Goal: Complete application form

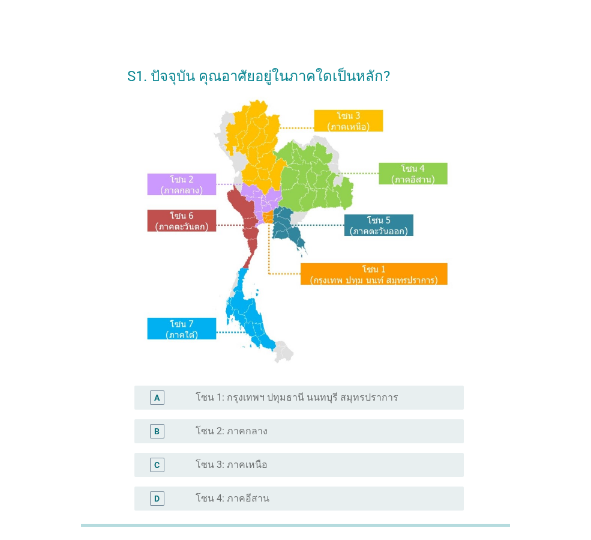
click at [309, 396] on label "โซน 1: กรุงเทพฯ ปทุมธานี นนทบุรี สมุทรปราการ" at bounding box center [297, 397] width 203 height 12
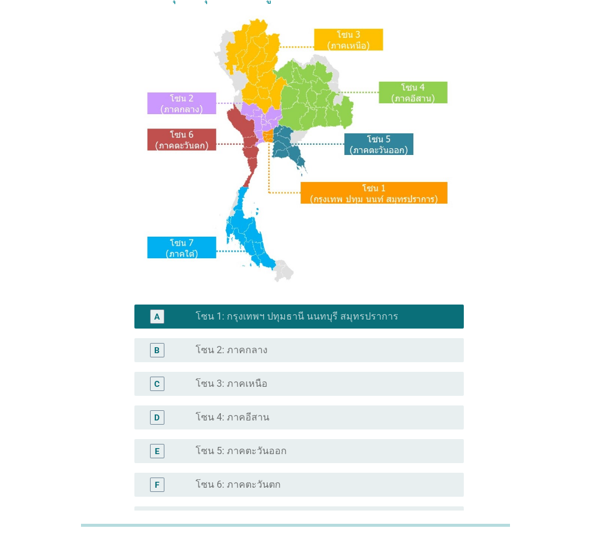
scroll to position [226, 0]
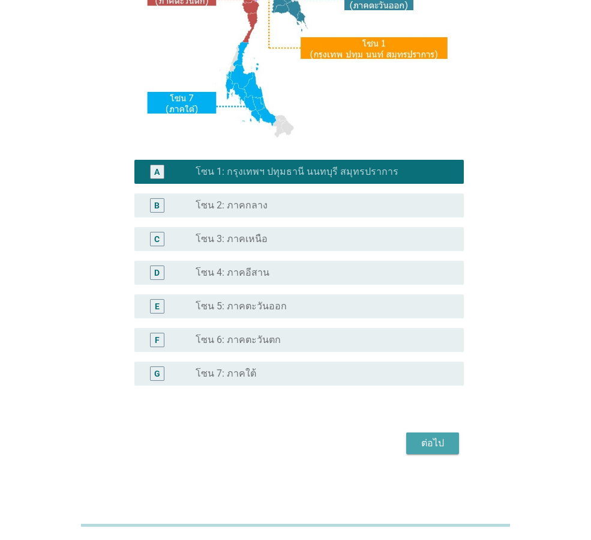
click at [424, 435] on button "ต่อไป" at bounding box center [432, 443] width 53 height 22
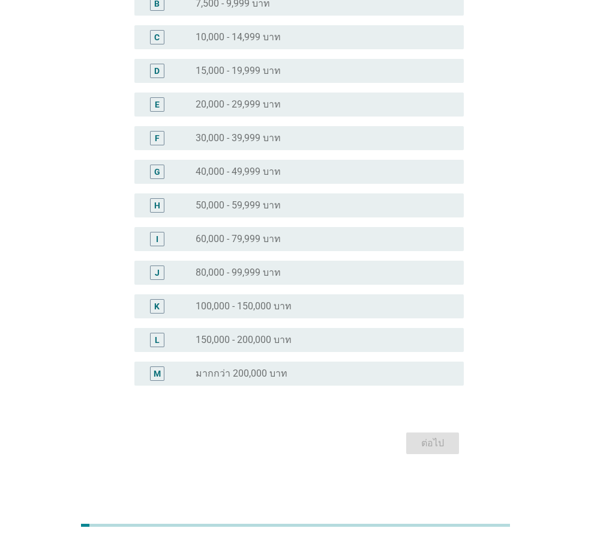
scroll to position [0, 0]
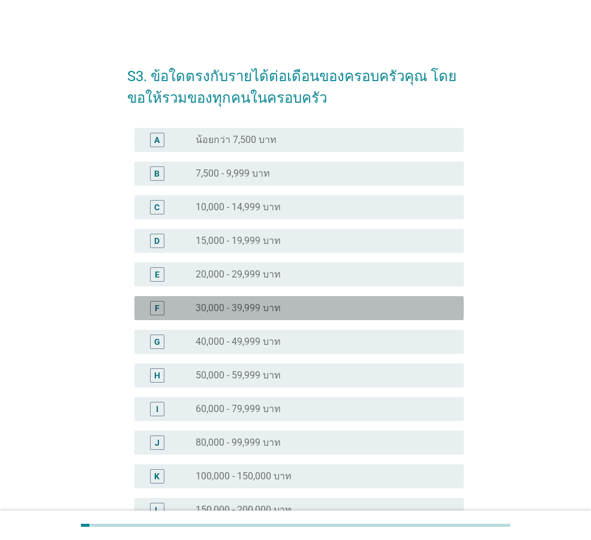
click at [289, 314] on div "radio_button_unchecked 30,000 - 39,999 บาท" at bounding box center [325, 308] width 259 height 14
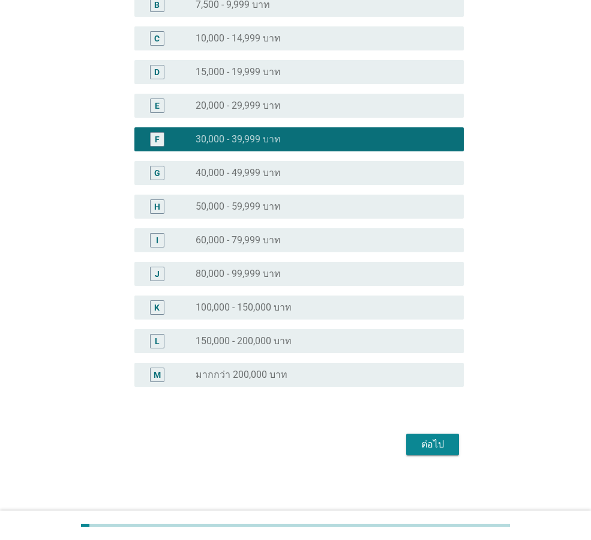
scroll to position [170, 0]
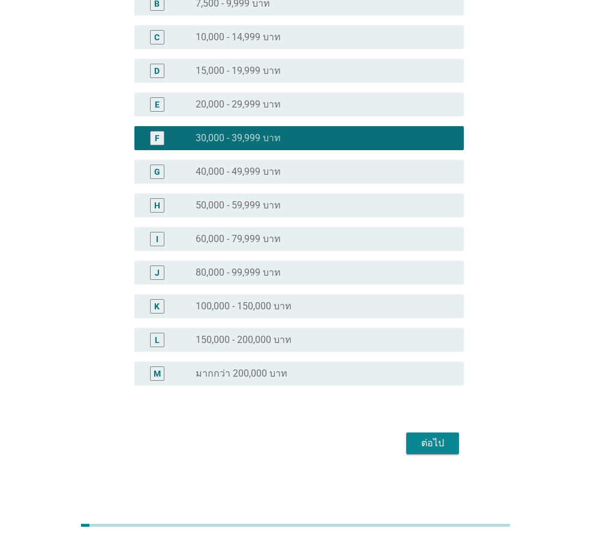
click at [443, 442] on div "ต่อไป" at bounding box center [433, 443] width 34 height 14
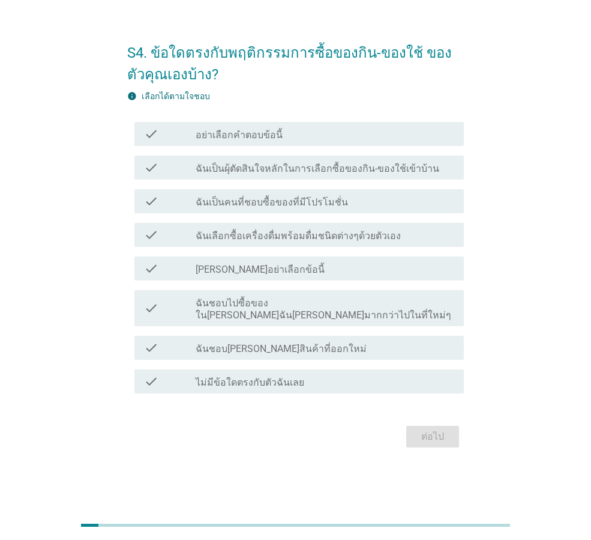
scroll to position [0, 0]
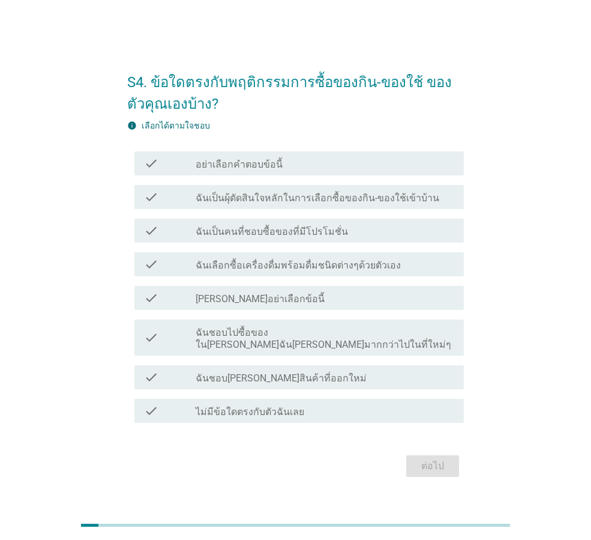
click at [292, 204] on label "ฉันเป็นผุ้ตัดสินใจหลักในการเลือกซื้อของกิน-ของใช้เข้าบ้าน" at bounding box center [318, 198] width 244 height 12
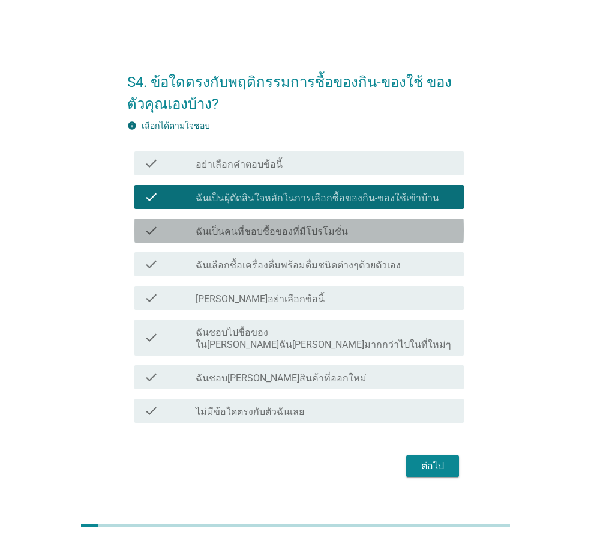
click at [282, 238] on label "ฉันเป็นคนที่ชอบซื้อของที่มีโปรโมชั่น" at bounding box center [272, 232] width 152 height 12
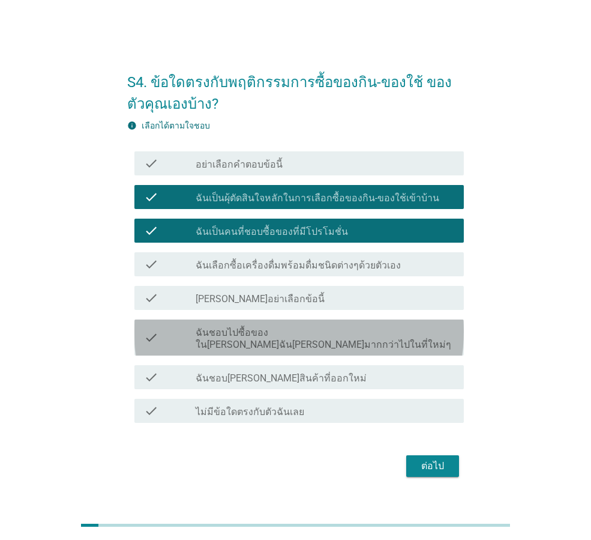
click at [322, 344] on label "ฉันชอบไปซื้อของใน[PERSON_NAME]ฉัน[PERSON_NAME]มากกว่าไปในที่ใหม่ๆ" at bounding box center [325, 339] width 259 height 24
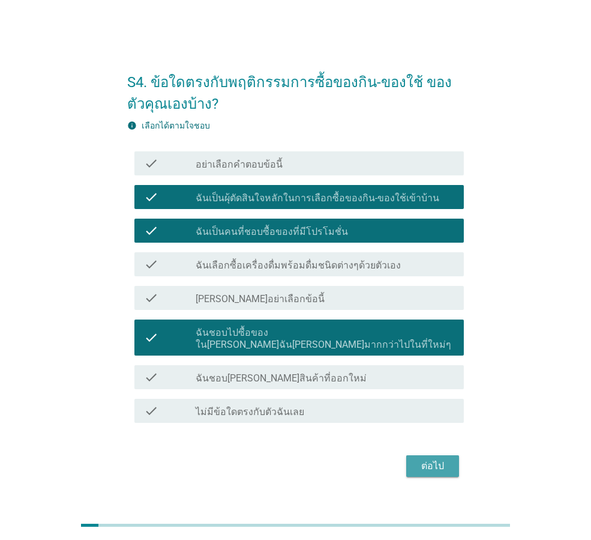
click at [430, 461] on div "ต่อไป" at bounding box center [433, 466] width 34 height 14
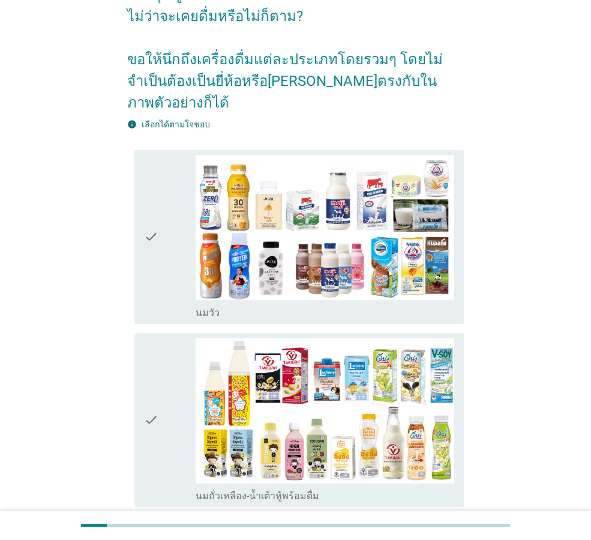
scroll to position [180, 0]
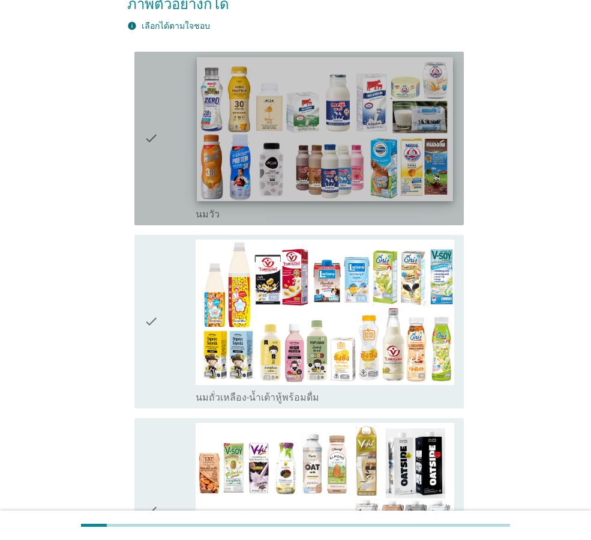
click at [252, 127] on img at bounding box center [325, 129] width 256 height 144
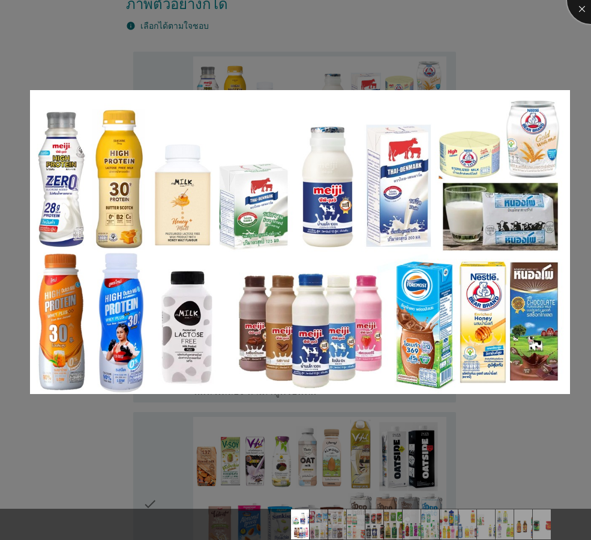
click at [579, 6] on div at bounding box center [591, 0] width 48 height 48
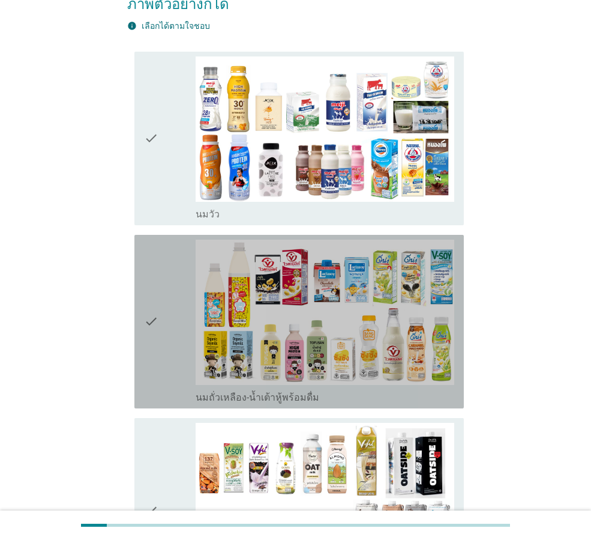
click at [160, 280] on div "check" at bounding box center [170, 322] width 52 height 164
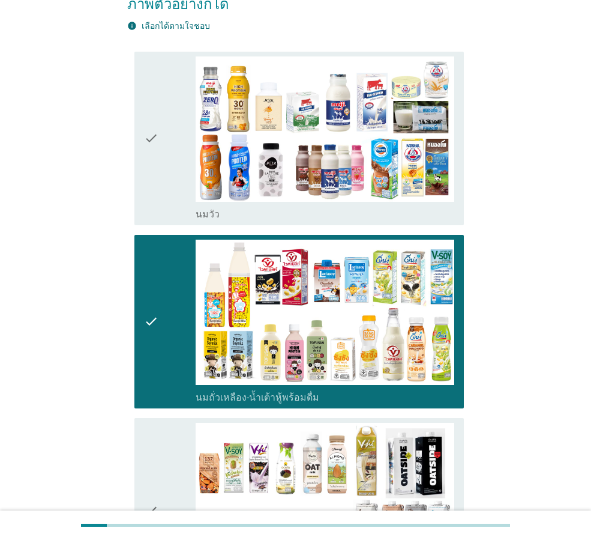
click at [162, 186] on div "check" at bounding box center [170, 138] width 52 height 164
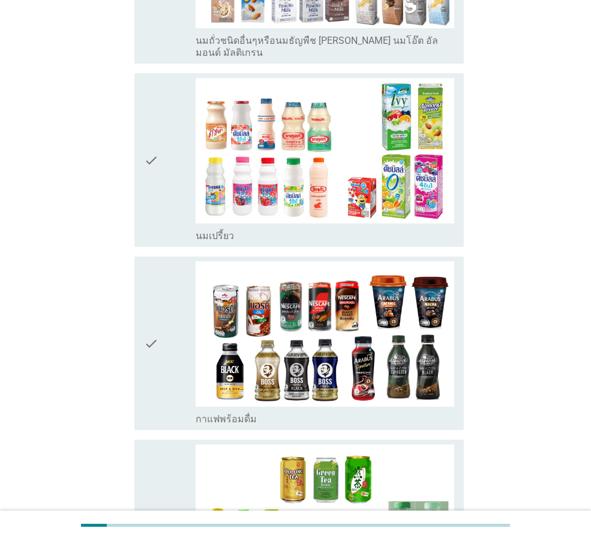
scroll to position [720, 0]
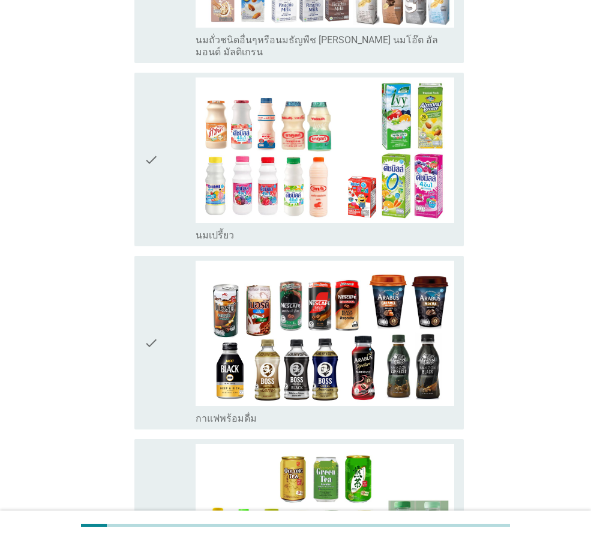
click at [151, 169] on icon "check" at bounding box center [151, 159] width 14 height 164
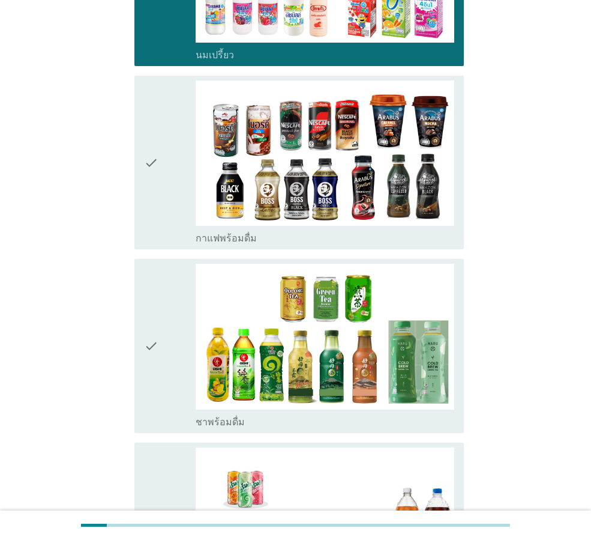
scroll to position [1021, 0]
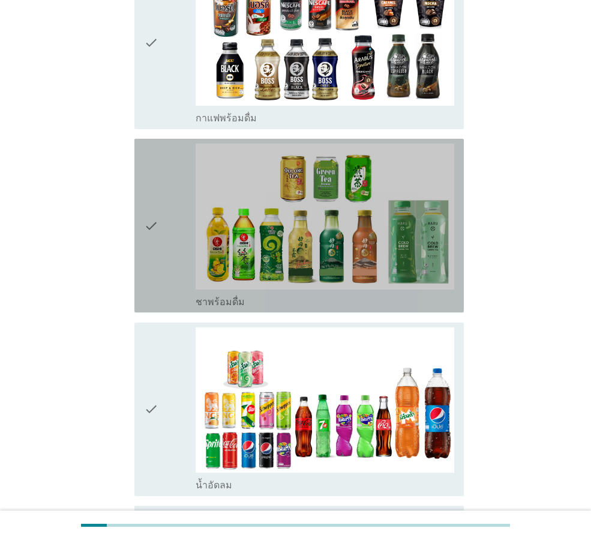
click at [160, 229] on div "check" at bounding box center [170, 225] width 52 height 164
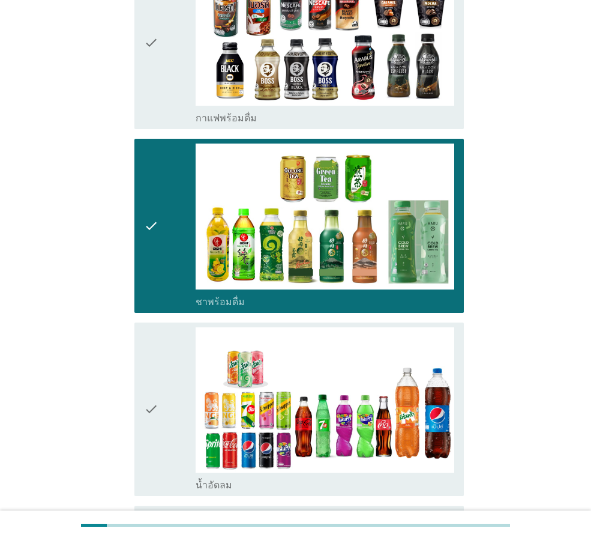
scroll to position [1201, 0]
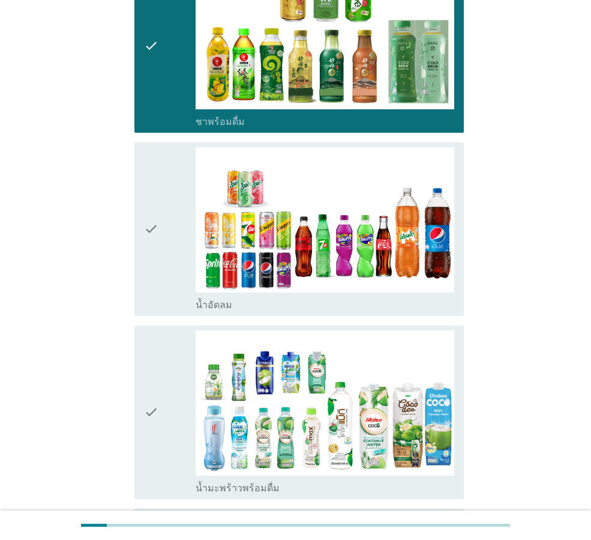
click at [168, 244] on div "check" at bounding box center [170, 229] width 52 height 164
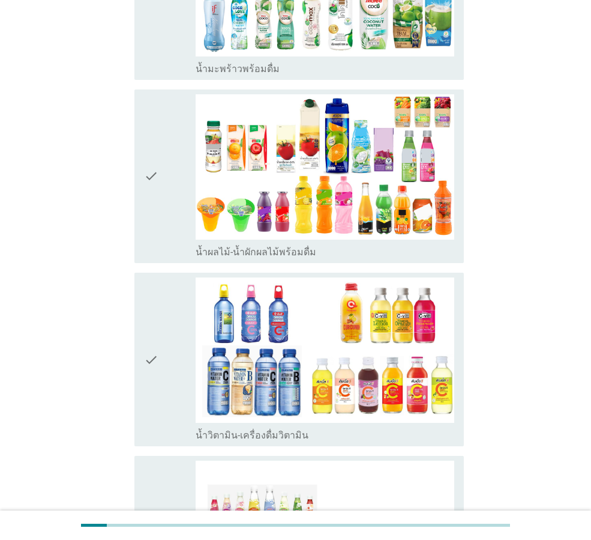
scroll to position [1621, 0]
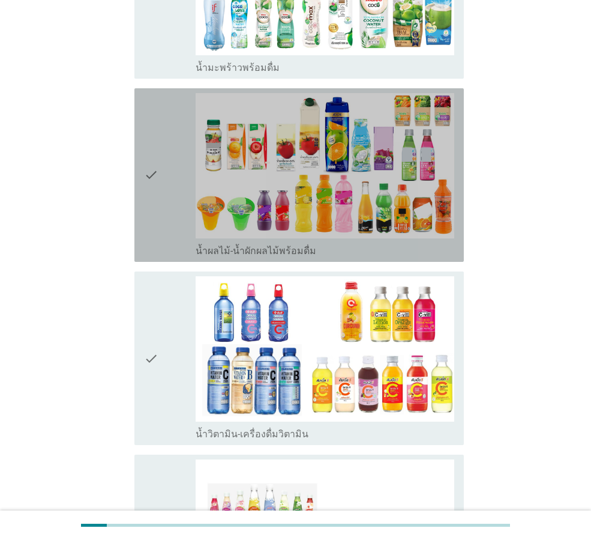
click at [151, 191] on icon "check" at bounding box center [151, 175] width 14 height 164
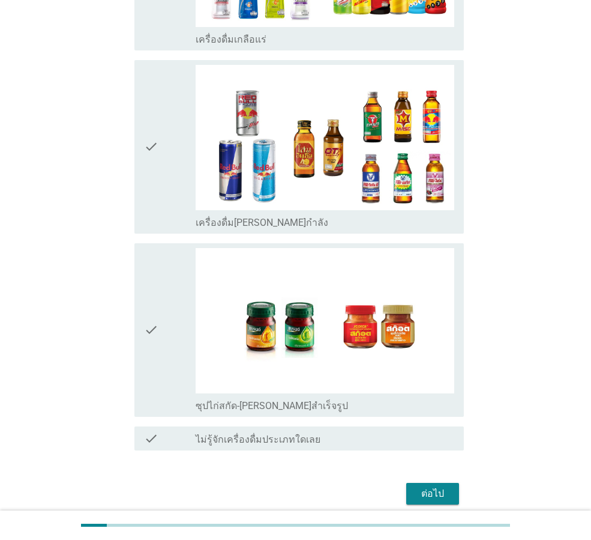
scroll to position [2399, 0]
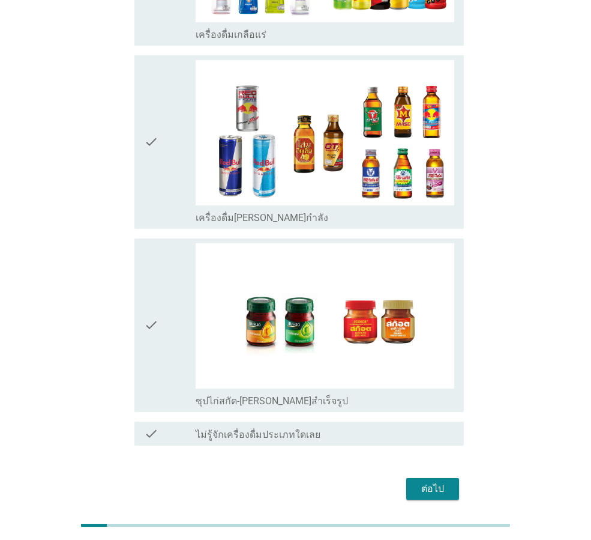
click at [166, 325] on div "check" at bounding box center [170, 325] width 52 height 164
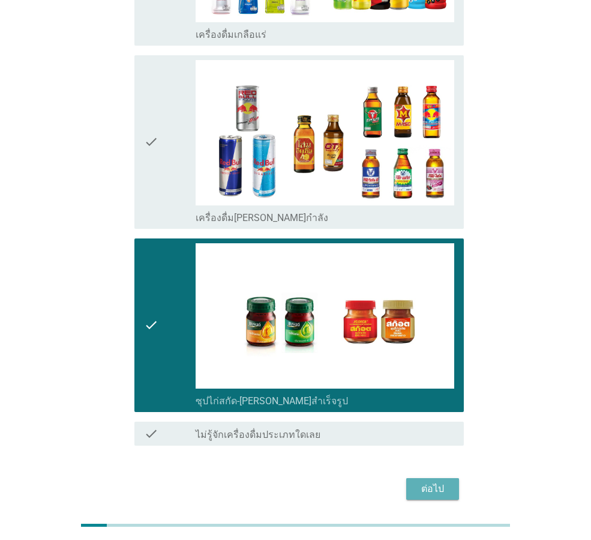
drag, startPoint x: 409, startPoint y: 433, endPoint x: 424, endPoint y: 462, distance: 32.2
click at [411, 478] on button "ต่อไป" at bounding box center [432, 489] width 53 height 22
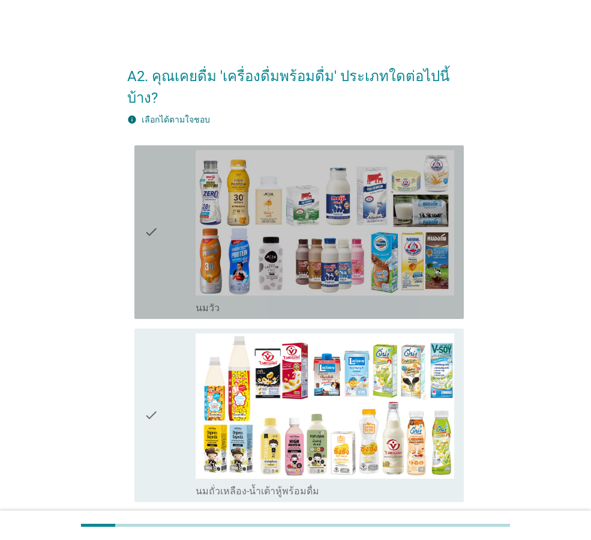
click at [165, 255] on div "check" at bounding box center [170, 232] width 52 height 164
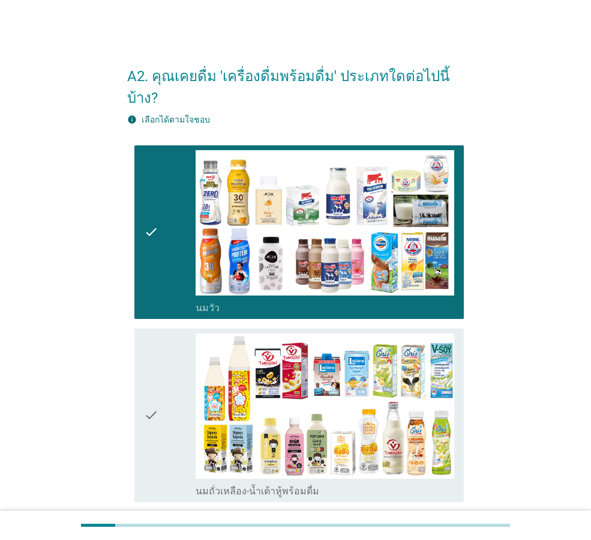
click at [168, 394] on div "check" at bounding box center [170, 415] width 52 height 164
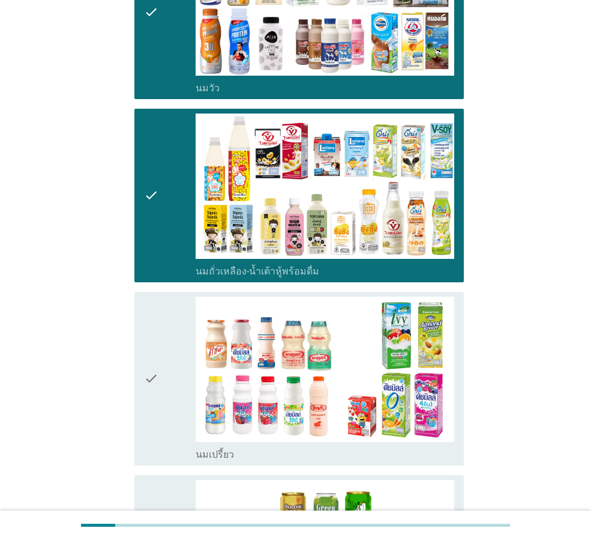
scroll to position [240, 0]
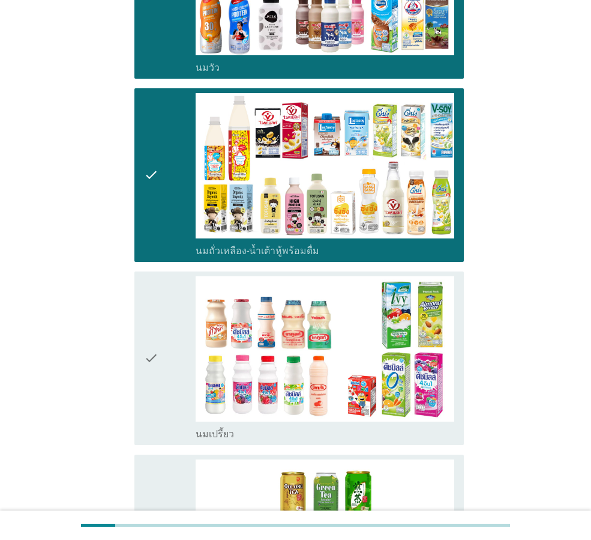
click at [162, 375] on div "check" at bounding box center [170, 358] width 52 height 164
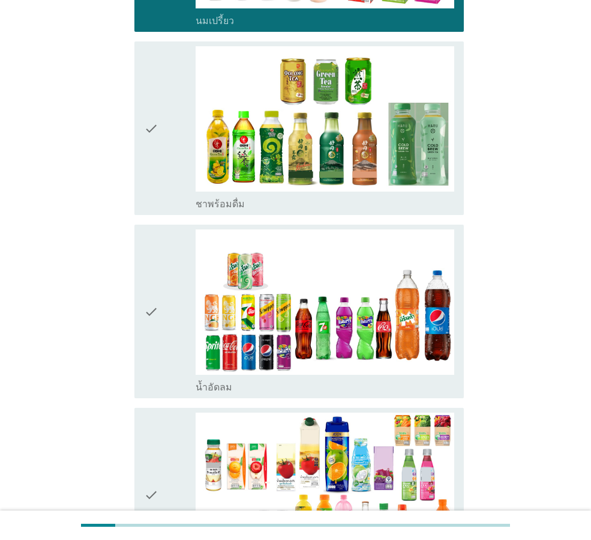
scroll to position [660, 0]
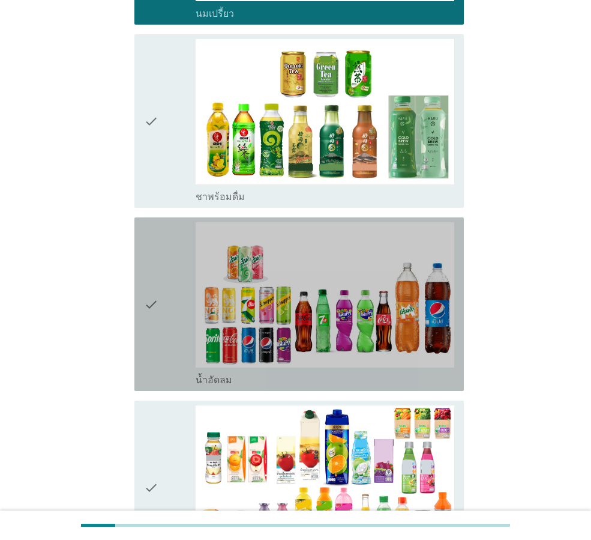
click at [159, 313] on icon "check" at bounding box center [151, 304] width 14 height 164
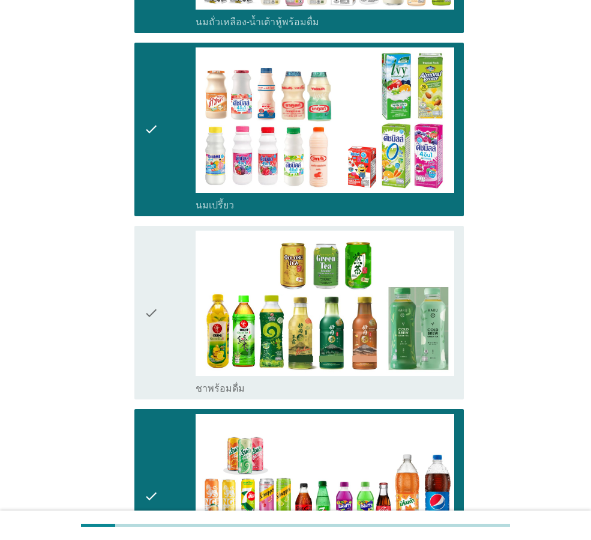
scroll to position [420, 0]
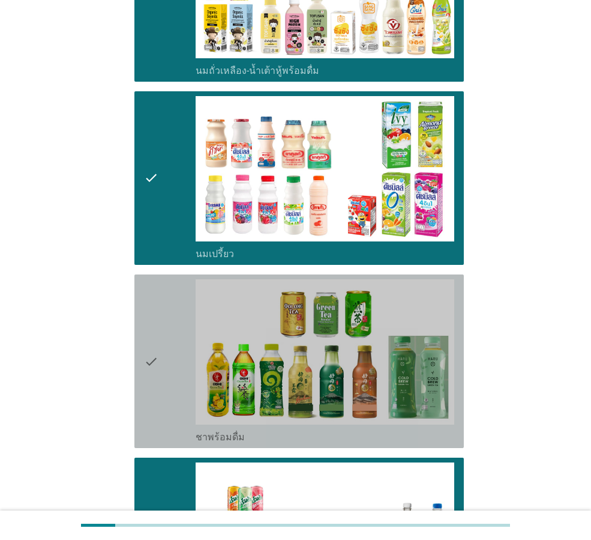
click at [160, 351] on div "check" at bounding box center [170, 361] width 52 height 164
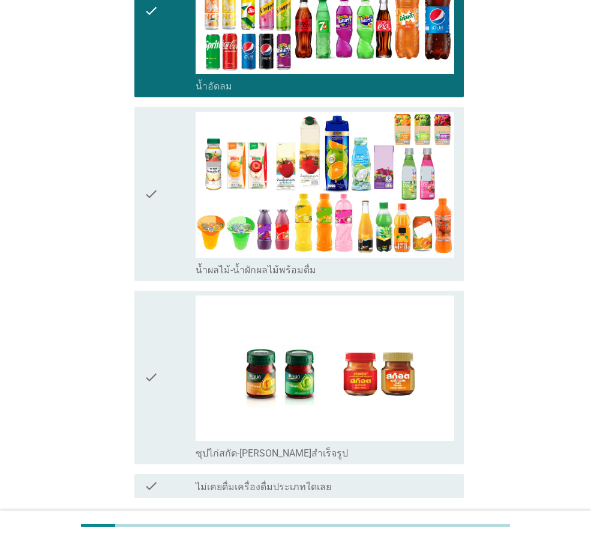
scroll to position [961, 0]
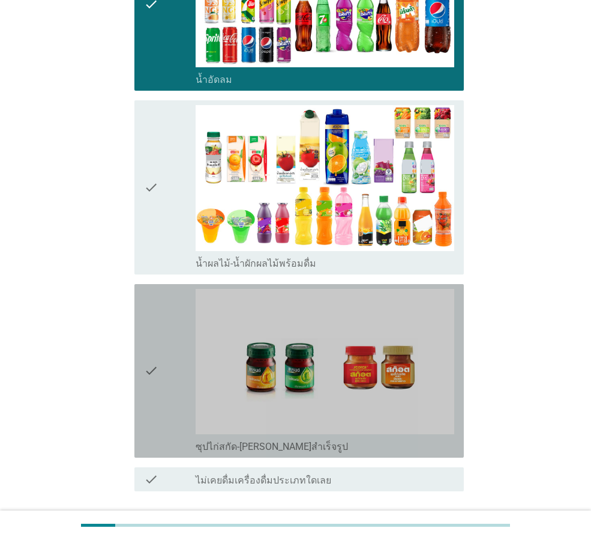
click at [161, 365] on div "check" at bounding box center [170, 371] width 52 height 164
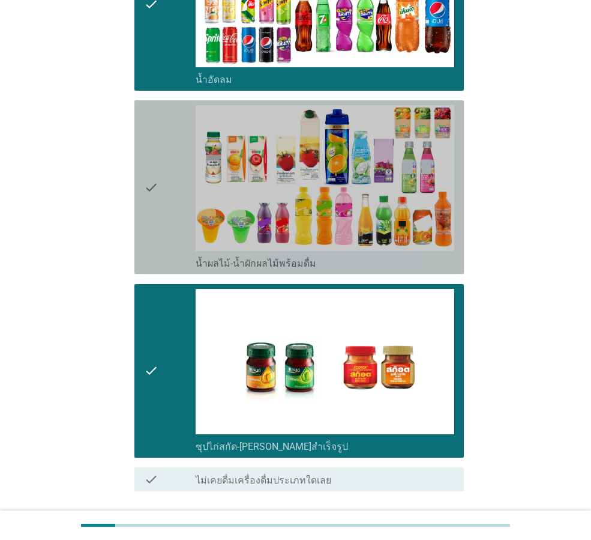
click at [150, 219] on icon "check" at bounding box center [151, 187] width 14 height 164
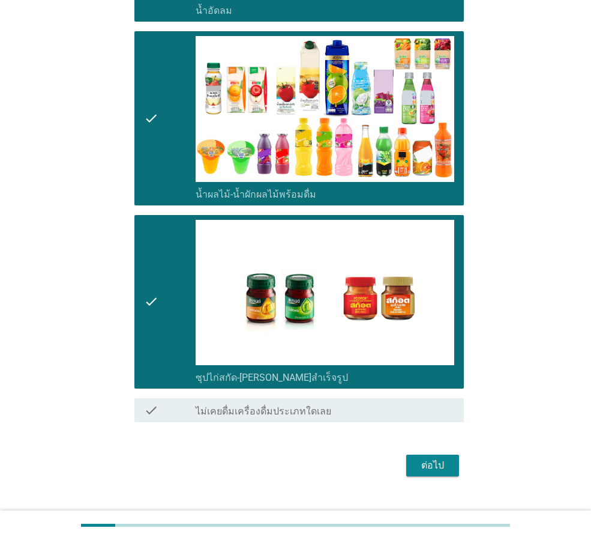
scroll to position [1030, 0]
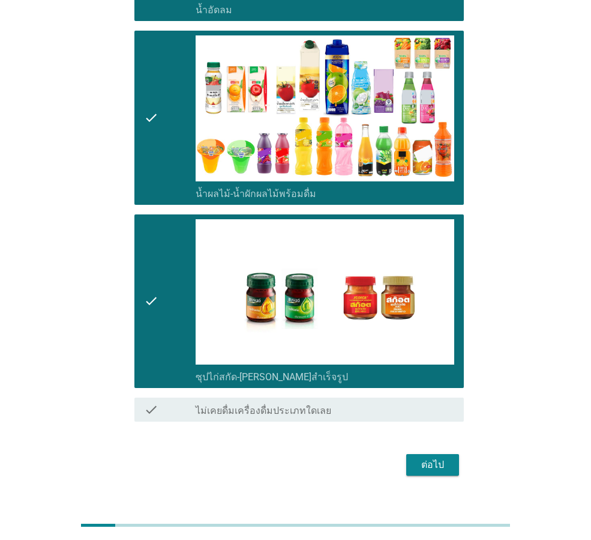
click at [416, 457] on div "ต่อไป" at bounding box center [433, 464] width 34 height 14
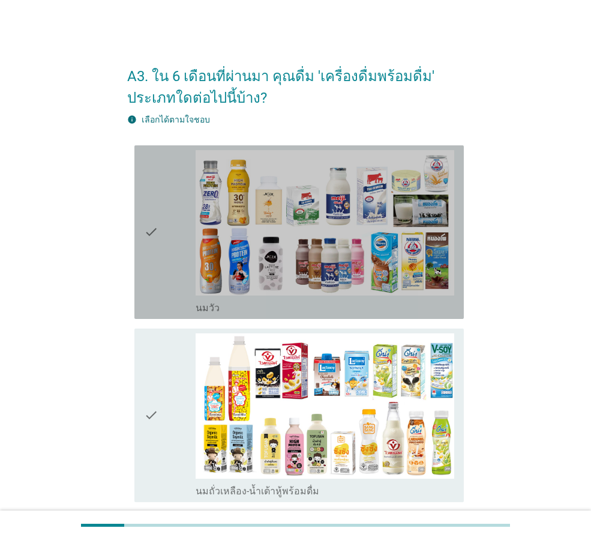
click at [174, 274] on div "check" at bounding box center [170, 232] width 52 height 164
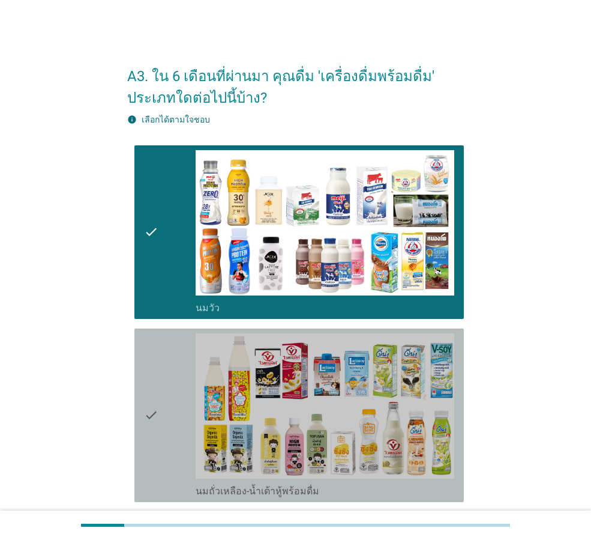
click at [160, 373] on div "check" at bounding box center [170, 415] width 52 height 164
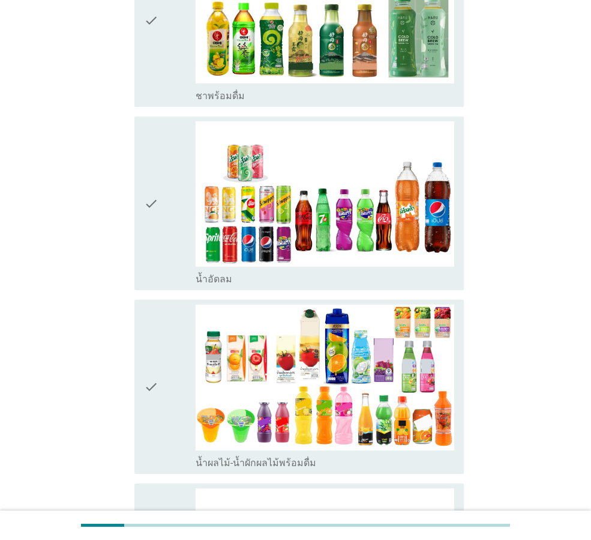
scroll to position [781, 0]
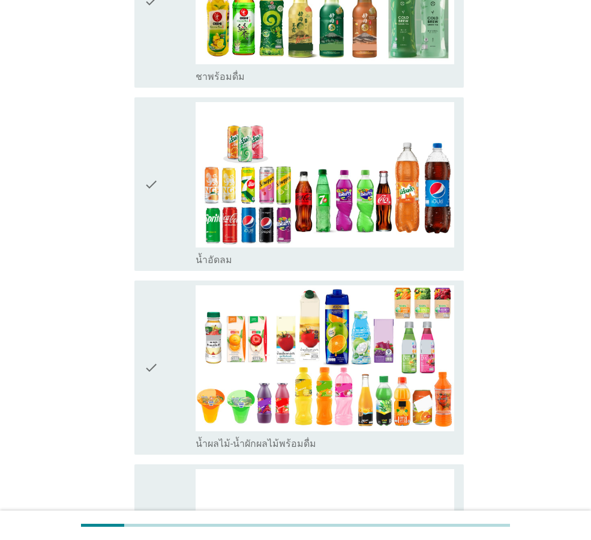
click at [160, 244] on div "check" at bounding box center [170, 184] width 52 height 164
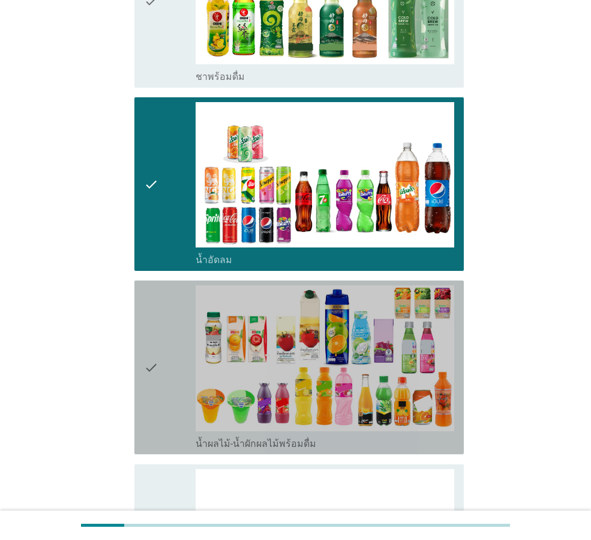
click at [164, 336] on div "check" at bounding box center [170, 367] width 52 height 164
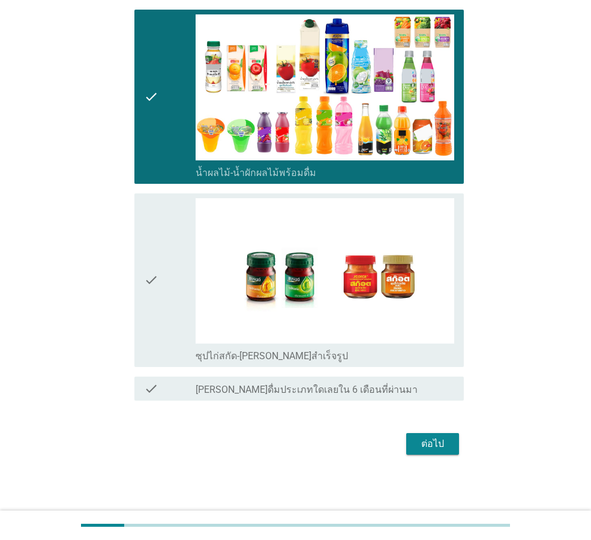
scroll to position [1052, 0]
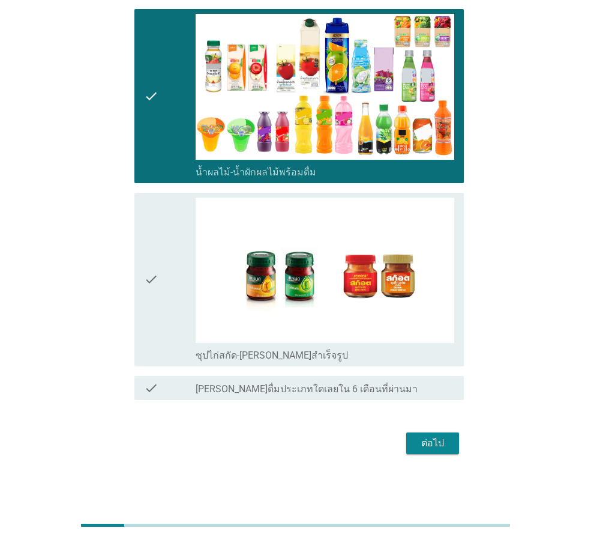
click at [439, 435] on button "ต่อไป" at bounding box center [432, 443] width 53 height 22
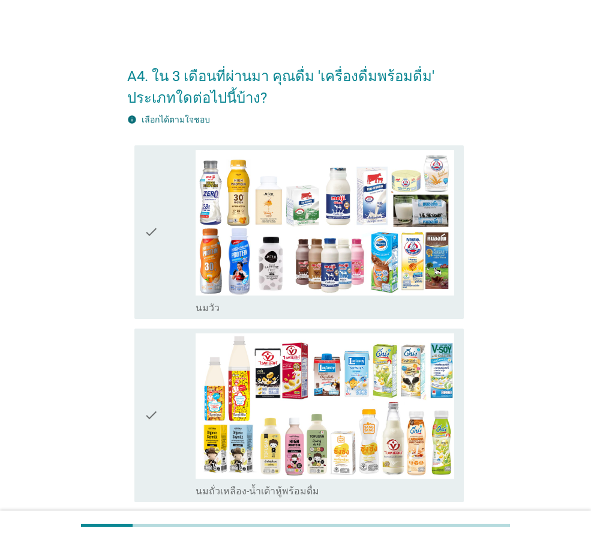
click at [174, 282] on div "check" at bounding box center [170, 232] width 52 height 164
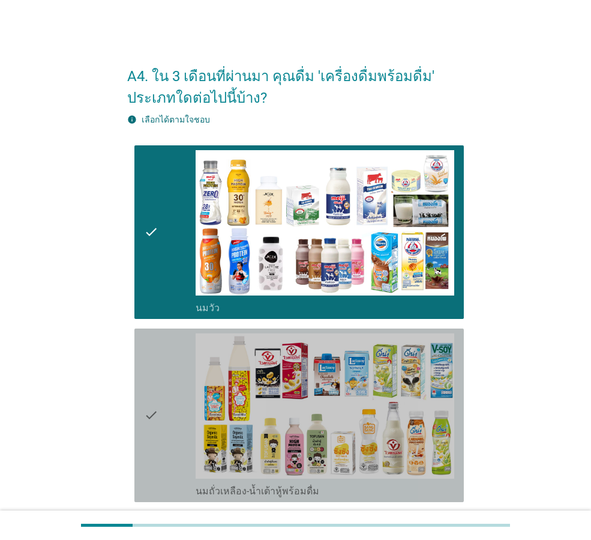
click at [168, 356] on div "check" at bounding box center [170, 415] width 52 height 164
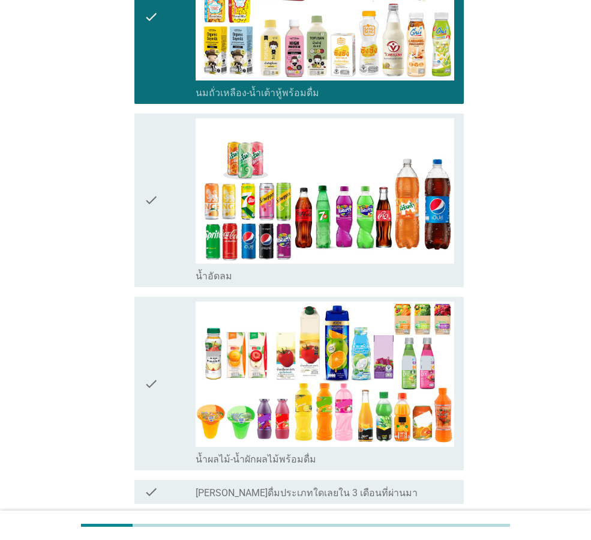
scroll to position [480, 0]
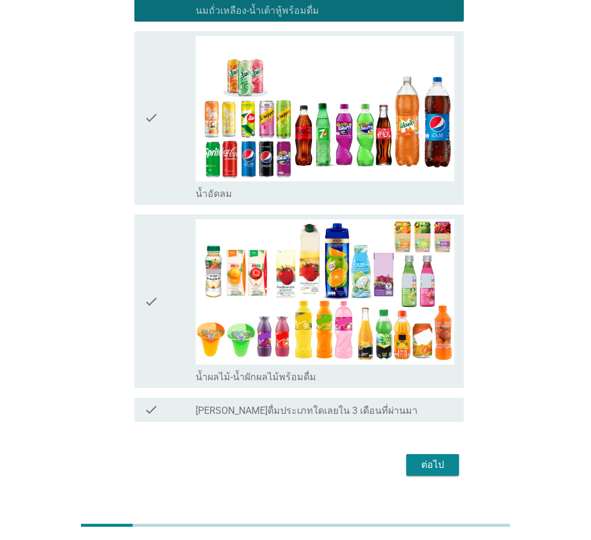
click at [164, 325] on div "check" at bounding box center [170, 301] width 52 height 164
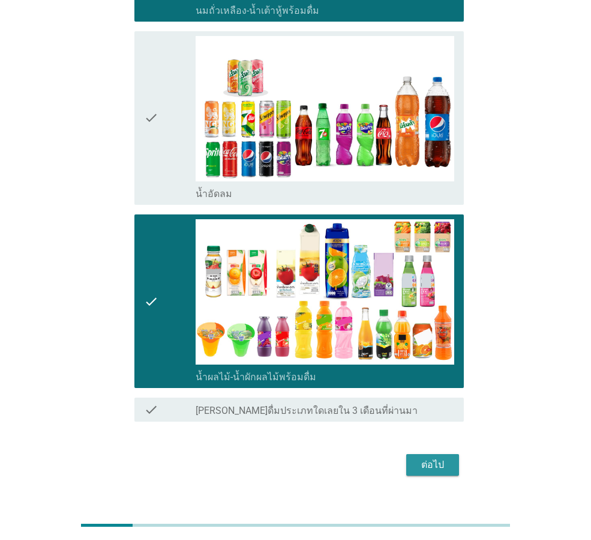
drag, startPoint x: 442, startPoint y: 465, endPoint x: 133, endPoint y: 490, distance: 309.6
click at [133, 490] on div "A4. ใน 3 เดือนที่ผ่านมา คุณดื่ม 'เครื่องดื่มพร้อมดื่ม' ประเภทใดต่อไปนี้บ้าง? in…" at bounding box center [295, 26] width 563 height 955
click at [157, 169] on icon "check" at bounding box center [151, 118] width 14 height 164
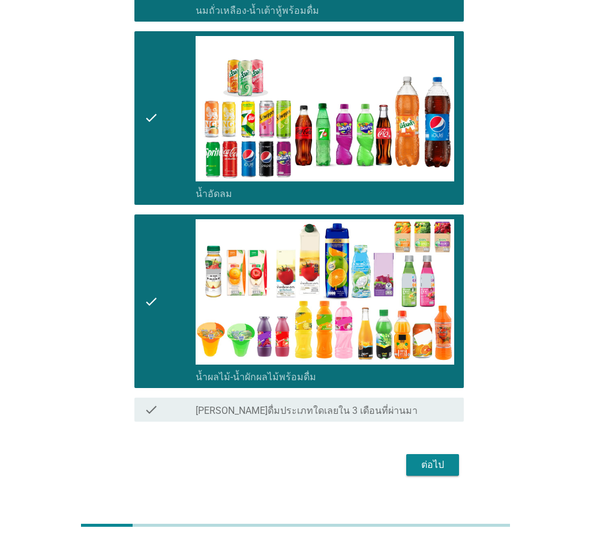
click at [433, 462] on div "ต่อไป" at bounding box center [433, 464] width 34 height 14
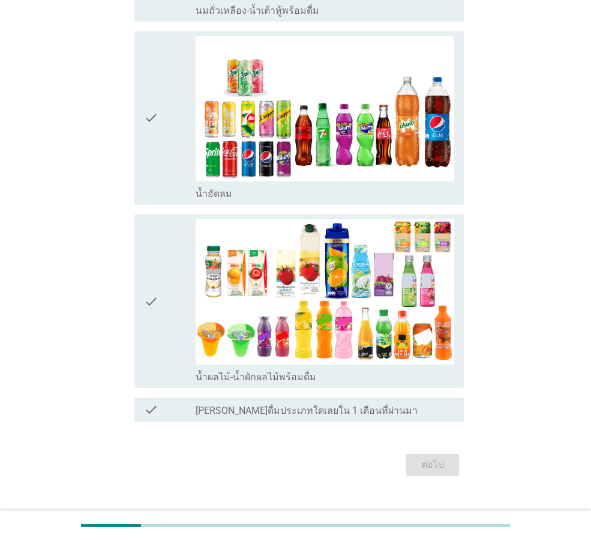
scroll to position [0, 0]
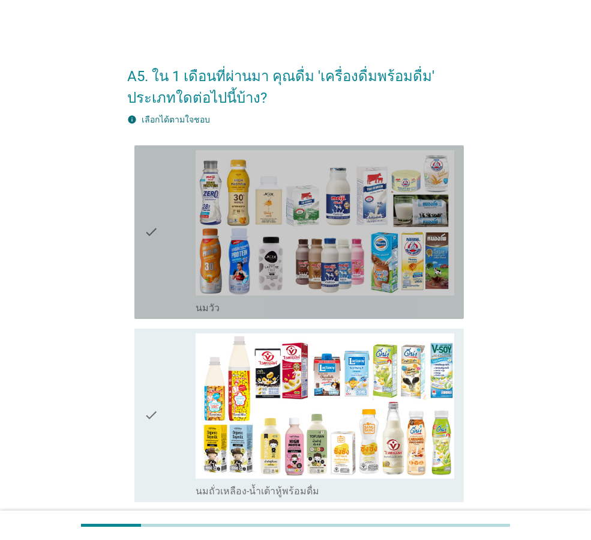
click at [160, 292] on div "check" at bounding box center [170, 232] width 52 height 164
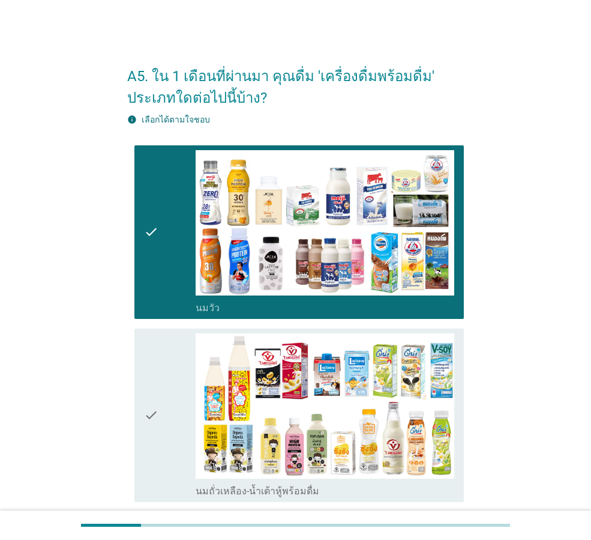
click at [165, 375] on div "check" at bounding box center [170, 415] width 52 height 164
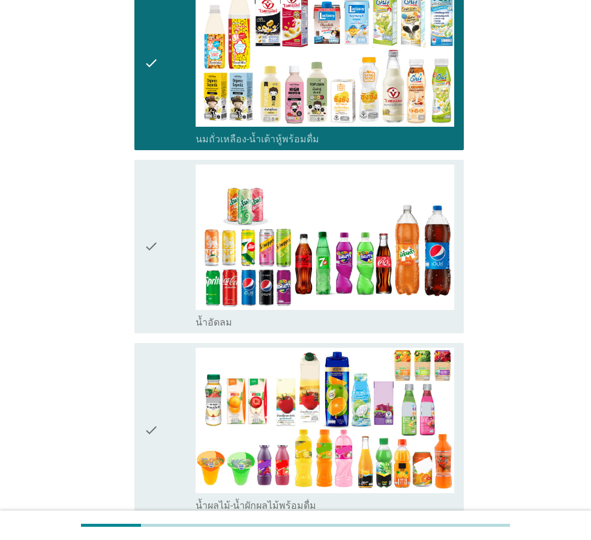
scroll to position [360, 0]
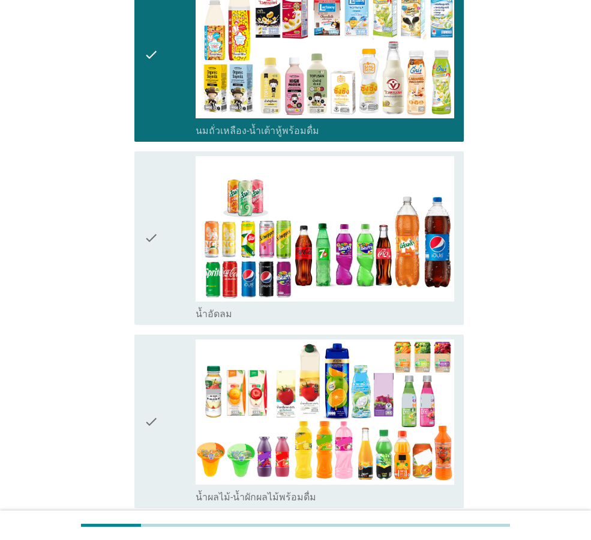
click at [155, 288] on icon "check" at bounding box center [151, 238] width 14 height 164
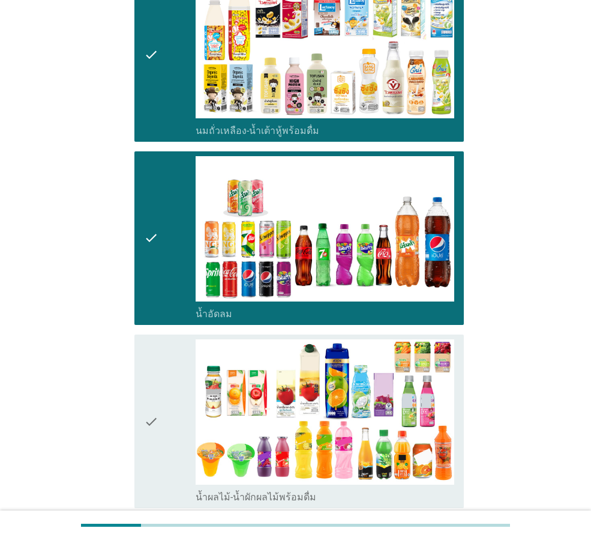
click at [158, 390] on icon "check" at bounding box center [151, 421] width 14 height 164
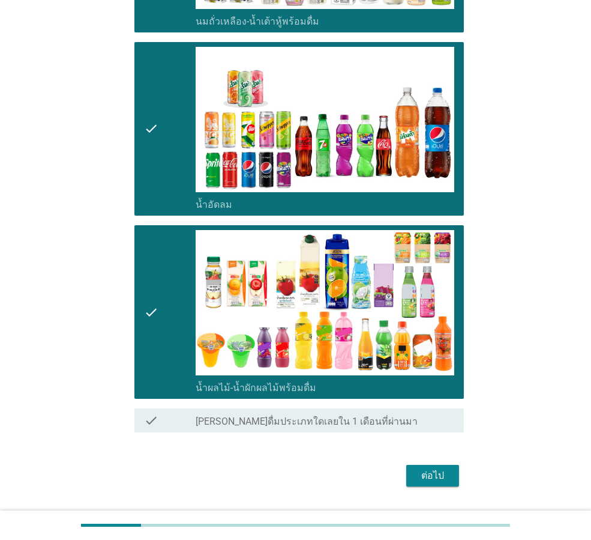
scroll to position [503, 0]
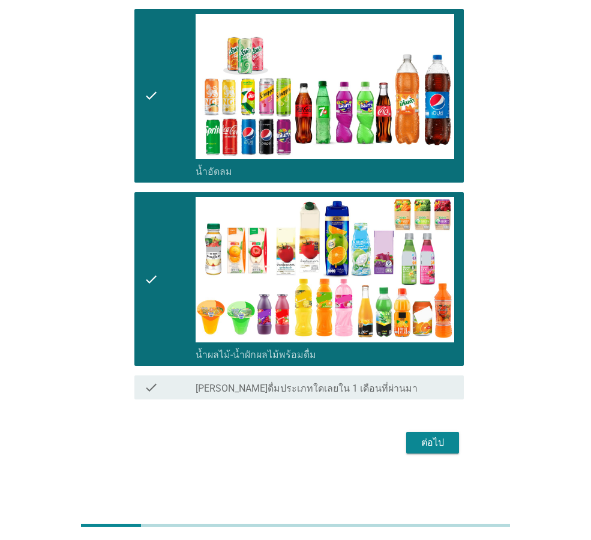
click at [424, 435] on button "ต่อไป" at bounding box center [432, 443] width 53 height 22
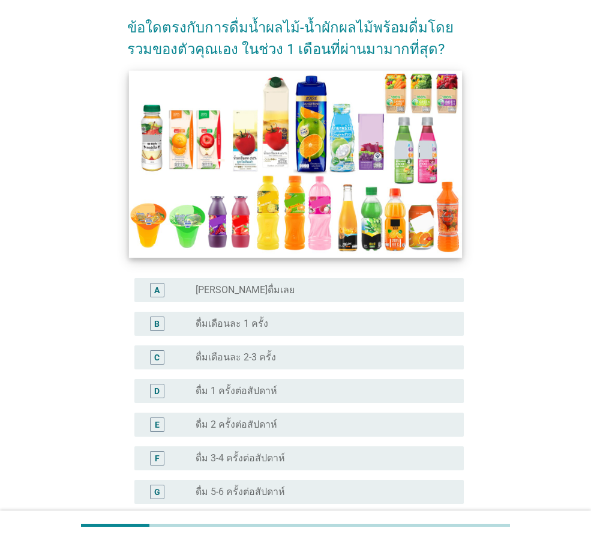
scroll to position [120, 0]
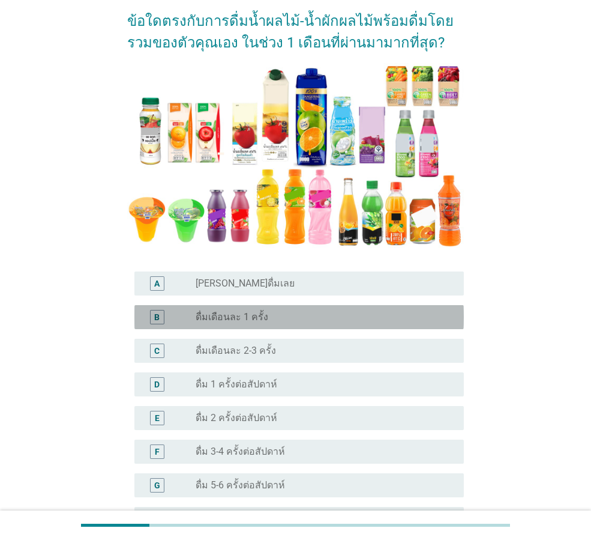
click at [345, 322] on div "radio_button_unchecked ดื่มเดือนละ 1 ครั้ง" at bounding box center [320, 317] width 249 height 12
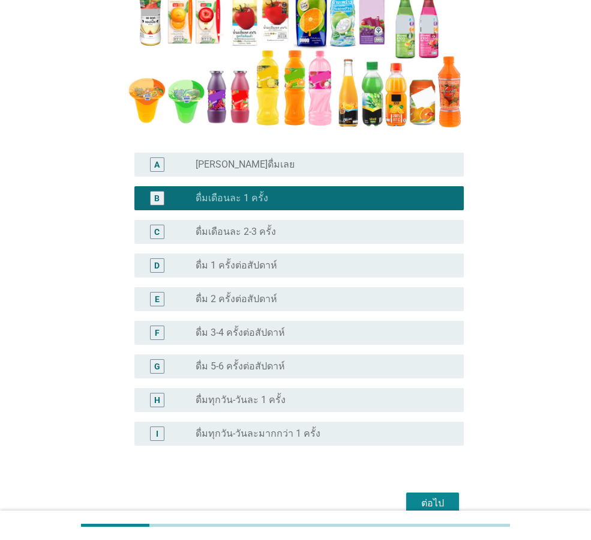
scroll to position [240, 0]
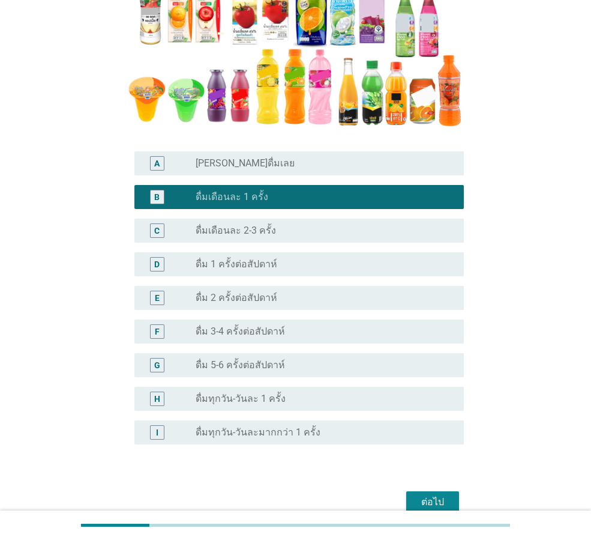
click at [249, 234] on label "ดื่มเดือนละ 2-3 ครั้ง" at bounding box center [236, 231] width 80 height 12
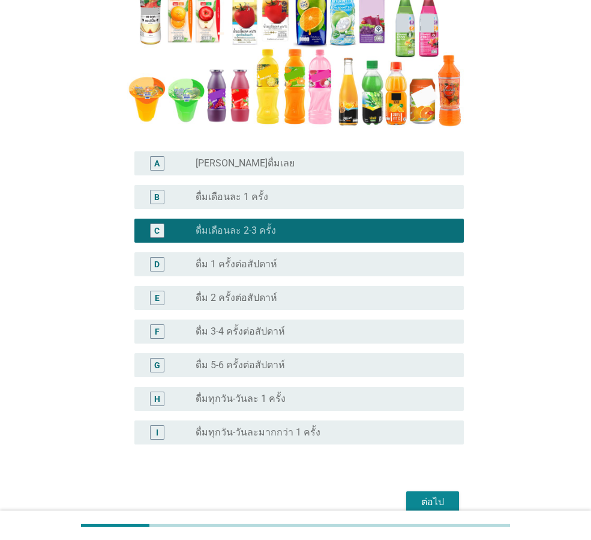
click at [432, 497] on div "ต่อไป" at bounding box center [433, 502] width 34 height 14
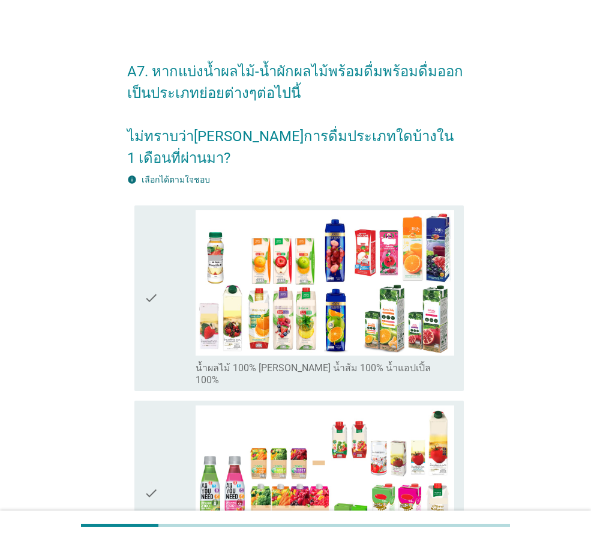
scroll to position [0, 0]
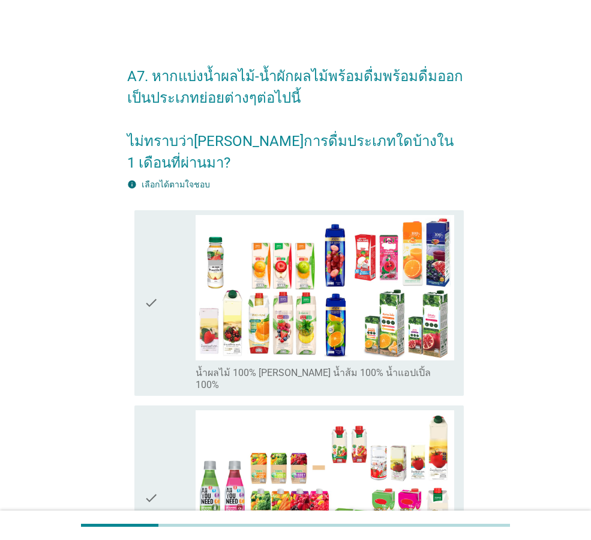
click at [145, 306] on icon "check" at bounding box center [151, 303] width 14 height 176
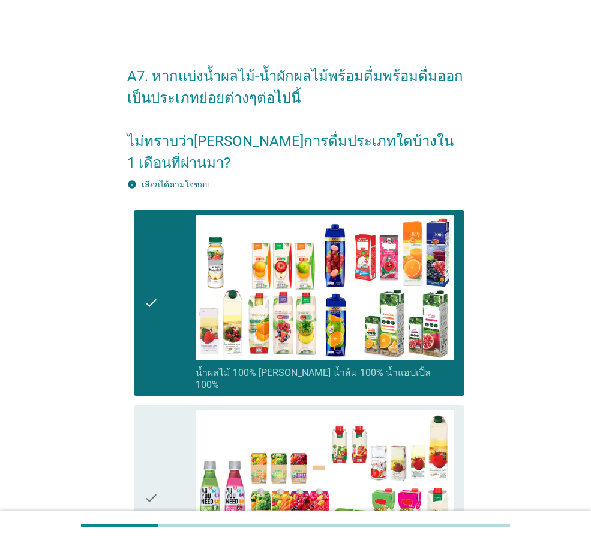
scroll to position [180, 0]
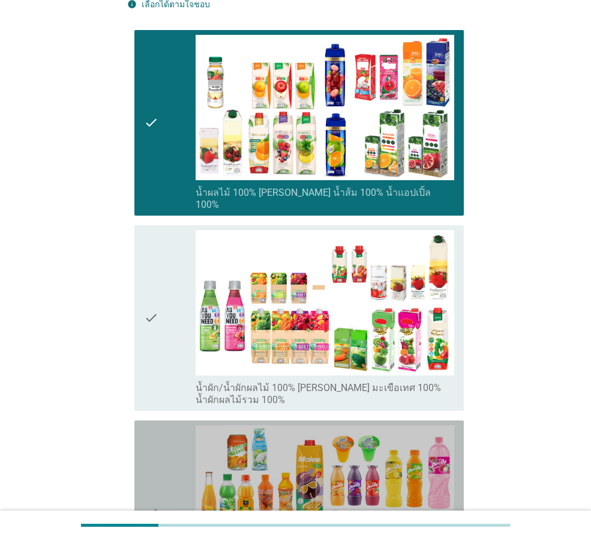
click at [165, 430] on div "check" at bounding box center [170, 513] width 52 height 176
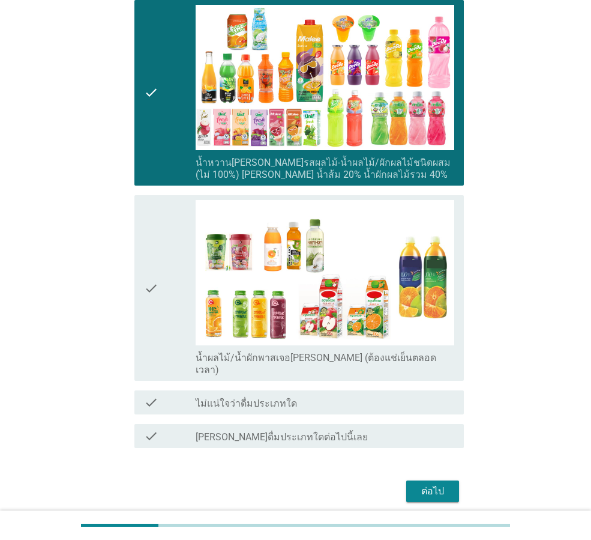
scroll to position [603, 0]
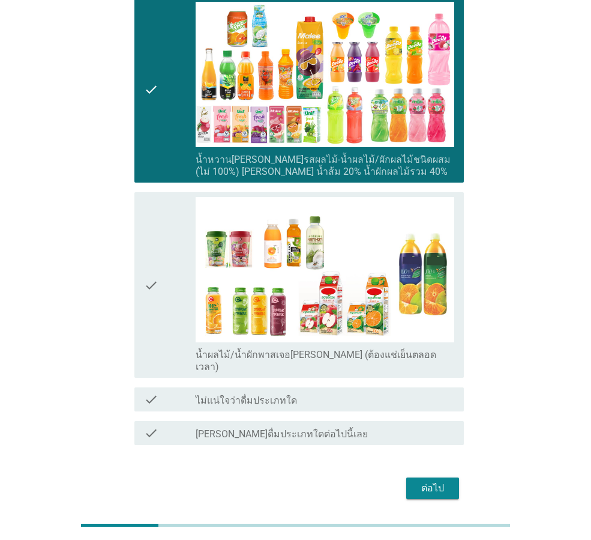
click at [414, 477] on button "ต่อไป" at bounding box center [432, 488] width 53 height 22
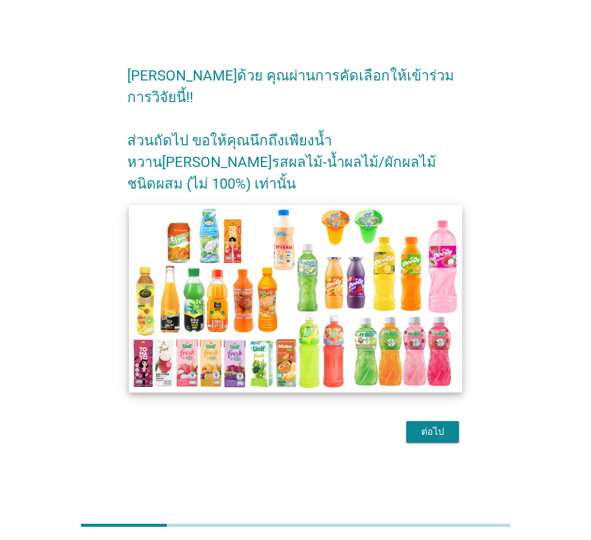
scroll to position [29, 0]
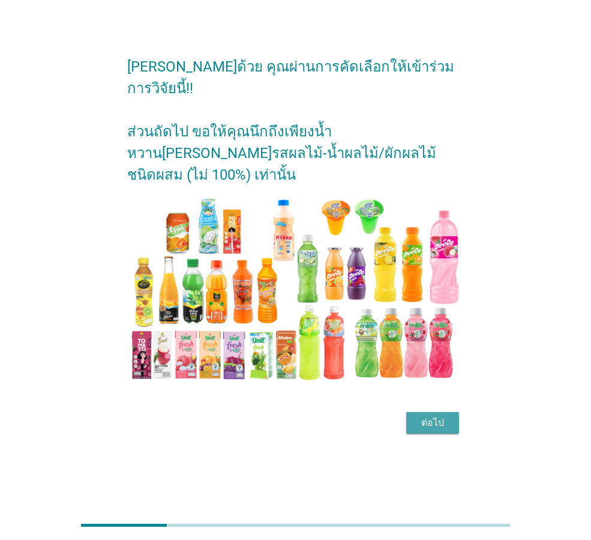
click at [435, 415] on div "ต่อไป" at bounding box center [433, 422] width 34 height 14
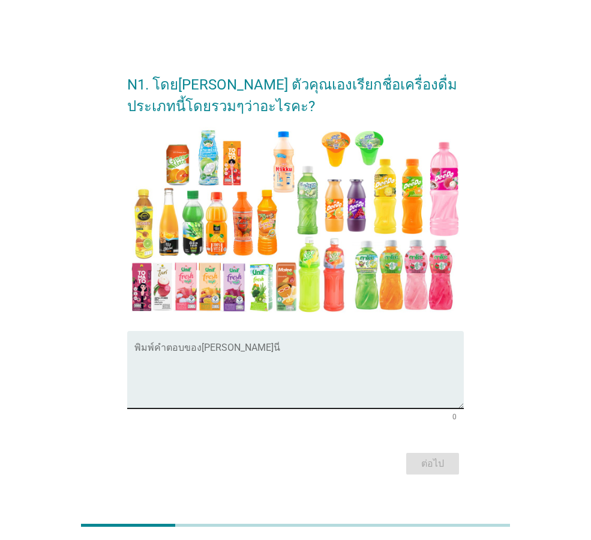
click at [215, 367] on textarea "พิมพ์คำตอบของคุณ ที่นี่" at bounding box center [299, 376] width 330 height 63
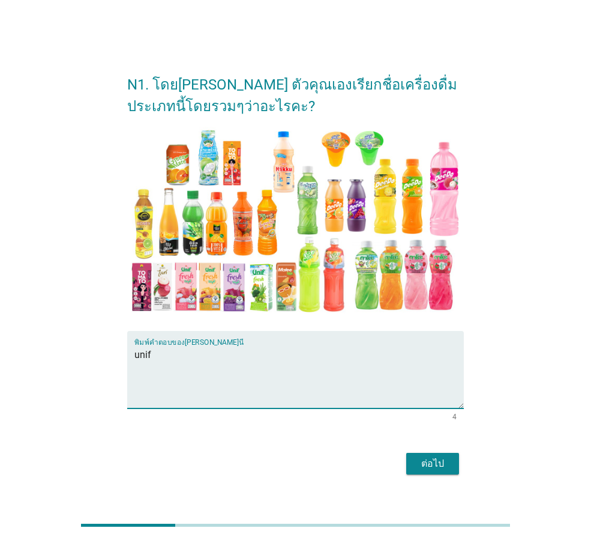
type textarea "unif"
click at [430, 463] on div "ต่อไป" at bounding box center [433, 463] width 34 height 14
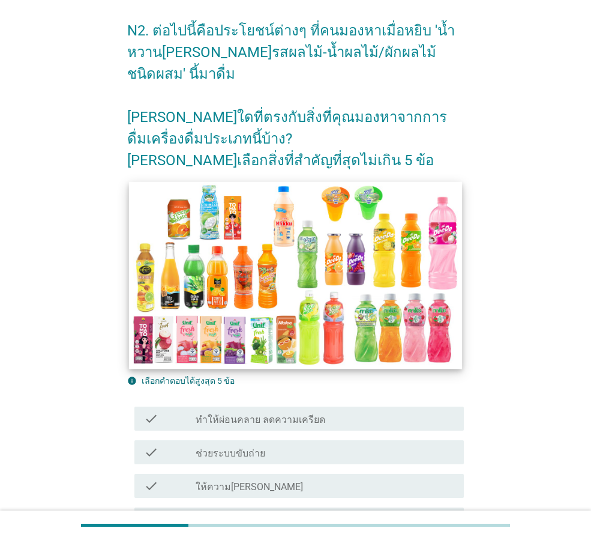
scroll to position [240, 0]
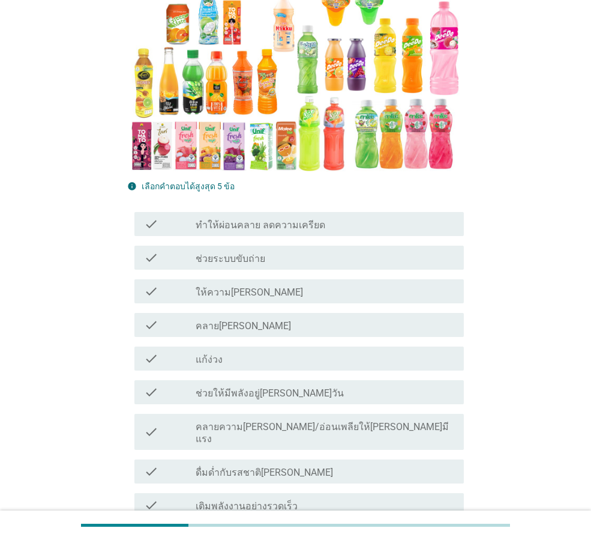
click at [309, 220] on label "ทำให้ผ่อนคลาย ลดความเครียด" at bounding box center [261, 225] width 130 height 12
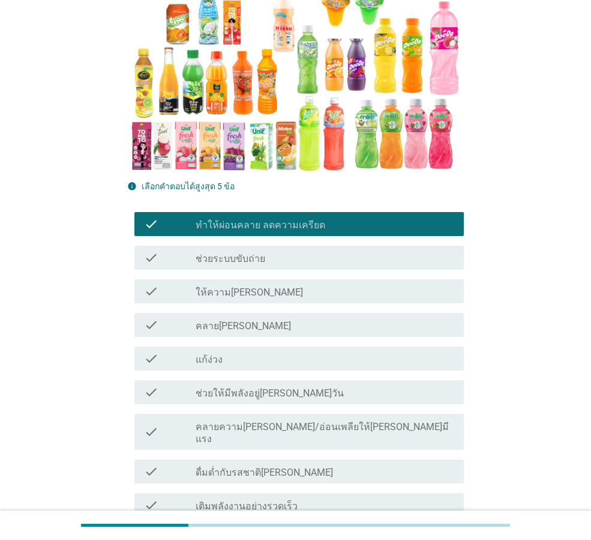
click at [301, 257] on div "check_box_outline_blank ช่วยระบบขับถ่าย" at bounding box center [325, 257] width 259 height 14
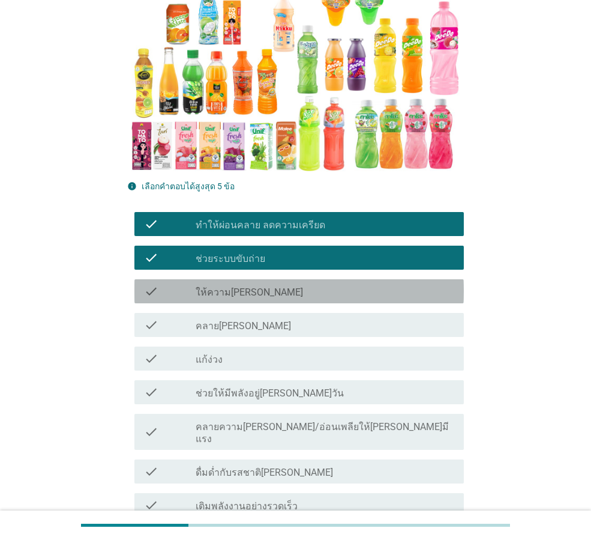
click at [303, 293] on div "check_box_outline_blank ให้ความ[PERSON_NAME]" at bounding box center [325, 291] width 259 height 14
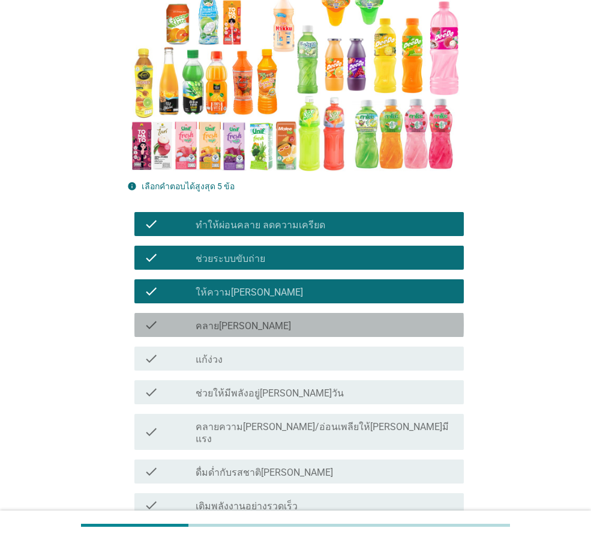
click at [318, 329] on div "check_box_outline_blank คลาย[PERSON_NAME]" at bounding box center [325, 325] width 259 height 14
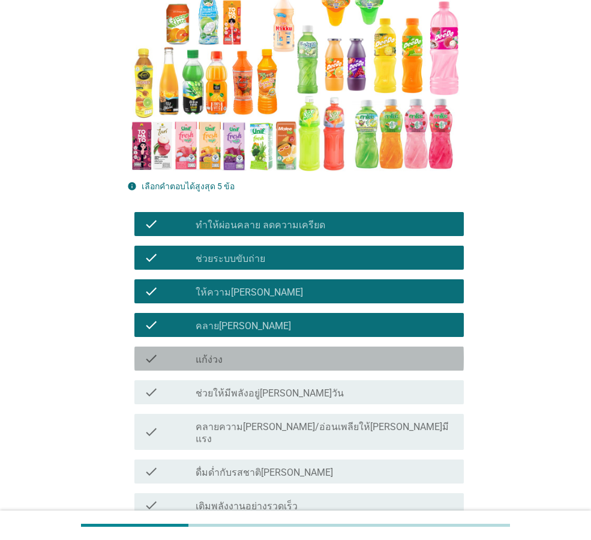
click at [305, 357] on div "check_box_outline_blank แก้ง่วง" at bounding box center [325, 358] width 259 height 14
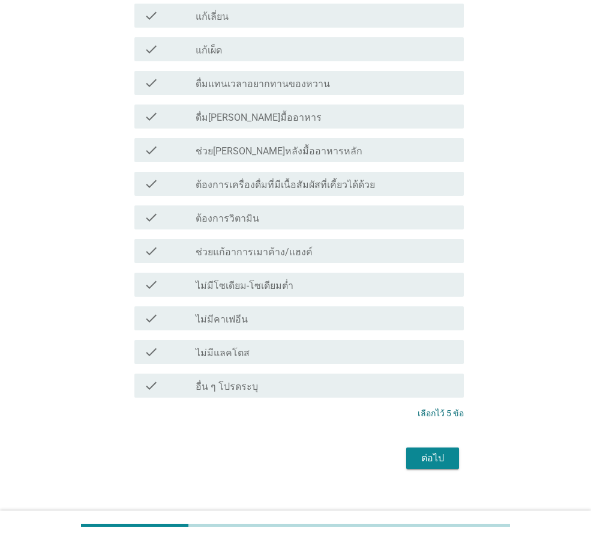
scroll to position [1102, 0]
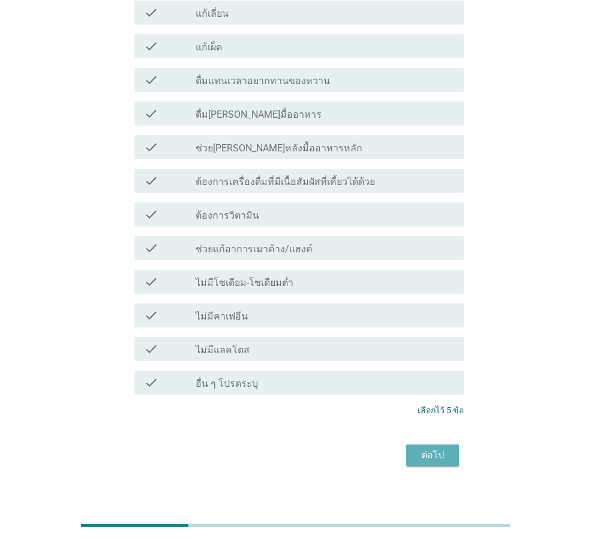
click at [438, 448] on div "ต่อไป" at bounding box center [433, 455] width 34 height 14
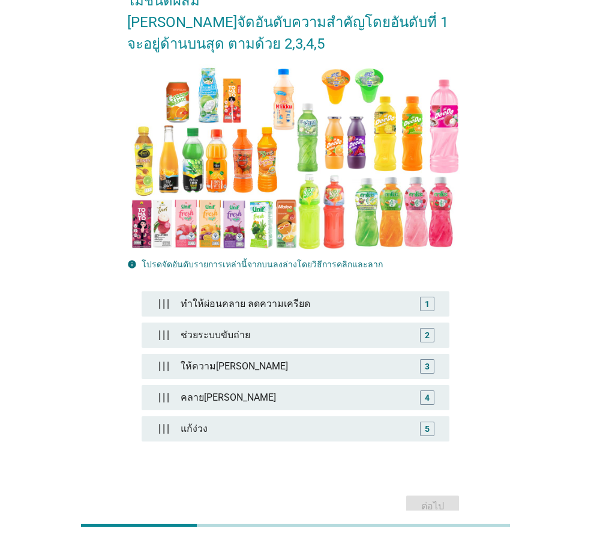
scroll to position [160, 0]
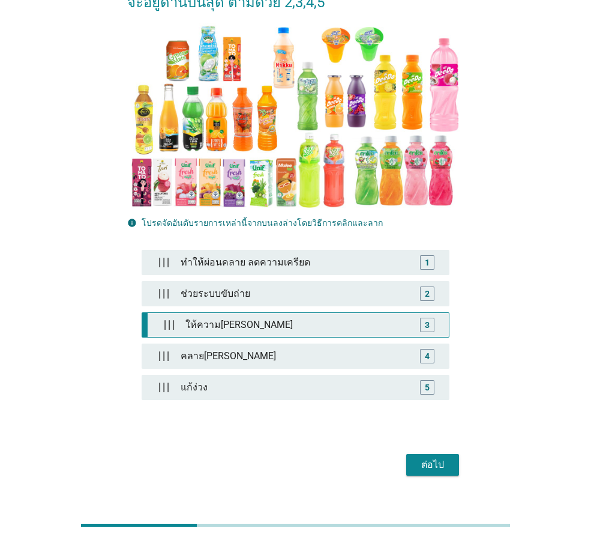
click at [271, 313] on div "ให้ความ[PERSON_NAME]" at bounding box center [298, 325] width 235 height 24
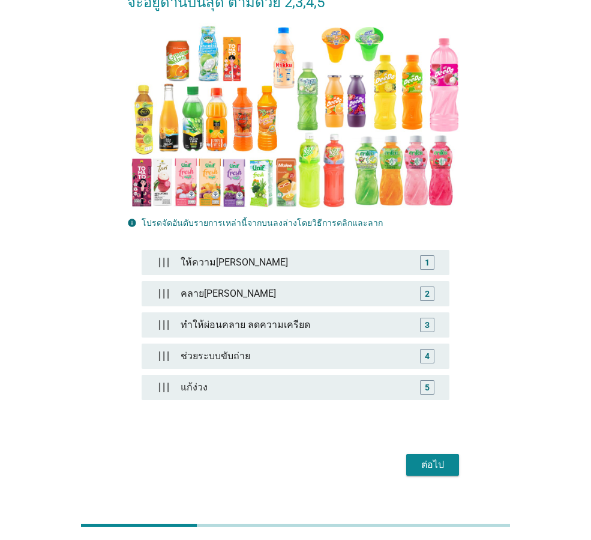
click at [423, 457] on div "ต่อไป" at bounding box center [433, 464] width 34 height 14
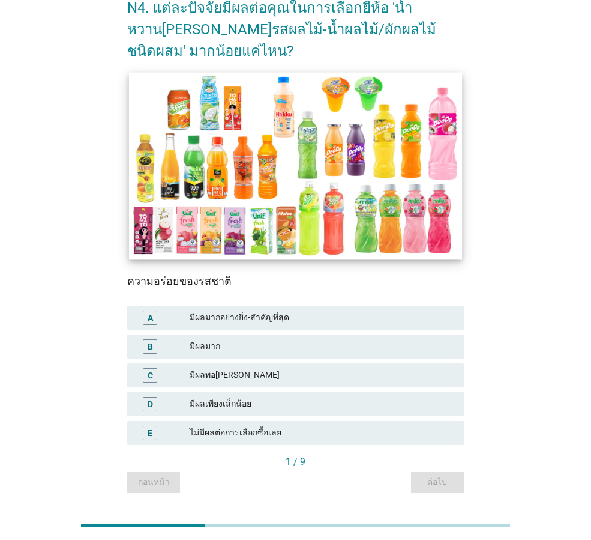
scroll to position [104, 0]
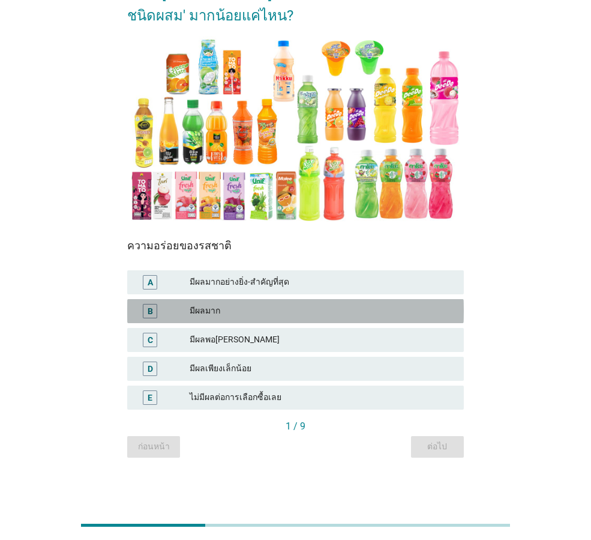
click at [292, 309] on div "มีผลมาก" at bounding box center [322, 311] width 265 height 14
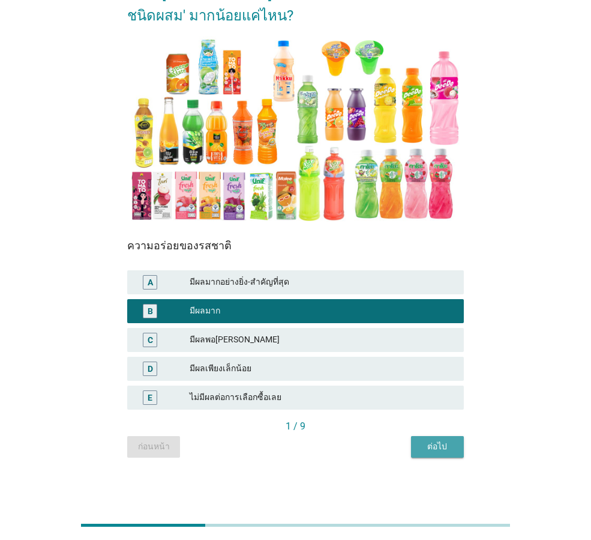
click at [442, 442] on div "ต่อไป" at bounding box center [438, 446] width 34 height 13
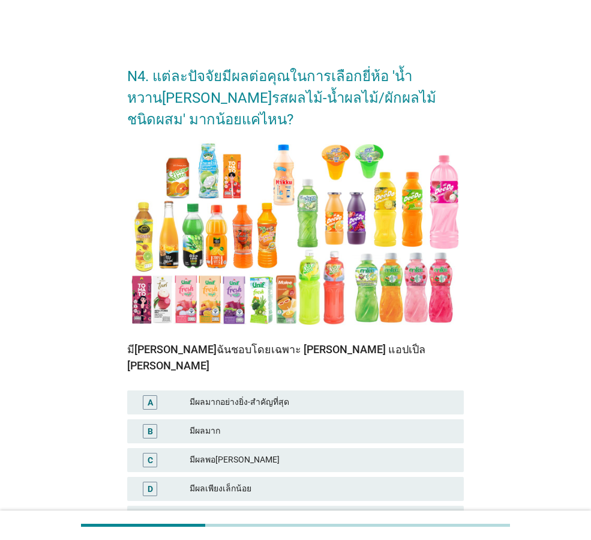
click at [259, 424] on div "มีผลมาก" at bounding box center [322, 431] width 265 height 14
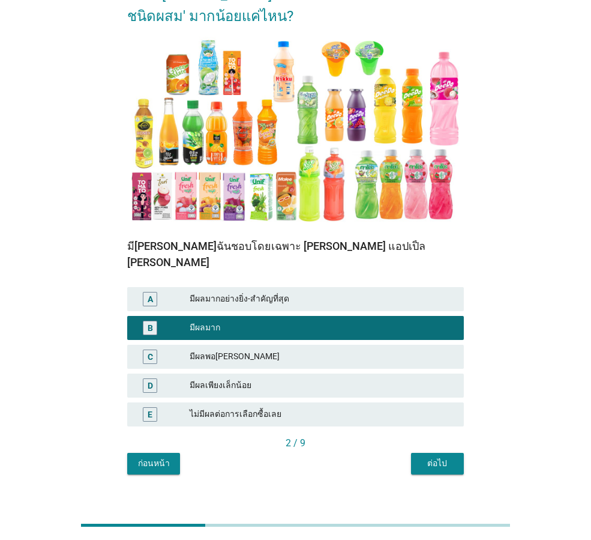
scroll to position [104, 0]
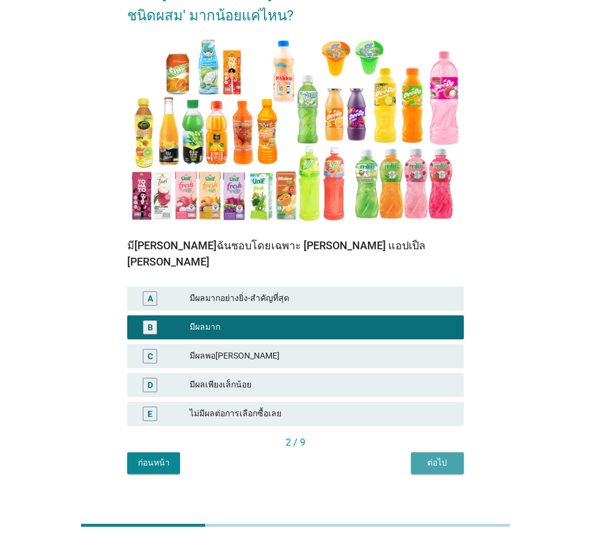
click at [435, 456] on div "ต่อไป" at bounding box center [438, 462] width 34 height 13
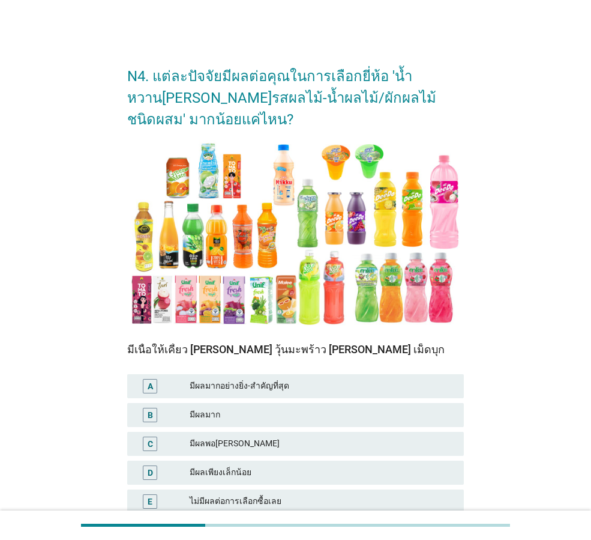
click at [332, 408] on div "มีผลมาก" at bounding box center [322, 415] width 265 height 14
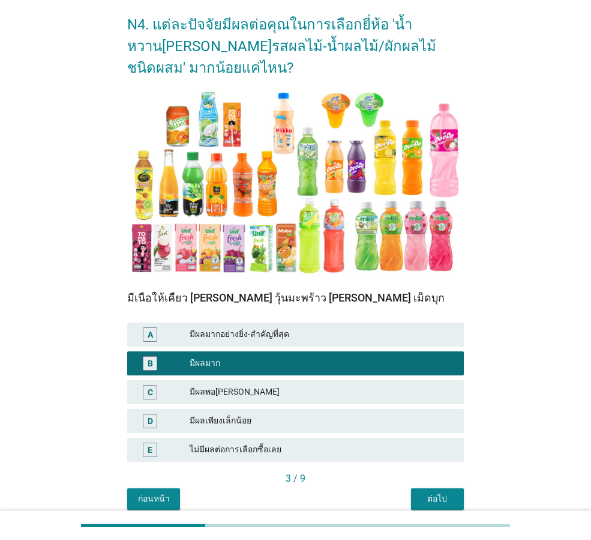
scroll to position [104, 0]
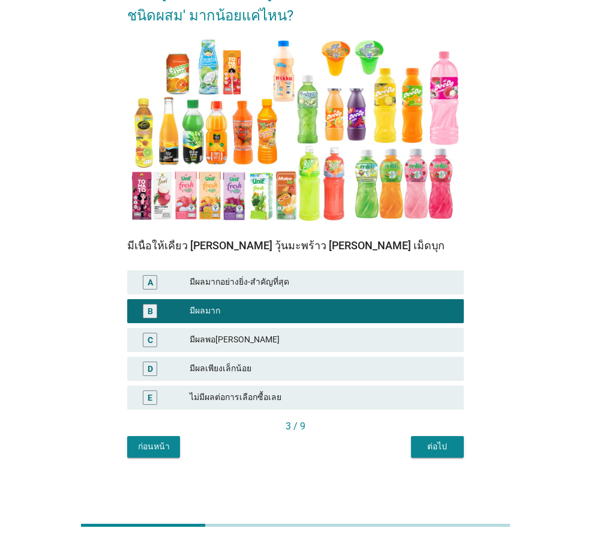
click at [432, 446] on div "ต่อไป" at bounding box center [438, 446] width 34 height 13
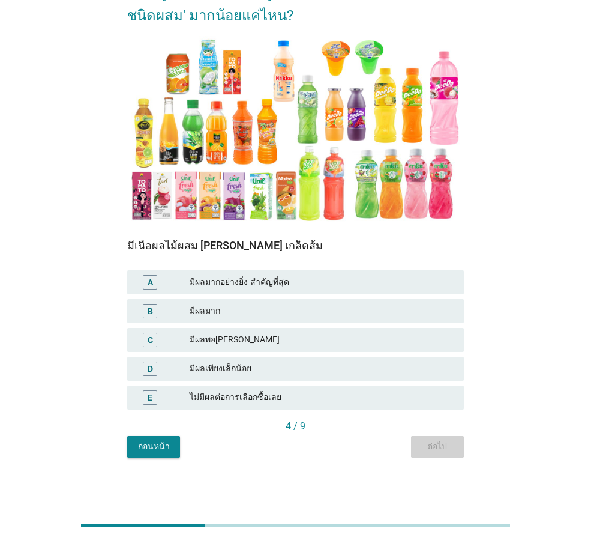
scroll to position [0, 0]
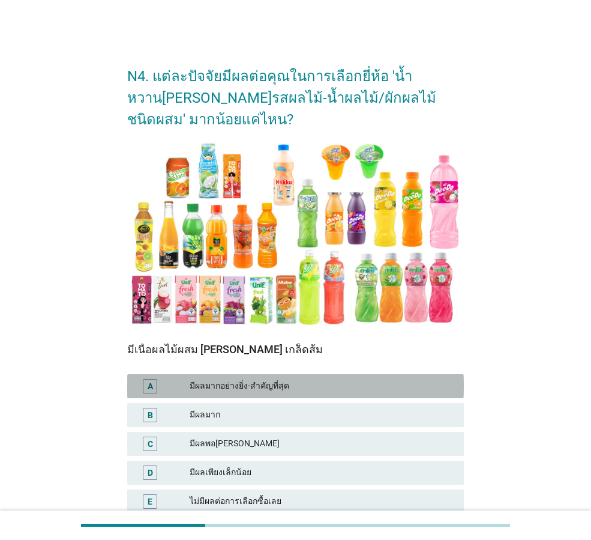
click at [326, 383] on div "มีผลมากอย่างยิ่ง-สำคัญที่สุด" at bounding box center [322, 386] width 265 height 14
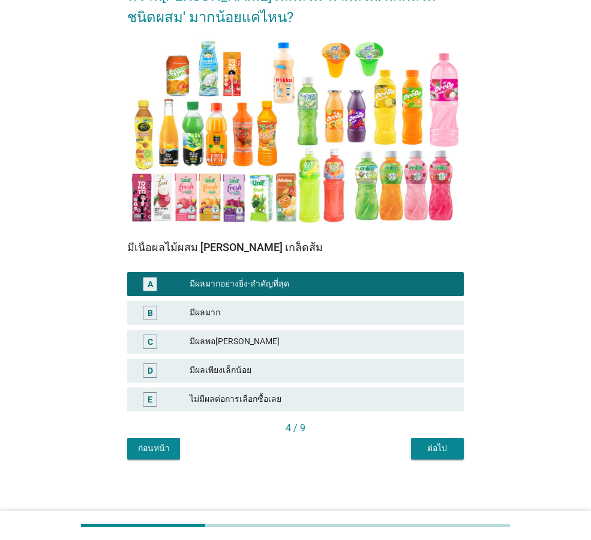
scroll to position [104, 0]
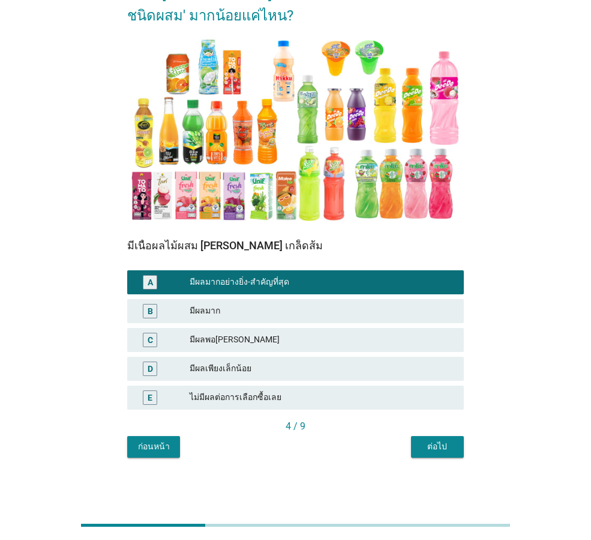
click at [429, 442] on div "ต่อไป" at bounding box center [438, 446] width 34 height 13
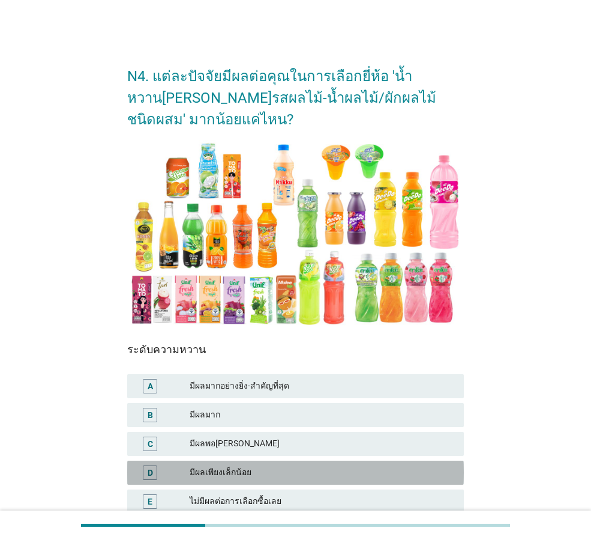
click at [325, 475] on div "มีผลเพียงเล็กน้อย" at bounding box center [322, 472] width 265 height 14
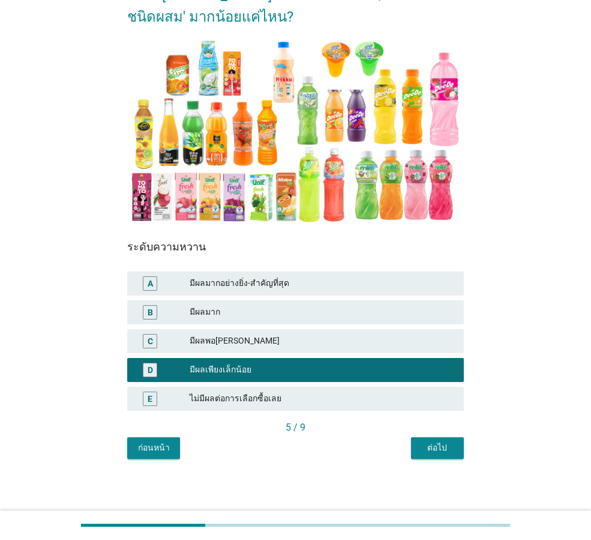
scroll to position [104, 0]
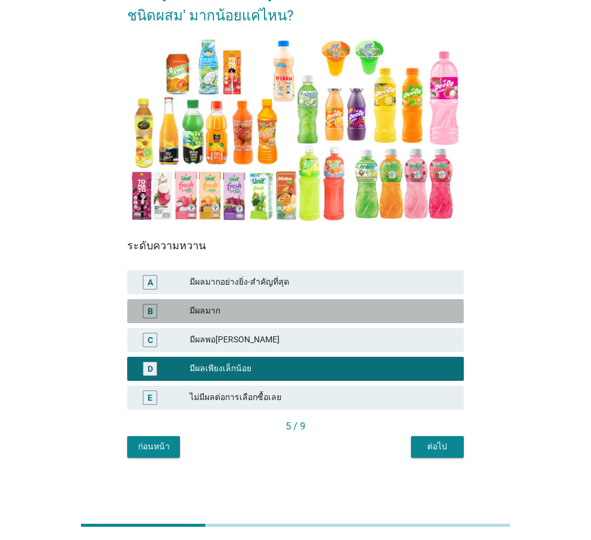
click at [327, 315] on div "มีผลมาก" at bounding box center [322, 311] width 265 height 14
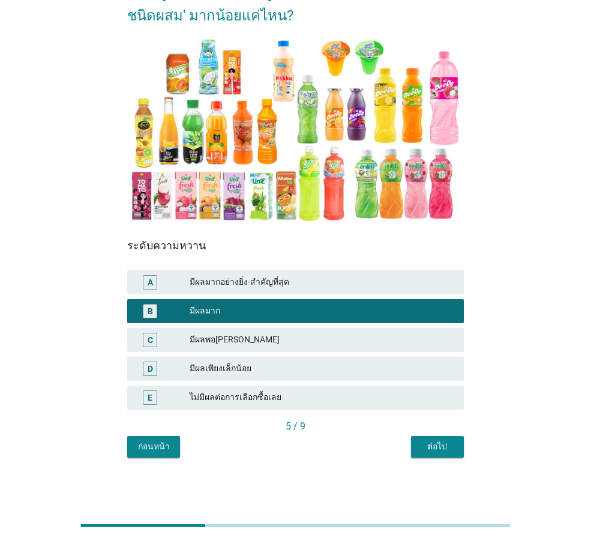
click at [435, 446] on div "ต่อไป" at bounding box center [438, 446] width 34 height 13
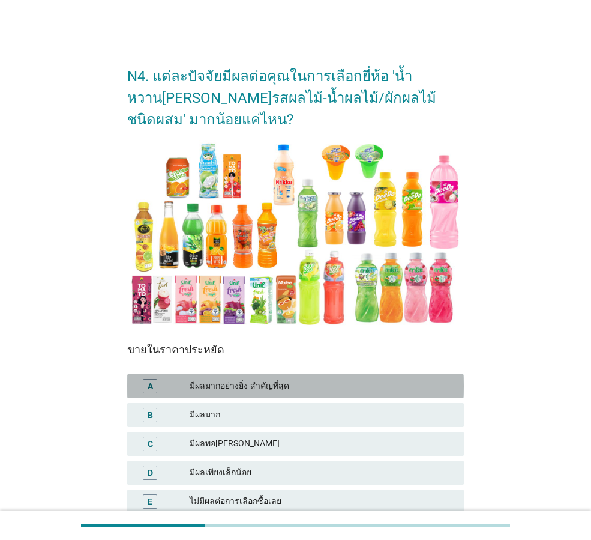
click at [293, 385] on div "มีผลมากอย่างยิ่ง-สำคัญที่สุด" at bounding box center [322, 386] width 265 height 14
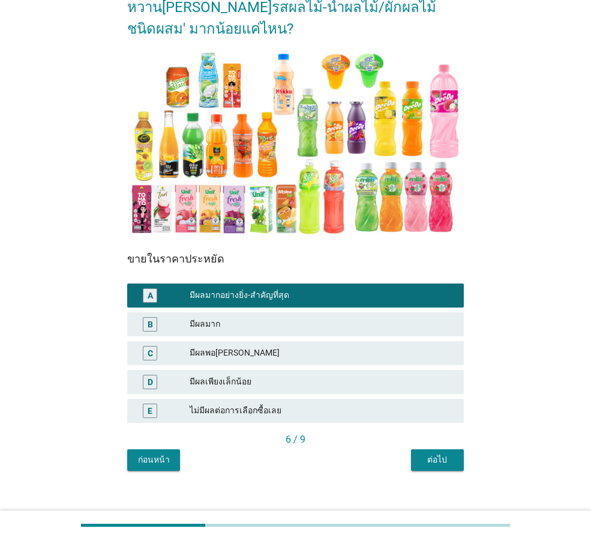
scroll to position [104, 0]
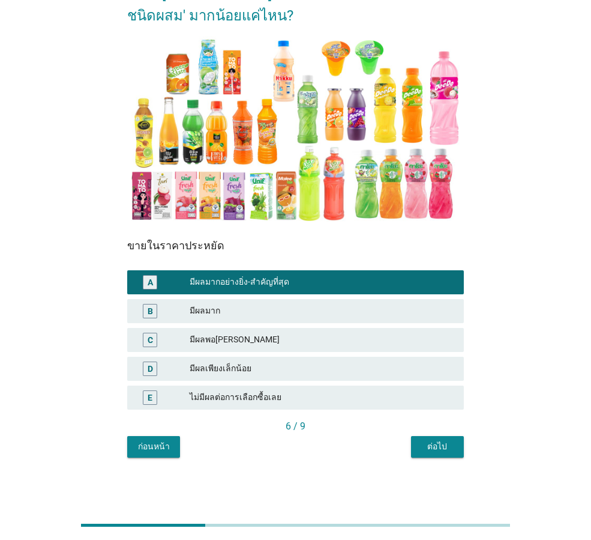
click at [433, 439] on button "ต่อไป" at bounding box center [437, 447] width 53 height 22
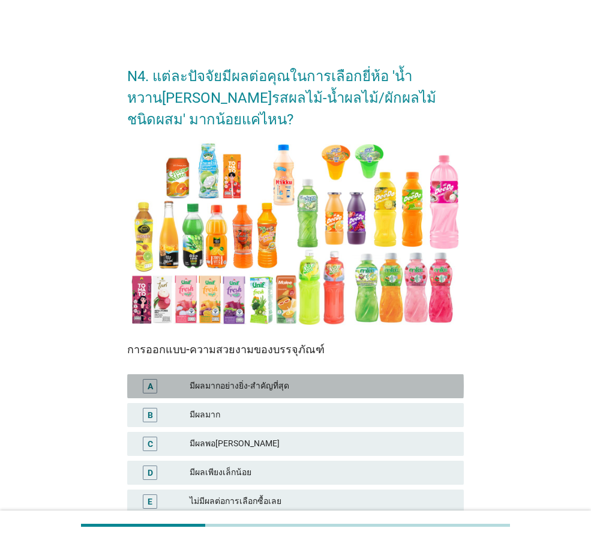
click at [317, 387] on div "มีผลมากอย่างยิ่ง-สำคัญที่สุด" at bounding box center [322, 386] width 265 height 14
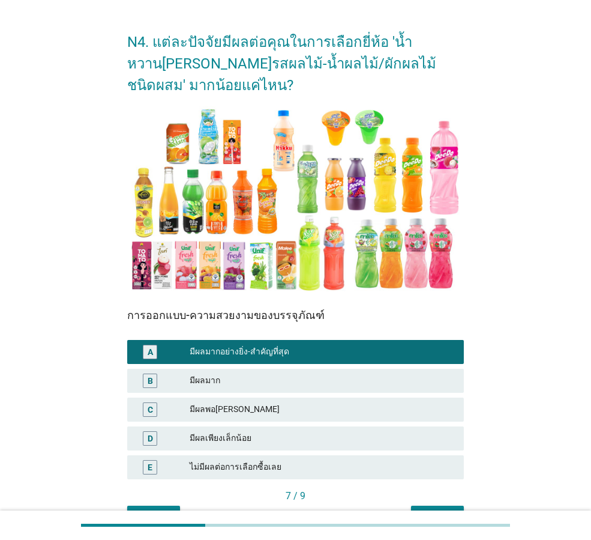
scroll to position [104, 0]
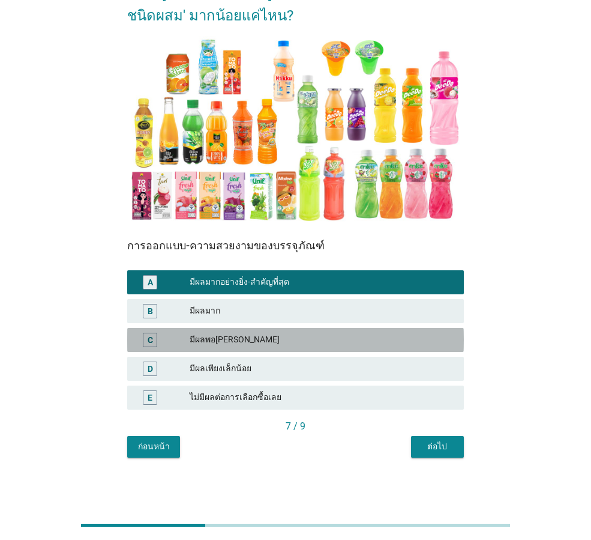
click at [325, 346] on div "มีผลพอ[PERSON_NAME]" at bounding box center [322, 340] width 265 height 14
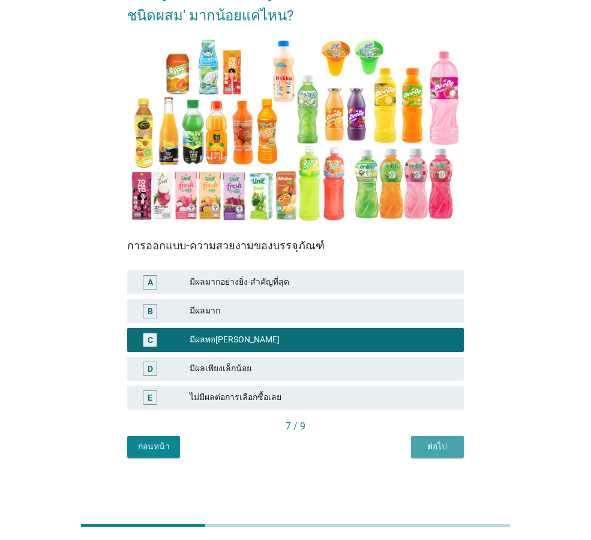
click at [441, 442] on div "ต่อไป" at bounding box center [438, 446] width 34 height 13
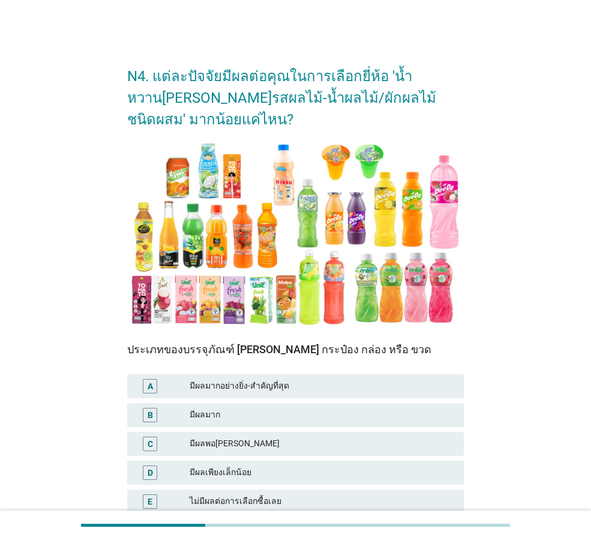
click at [249, 441] on div "มีผลพอ[PERSON_NAME]" at bounding box center [322, 443] width 265 height 14
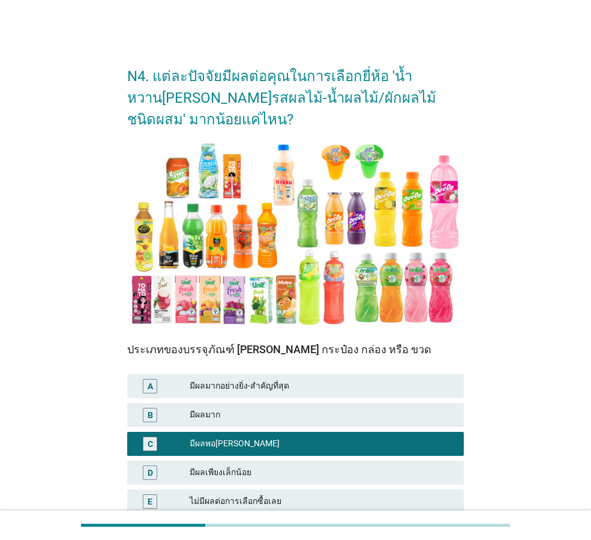
scroll to position [104, 0]
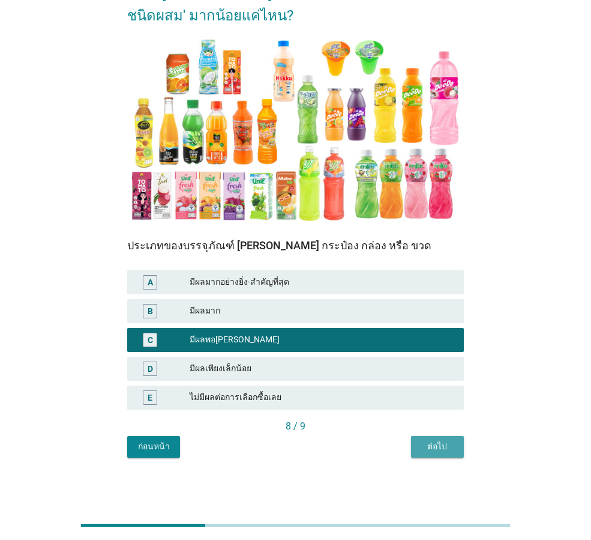
click at [427, 441] on div "ต่อไป" at bounding box center [438, 446] width 34 height 13
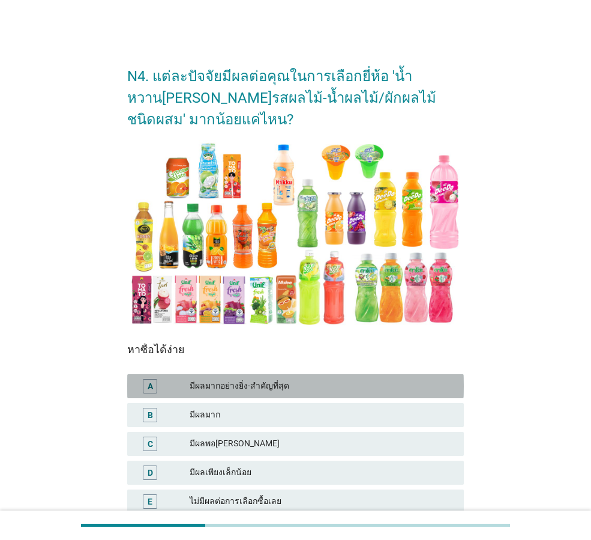
click at [234, 391] on div "มีผลมากอย่างยิ่ง-สำคัญที่สุด" at bounding box center [322, 386] width 265 height 14
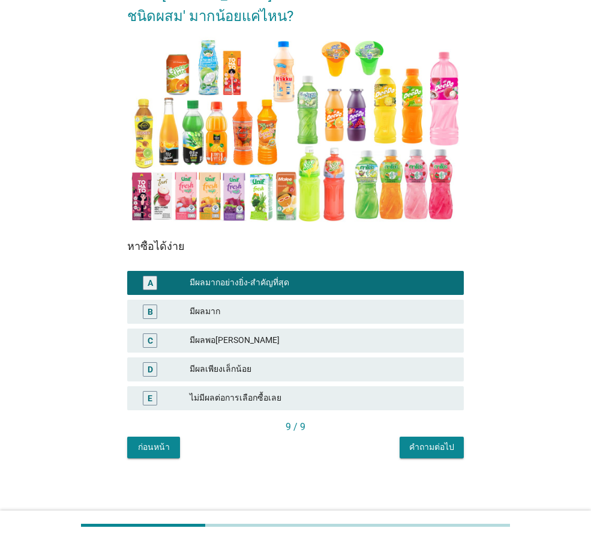
scroll to position [104, 0]
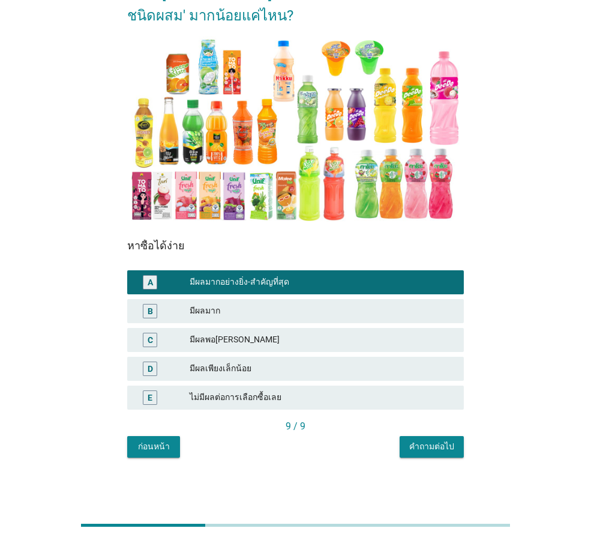
click at [442, 443] on div "คำถามต่อไป" at bounding box center [431, 446] width 45 height 13
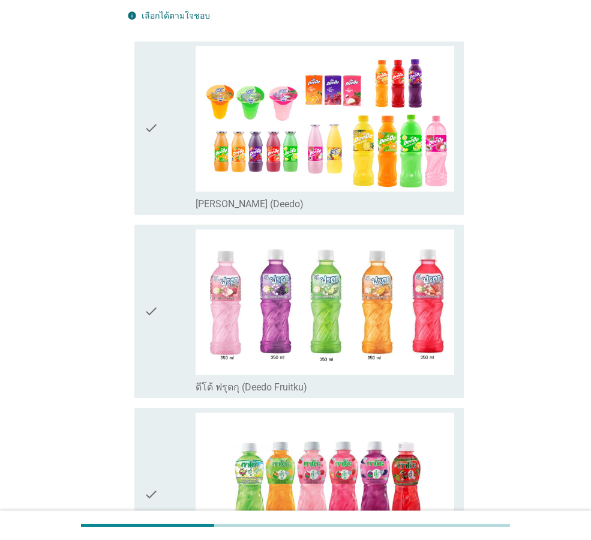
scroll to position [0, 0]
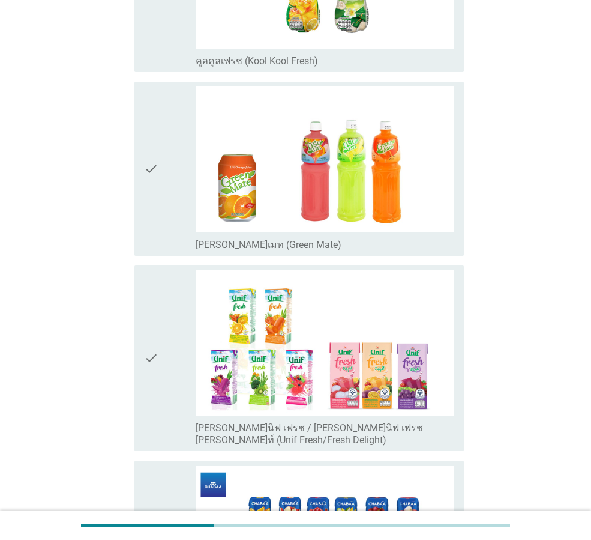
drag, startPoint x: 384, startPoint y: 539, endPoint x: 385, endPoint y: 570, distance: 30.6
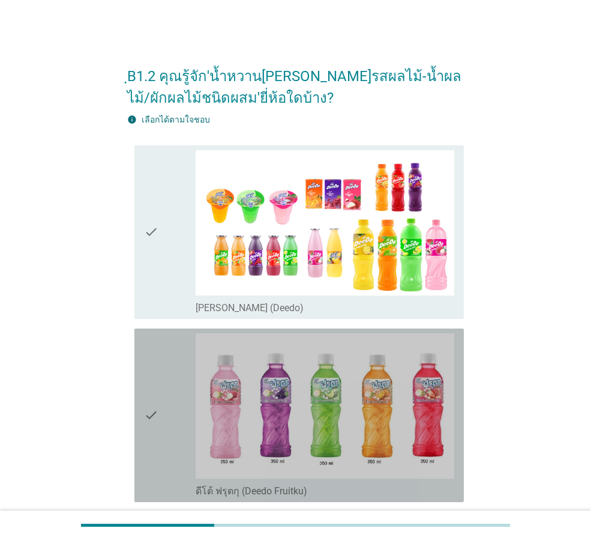
click at [168, 381] on div "check" at bounding box center [170, 415] width 52 height 164
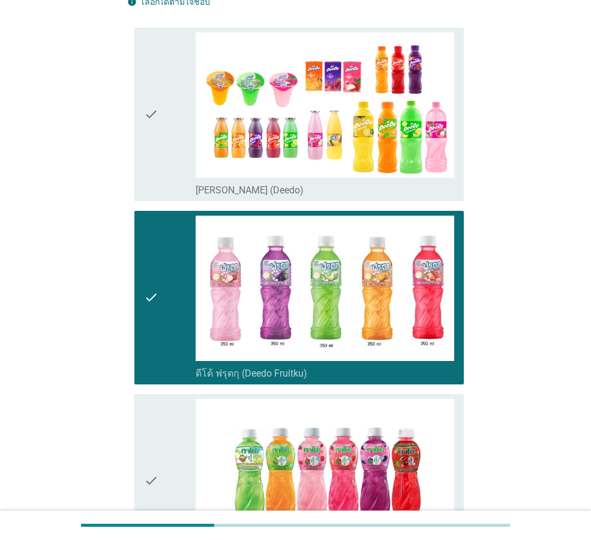
scroll to position [120, 0]
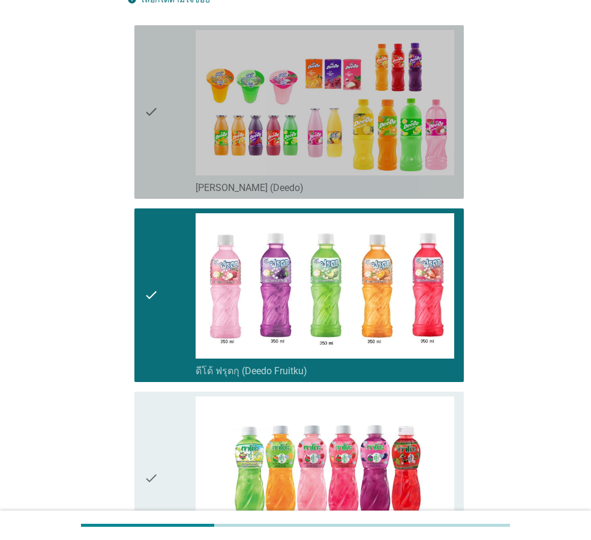
click at [156, 172] on icon "check" at bounding box center [151, 112] width 14 height 164
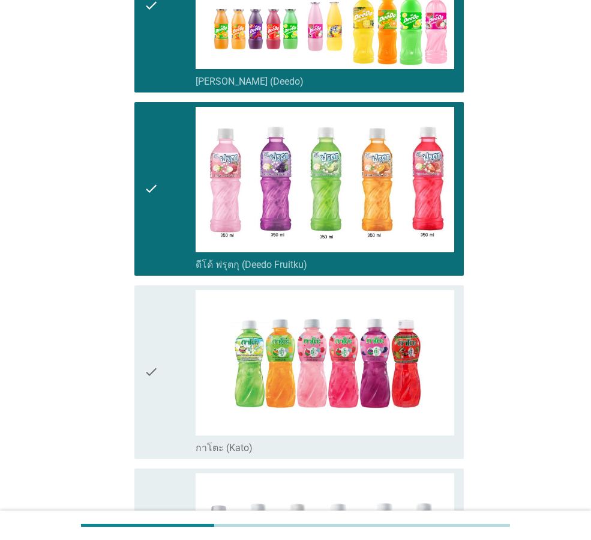
scroll to position [240, 0]
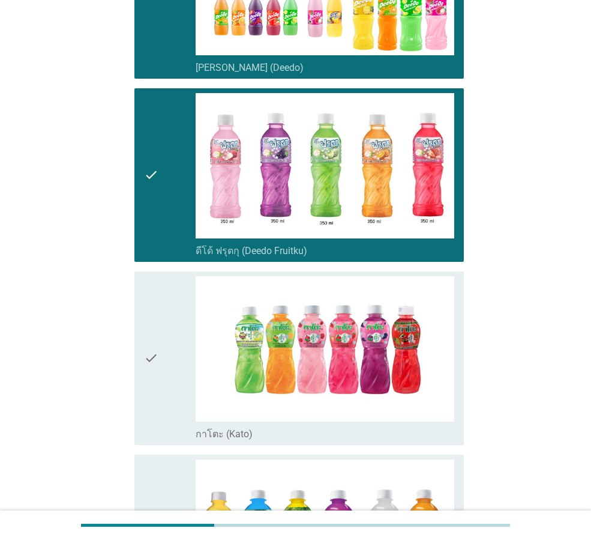
click at [164, 391] on div "check" at bounding box center [170, 358] width 52 height 164
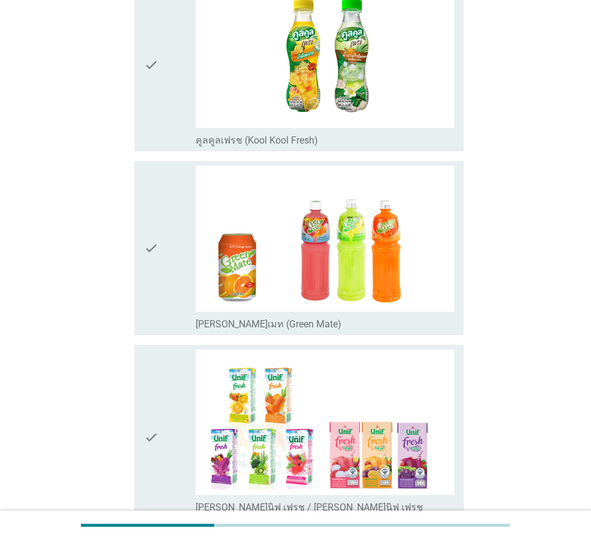
scroll to position [901, 0]
click at [146, 369] on icon "check" at bounding box center [151, 437] width 14 height 176
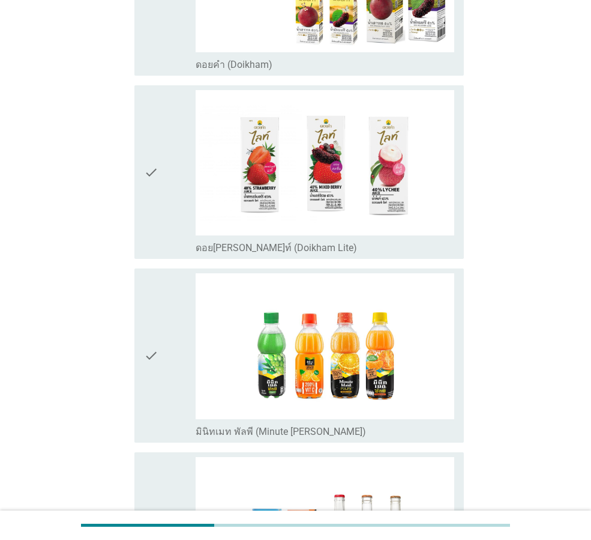
scroll to position [1921, 0]
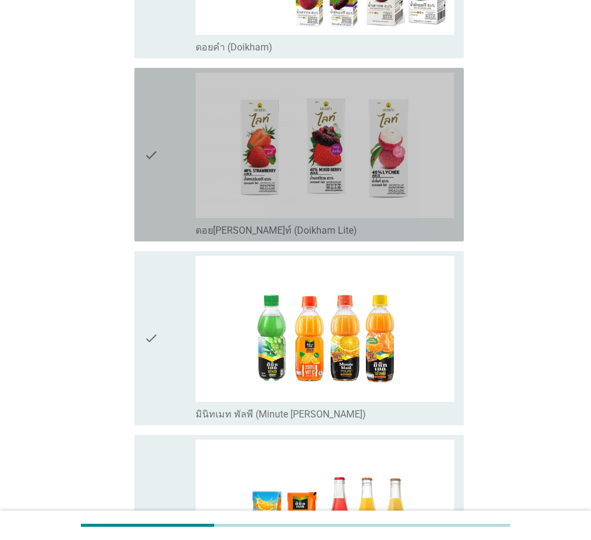
click at [146, 187] on icon "check" at bounding box center [151, 155] width 14 height 164
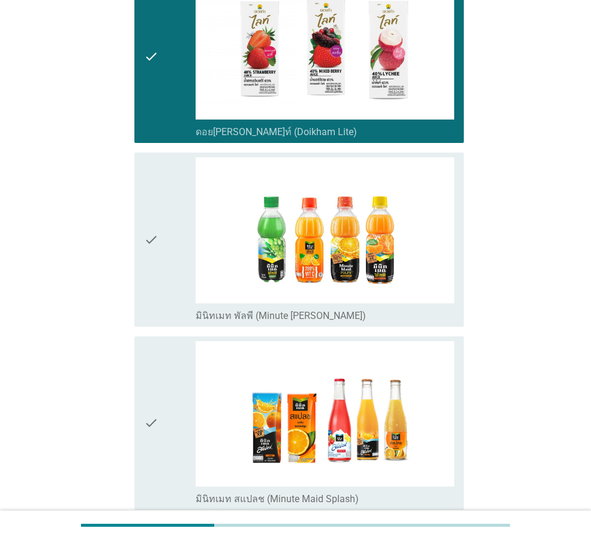
scroll to position [2041, 0]
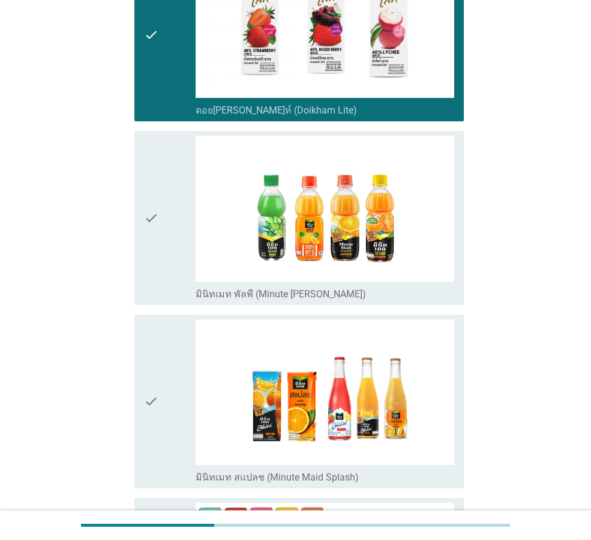
click at [165, 243] on div "check" at bounding box center [170, 218] width 52 height 164
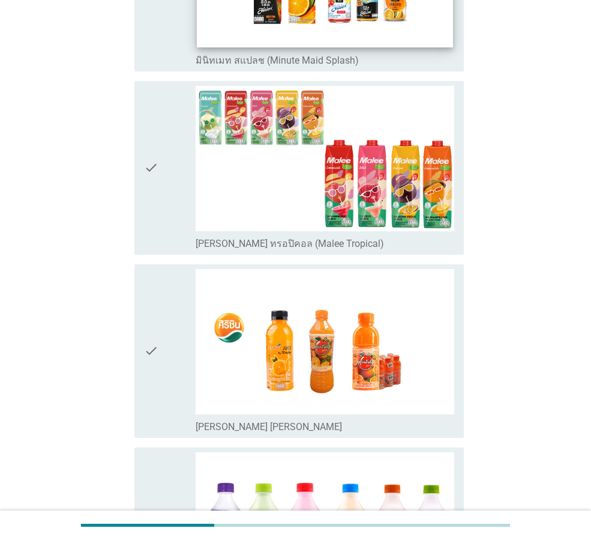
scroll to position [2522, 0]
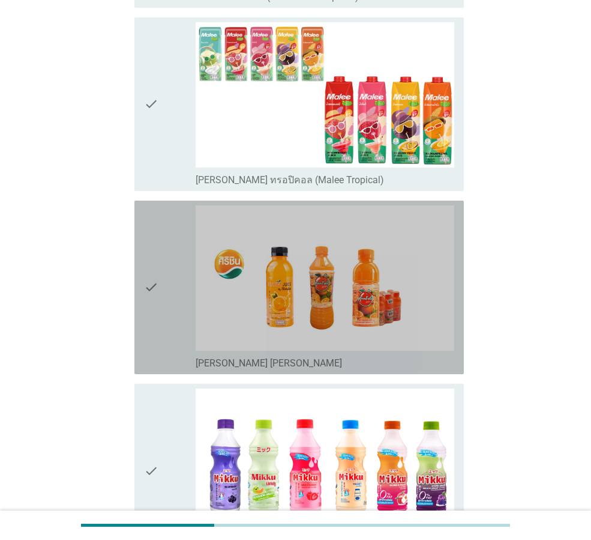
click at [153, 306] on icon "check" at bounding box center [151, 287] width 14 height 164
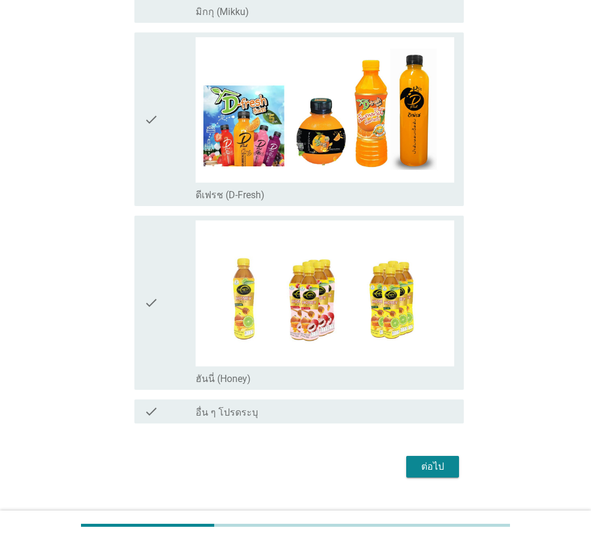
scroll to position [3067, 0]
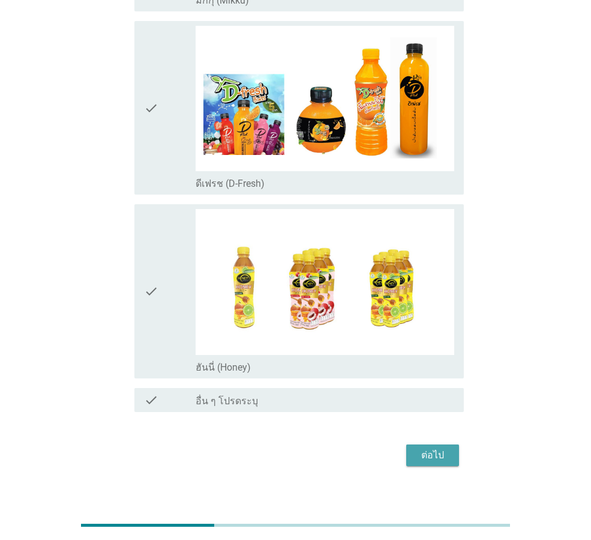
click at [445, 448] on div "ต่อไป" at bounding box center [433, 455] width 34 height 14
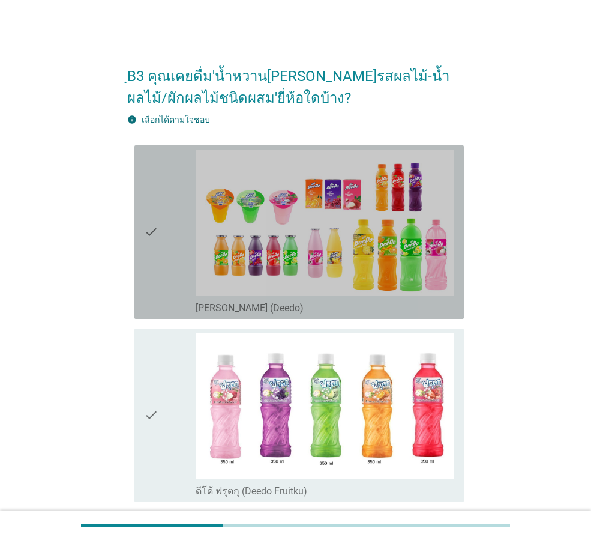
click at [164, 294] on div "check" at bounding box center [170, 232] width 52 height 164
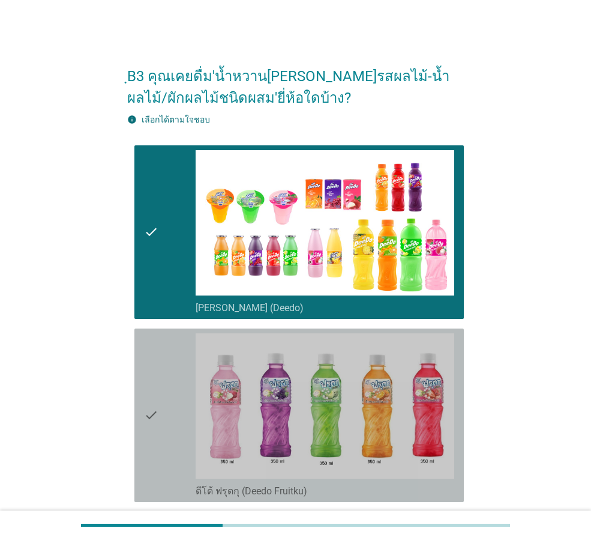
click at [166, 392] on div "check" at bounding box center [170, 415] width 52 height 164
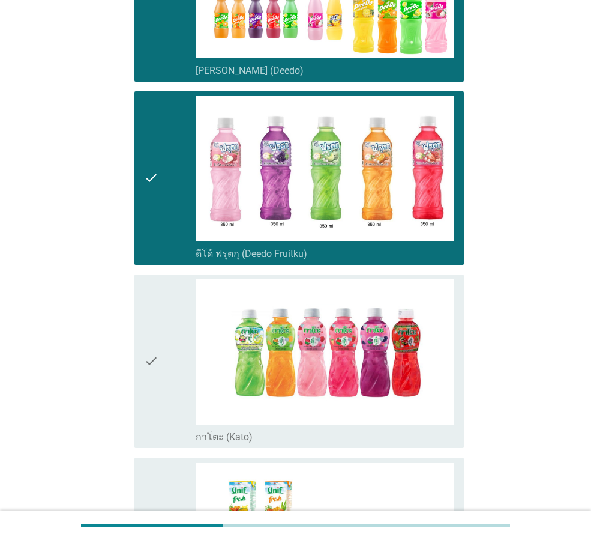
scroll to position [300, 0]
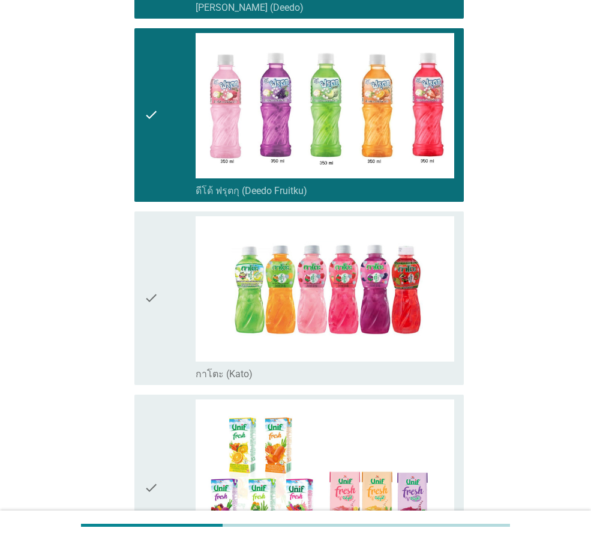
click at [165, 346] on div "check" at bounding box center [170, 298] width 52 height 164
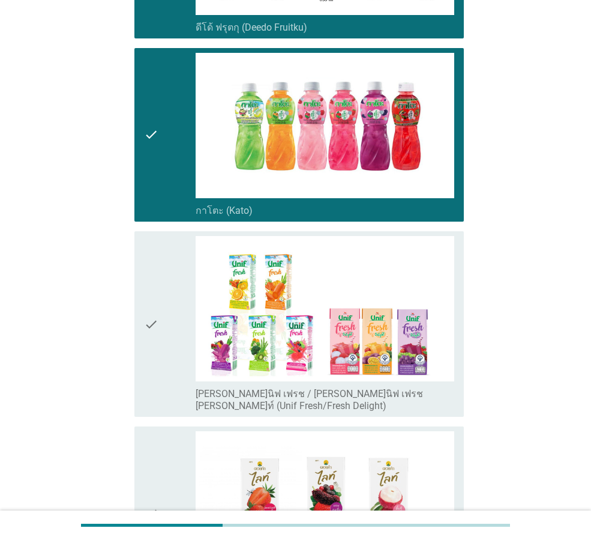
scroll to position [480, 0]
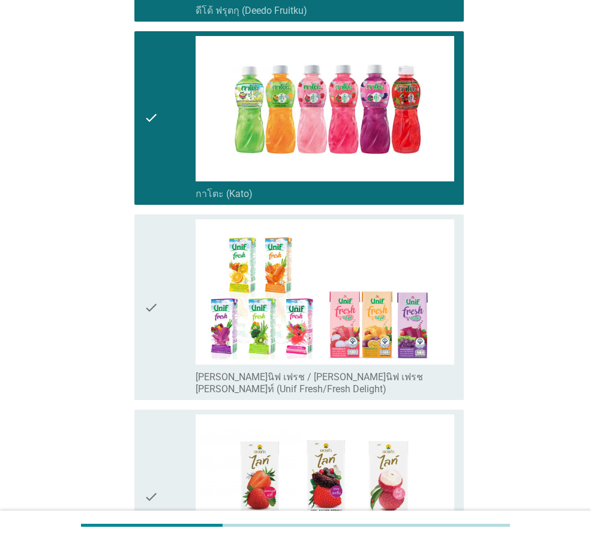
click at [165, 344] on div "check" at bounding box center [170, 307] width 52 height 176
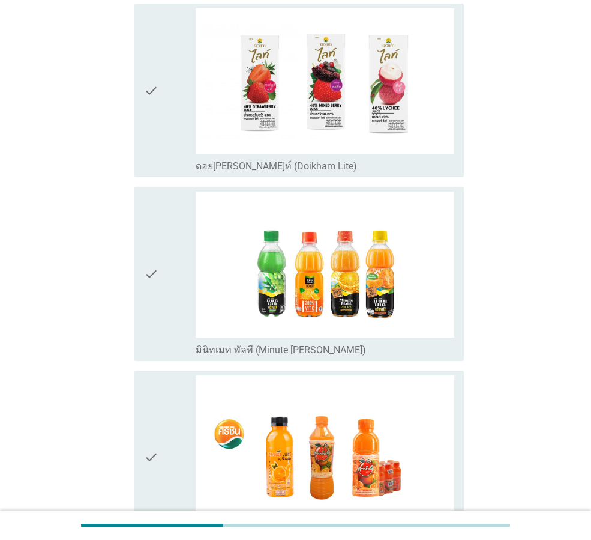
scroll to position [901, 0]
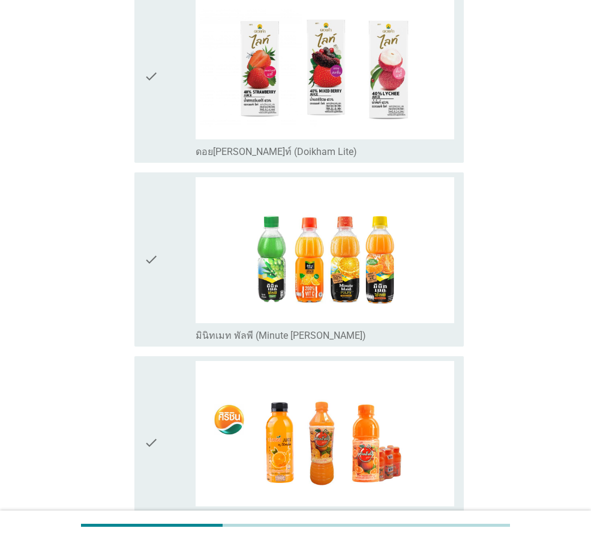
click at [165, 289] on div "check" at bounding box center [170, 259] width 52 height 164
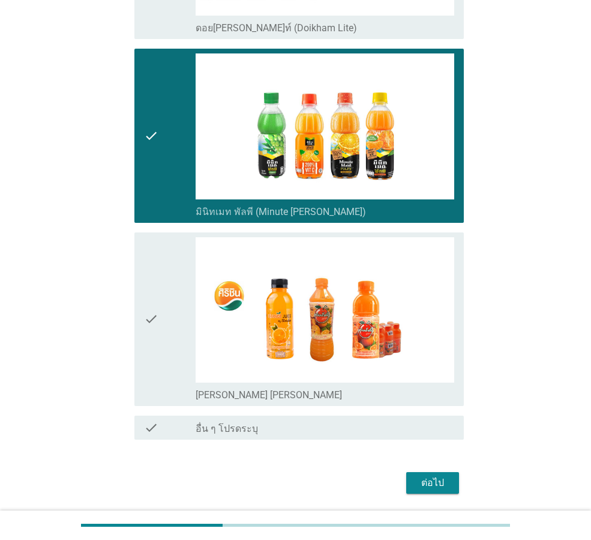
scroll to position [1052, 0]
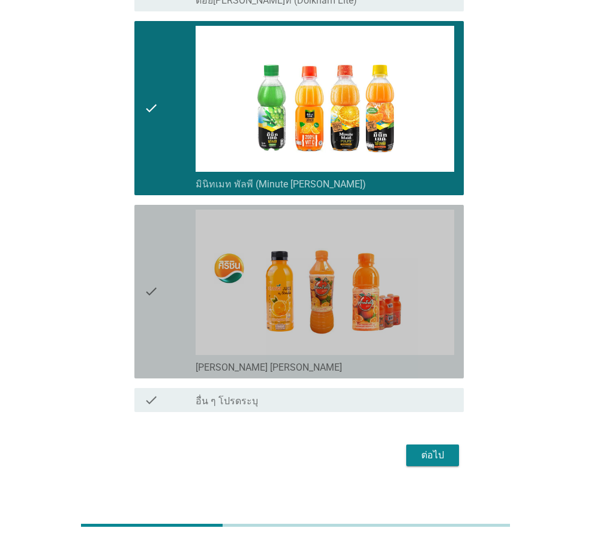
click at [165, 289] on div "check" at bounding box center [170, 292] width 52 height 164
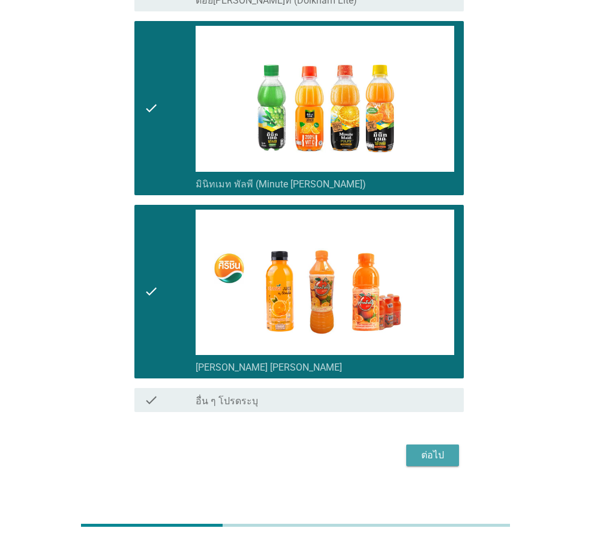
click at [420, 444] on button "ต่อไป" at bounding box center [432, 455] width 53 height 22
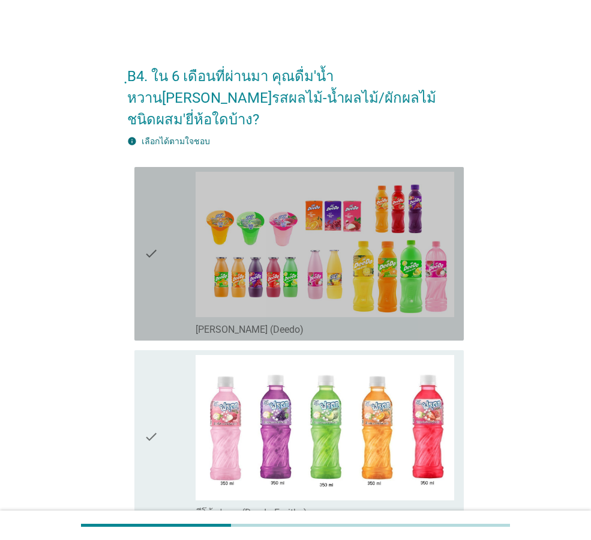
click at [166, 277] on div "check" at bounding box center [170, 254] width 52 height 164
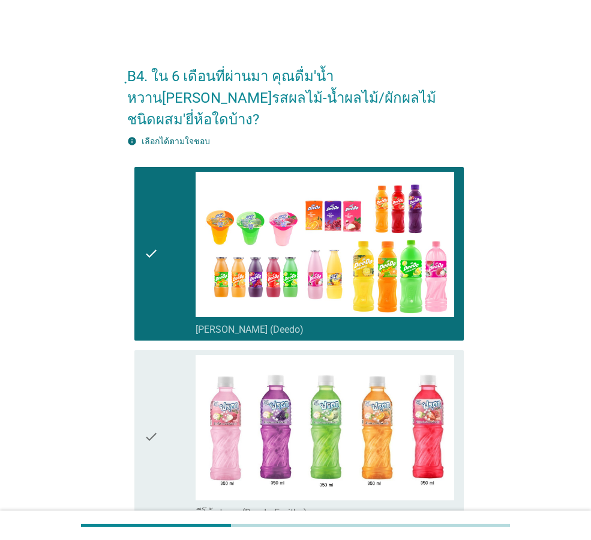
click at [171, 430] on div "check" at bounding box center [170, 437] width 52 height 164
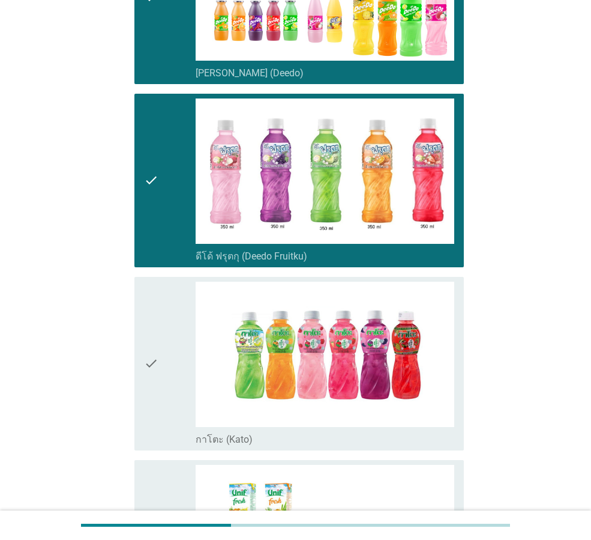
scroll to position [360, 0]
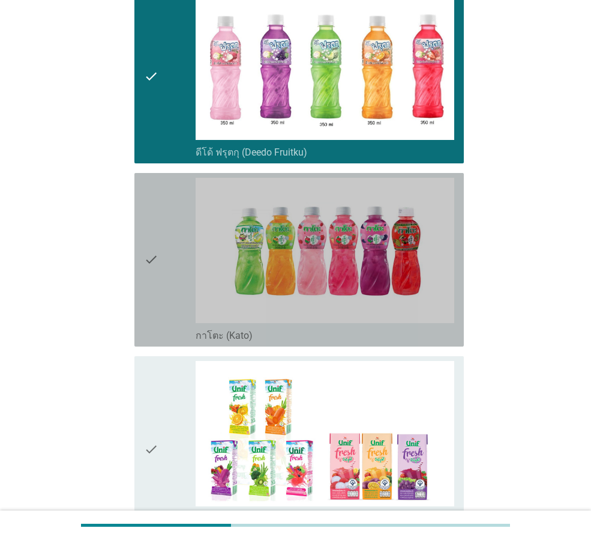
click at [170, 295] on div "check" at bounding box center [170, 260] width 52 height 164
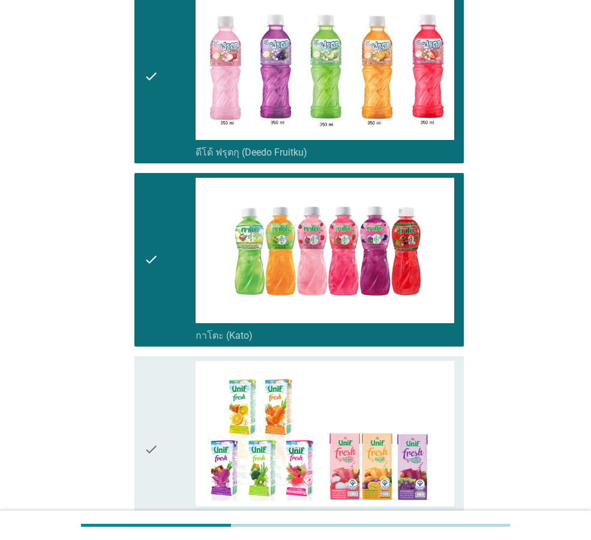
click at [152, 374] on icon "check" at bounding box center [151, 449] width 14 height 176
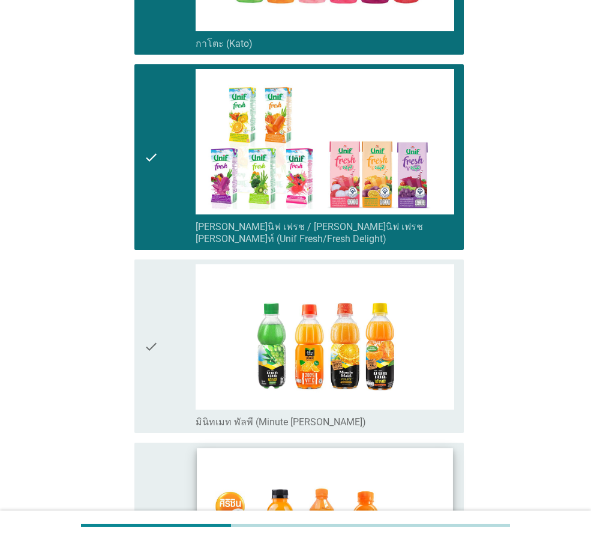
scroll to position [660, 0]
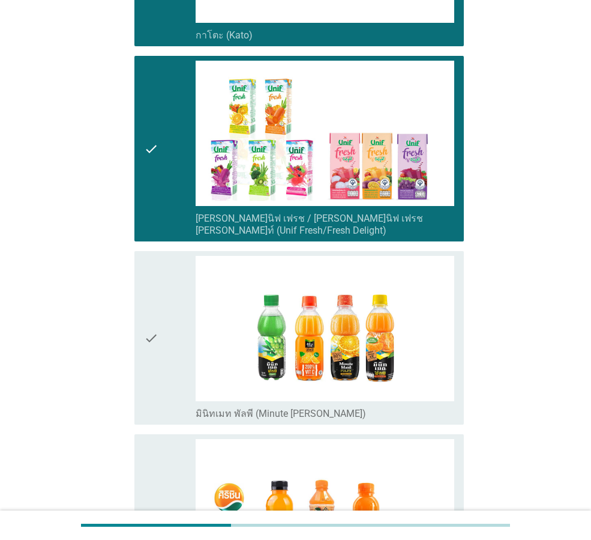
click at [156, 322] on icon "check" at bounding box center [151, 338] width 14 height 164
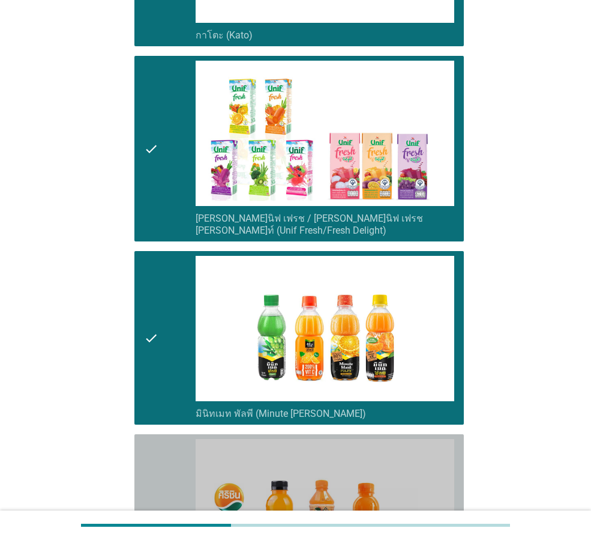
click at [156, 439] on icon "check" at bounding box center [151, 521] width 14 height 164
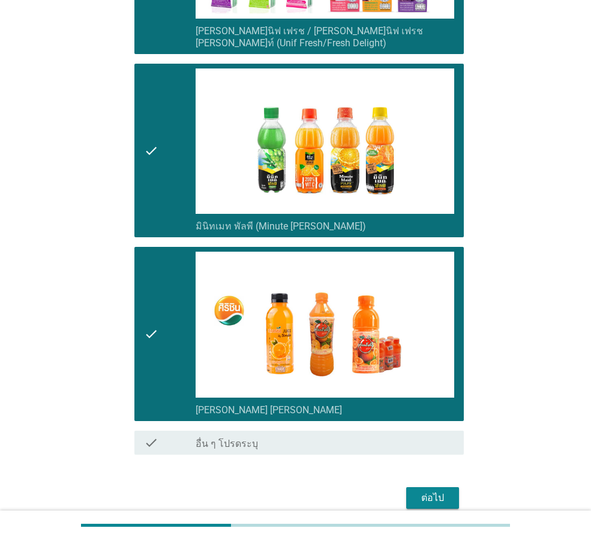
scroll to position [869, 0]
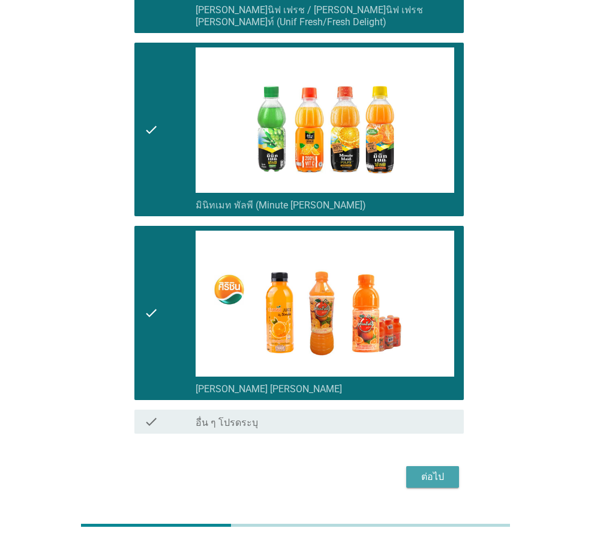
click at [432, 470] on div "ต่อไป" at bounding box center [433, 477] width 34 height 14
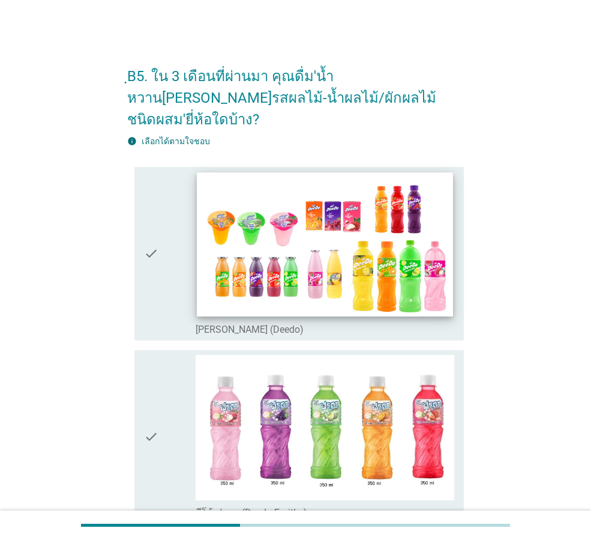
click at [369, 259] on img at bounding box center [325, 244] width 256 height 144
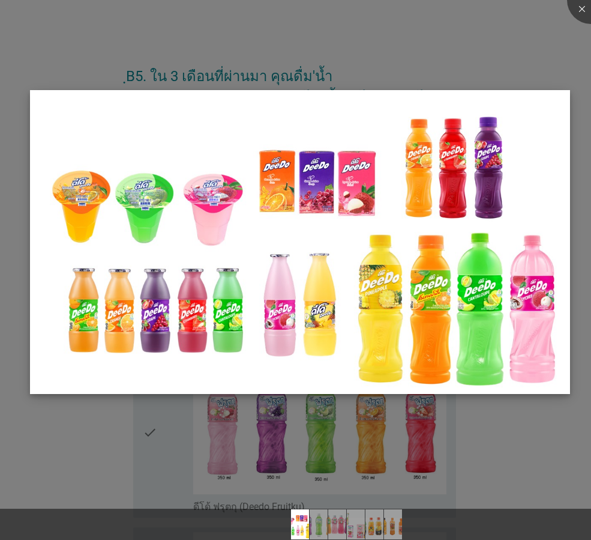
click at [347, 366] on img at bounding box center [300, 242] width 540 height 304
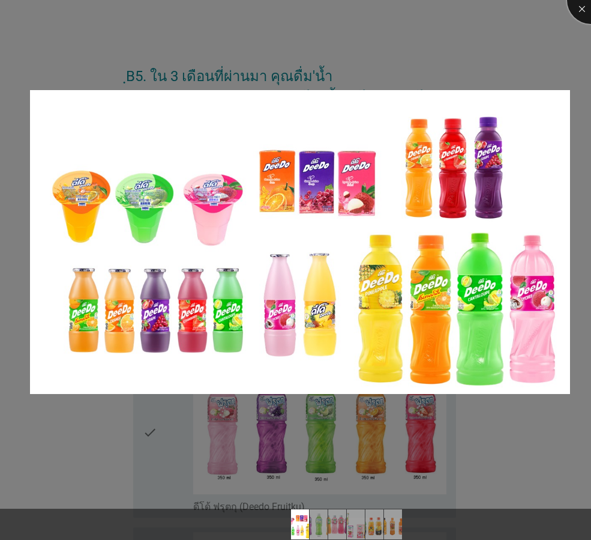
click at [578, 7] on div at bounding box center [591, 0] width 48 height 48
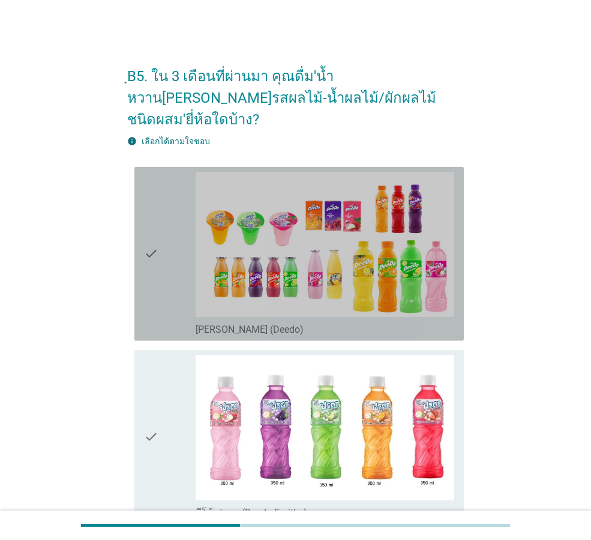
click at [163, 277] on div "check" at bounding box center [170, 254] width 52 height 164
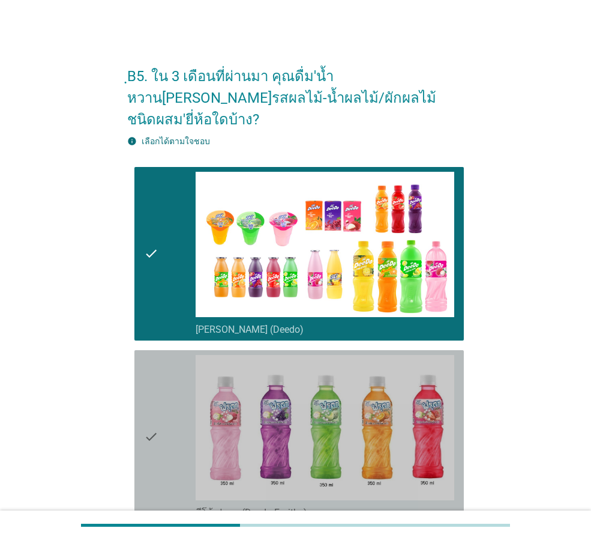
click at [157, 366] on icon "check" at bounding box center [151, 437] width 14 height 164
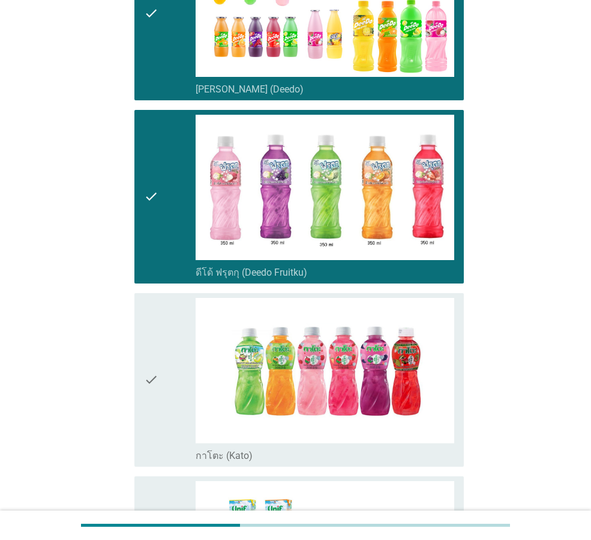
scroll to position [420, 0]
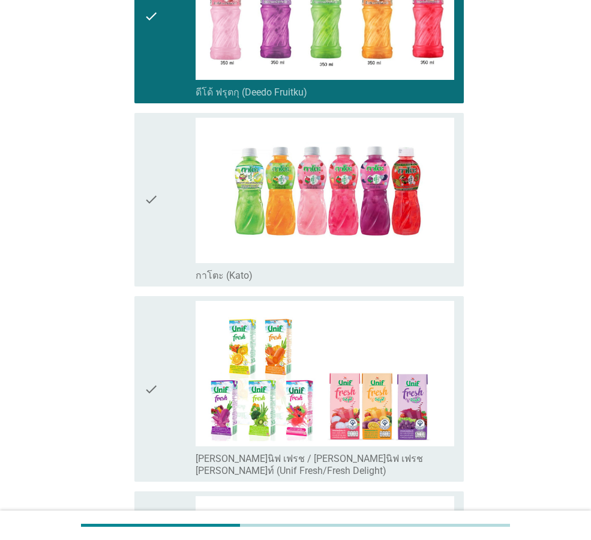
click at [158, 240] on icon "check" at bounding box center [151, 200] width 14 height 164
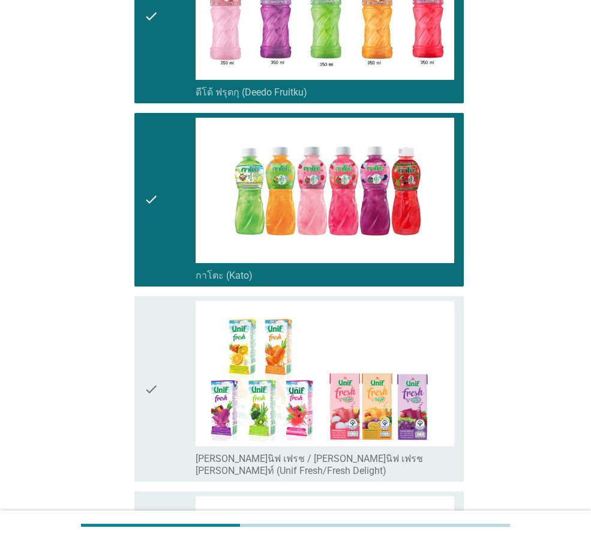
click at [174, 343] on div "check" at bounding box center [170, 389] width 52 height 176
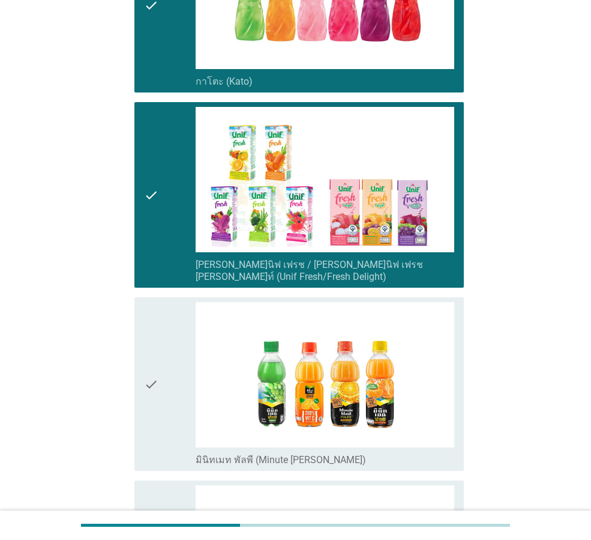
scroll to position [660, 0]
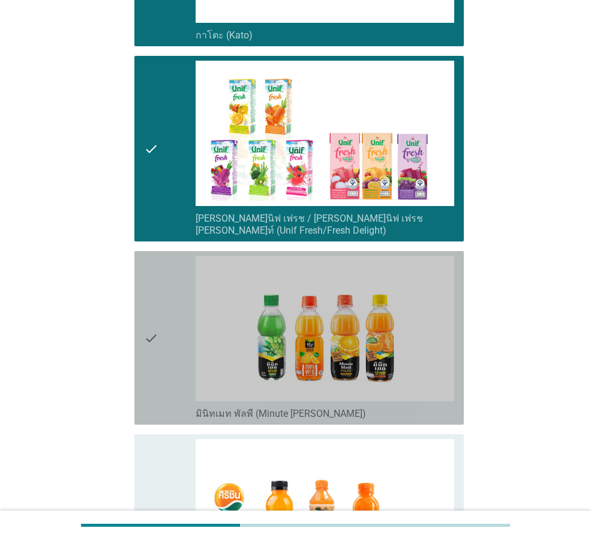
click at [173, 349] on div "check" at bounding box center [170, 338] width 52 height 164
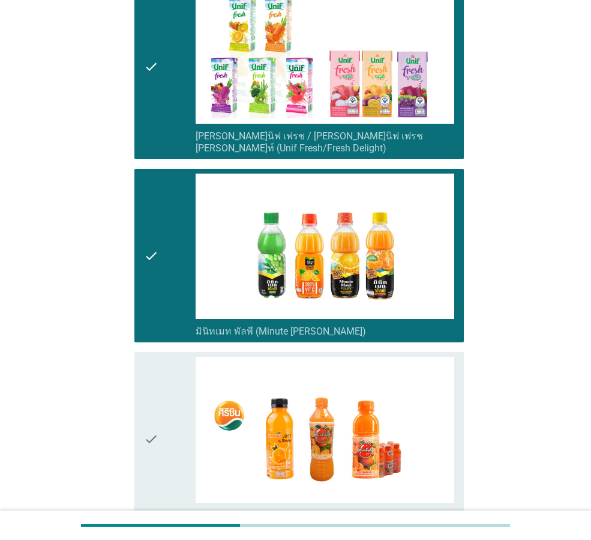
scroll to position [781, 0]
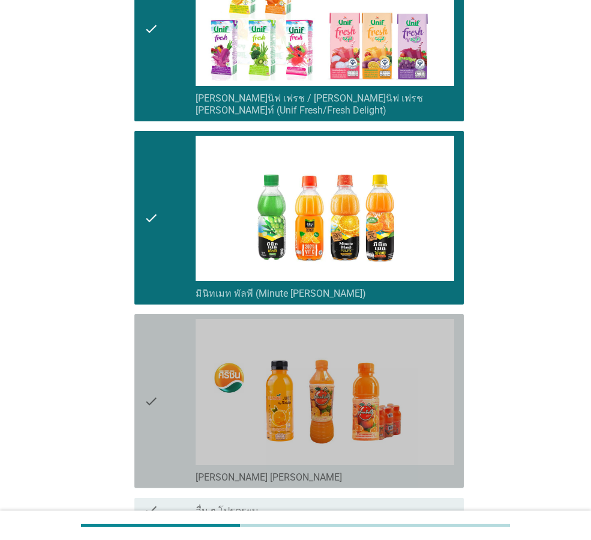
click at [173, 390] on div "check" at bounding box center [170, 401] width 52 height 164
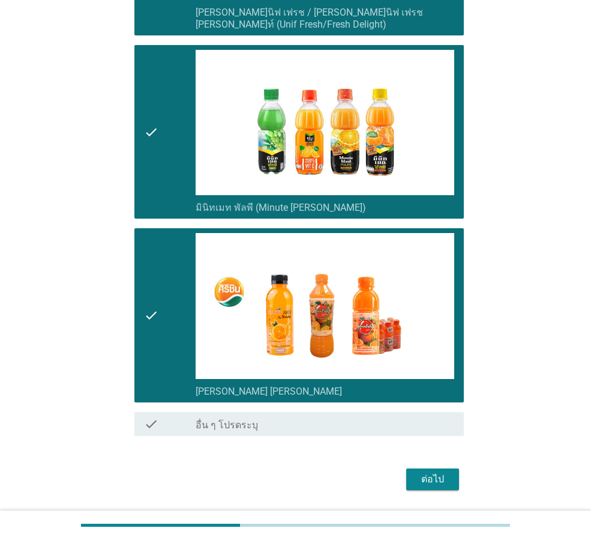
scroll to position [869, 0]
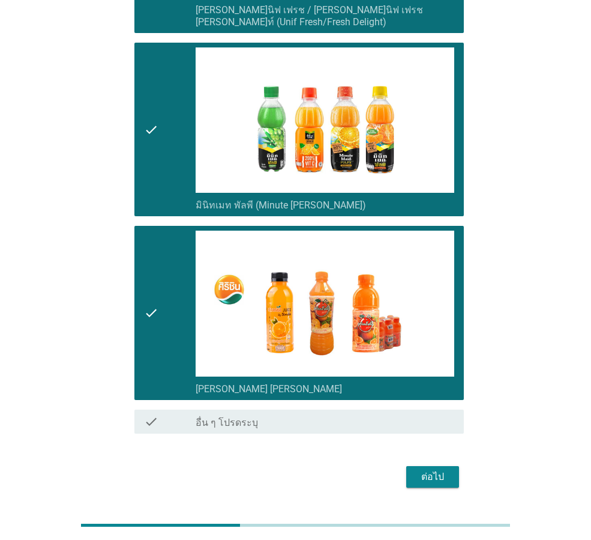
click at [427, 470] on div "ต่อไป" at bounding box center [433, 477] width 34 height 14
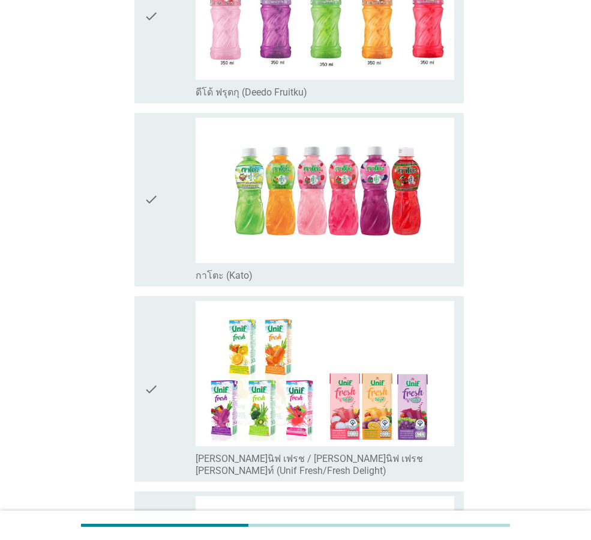
scroll to position [480, 0]
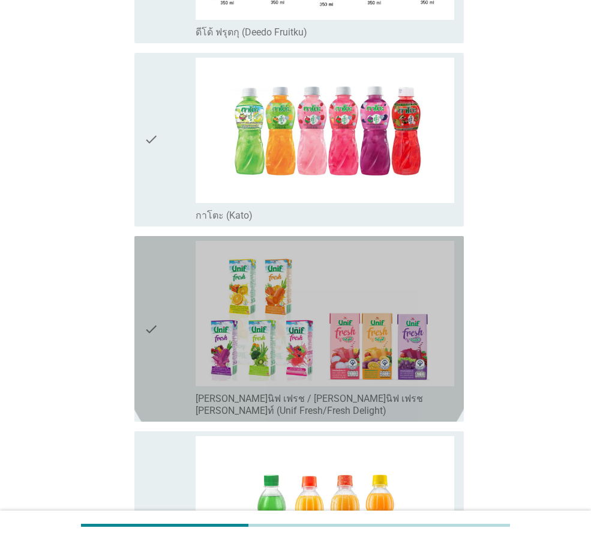
click at [178, 321] on div "check" at bounding box center [170, 329] width 52 height 176
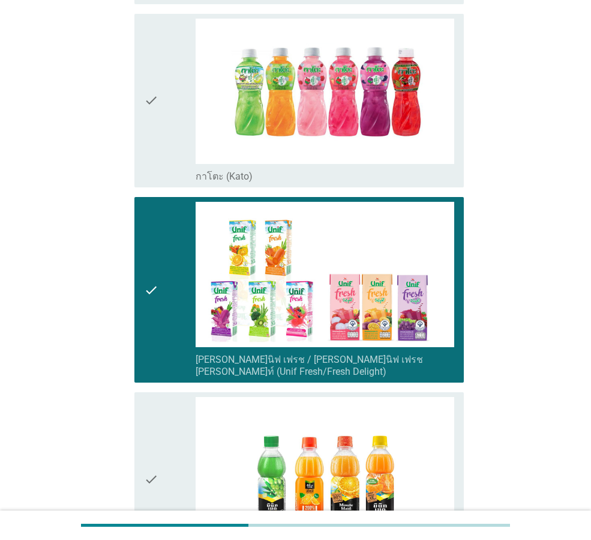
scroll to position [600, 0]
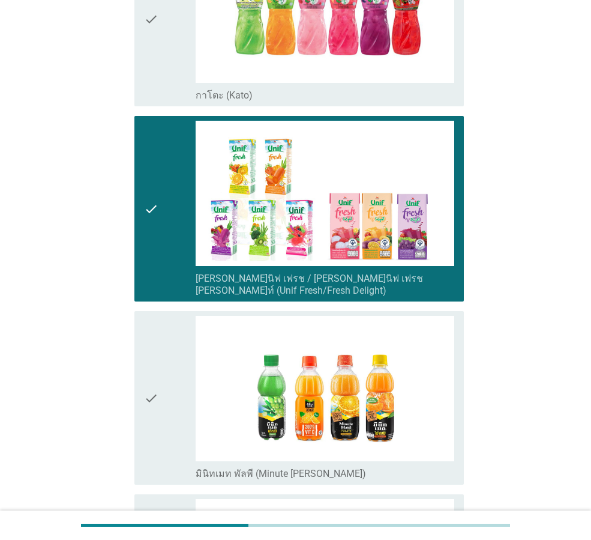
click at [177, 382] on div "check" at bounding box center [170, 398] width 52 height 164
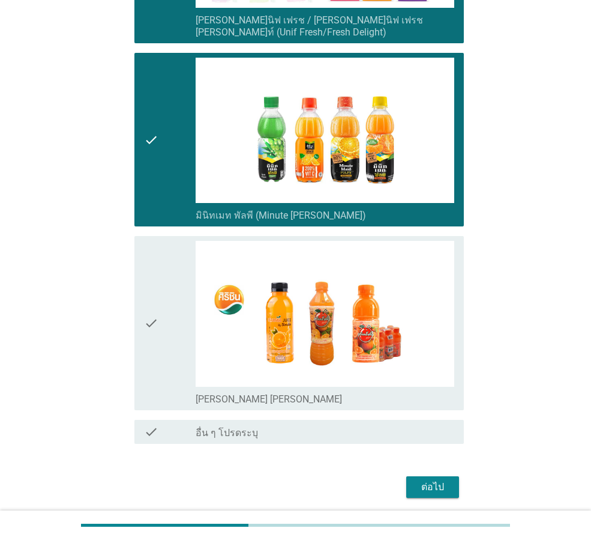
scroll to position [869, 0]
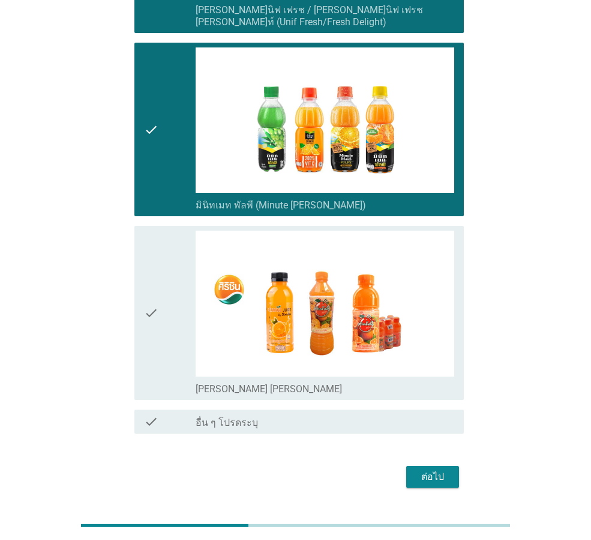
click at [433, 470] on div "ต่อไป" at bounding box center [433, 477] width 34 height 14
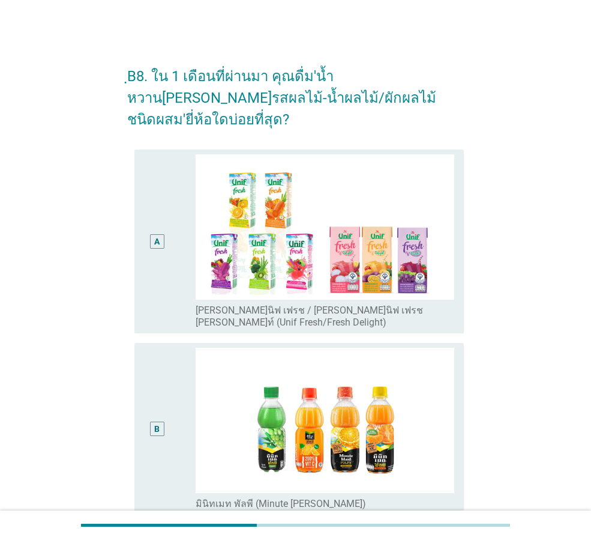
click at [153, 268] on div "A" at bounding box center [157, 241] width 26 height 174
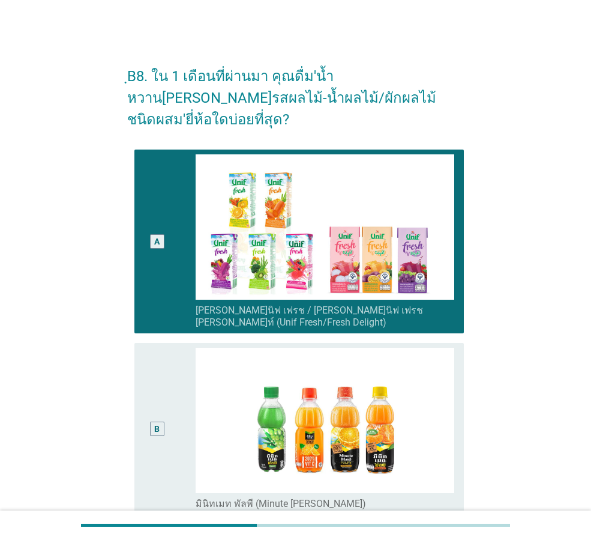
click at [156, 422] on div "B" at bounding box center [157, 429] width 26 height 162
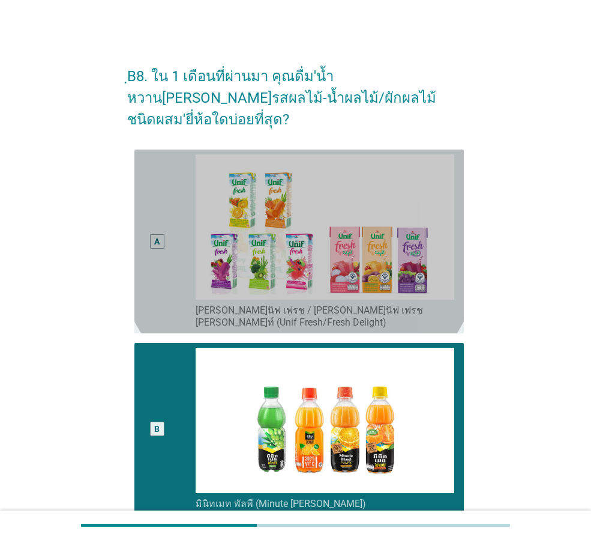
click at [169, 269] on div "A" at bounding box center [157, 241] width 26 height 174
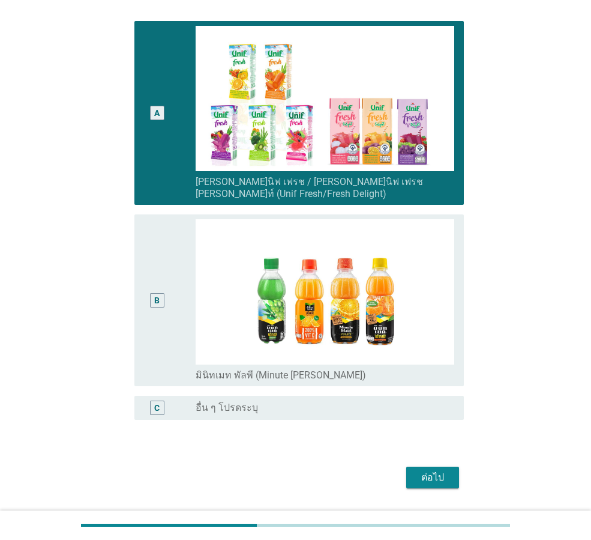
scroll to position [129, 0]
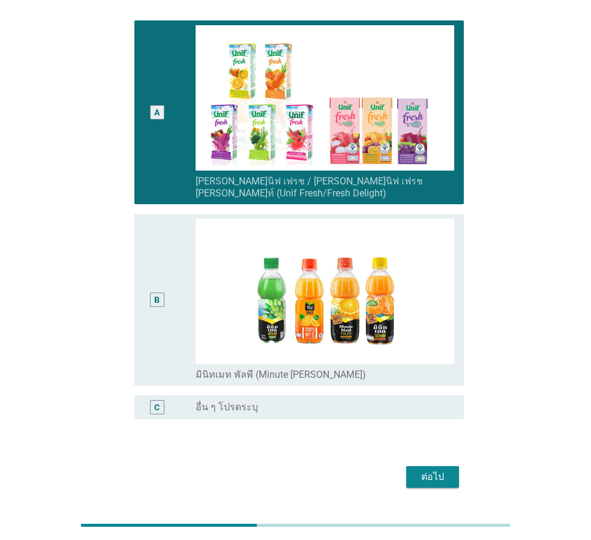
click at [420, 470] on div "ต่อไป" at bounding box center [433, 477] width 34 height 14
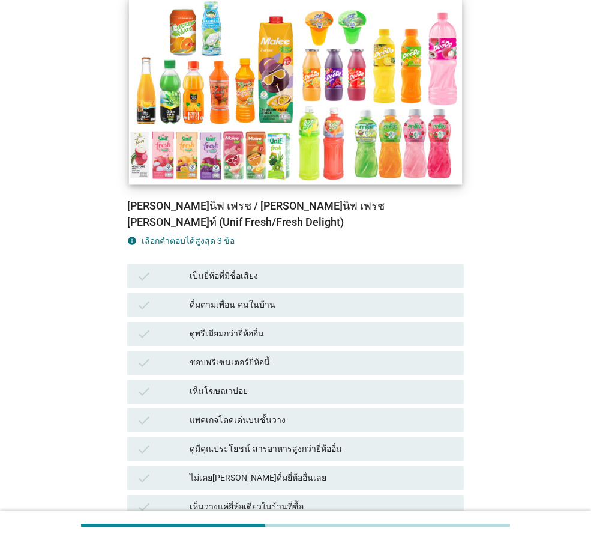
scroll to position [180, 0]
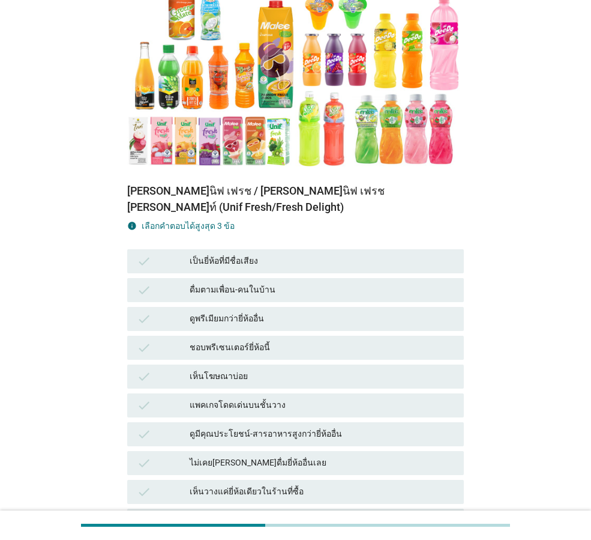
click at [274, 254] on div "เป็นยี่ห้อที่มีชื่อเสียง" at bounding box center [322, 261] width 265 height 14
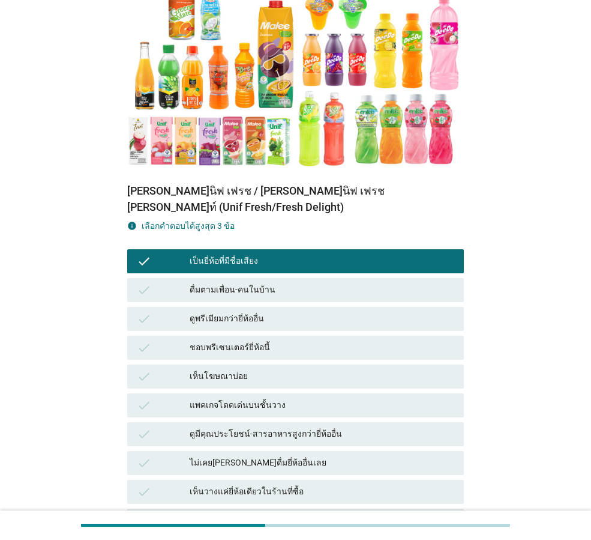
click at [266, 307] on div "check ดูพรีเมียมกว่ายี่ห้ออื่น" at bounding box center [295, 319] width 337 height 24
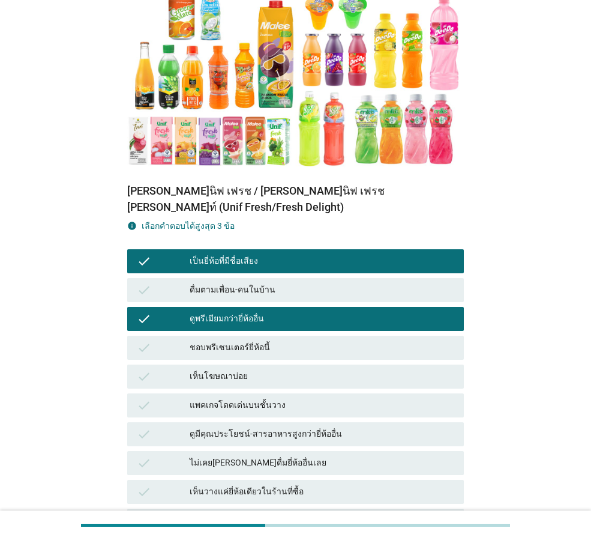
click at [259, 362] on div "check เห็นโฆษณาบ่อย" at bounding box center [296, 376] width 342 height 29
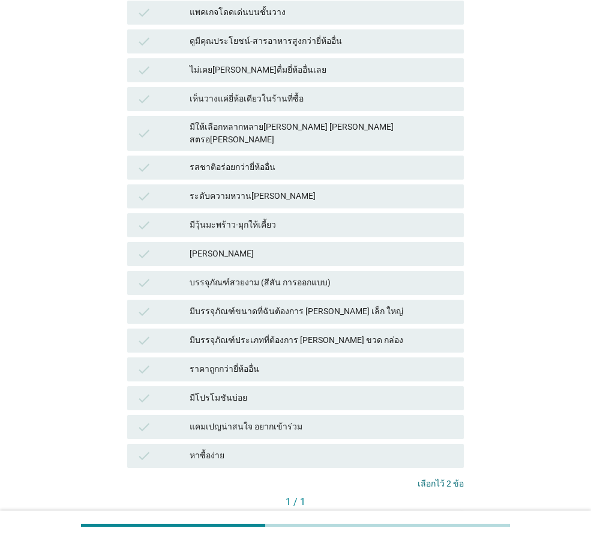
scroll to position [600, 0]
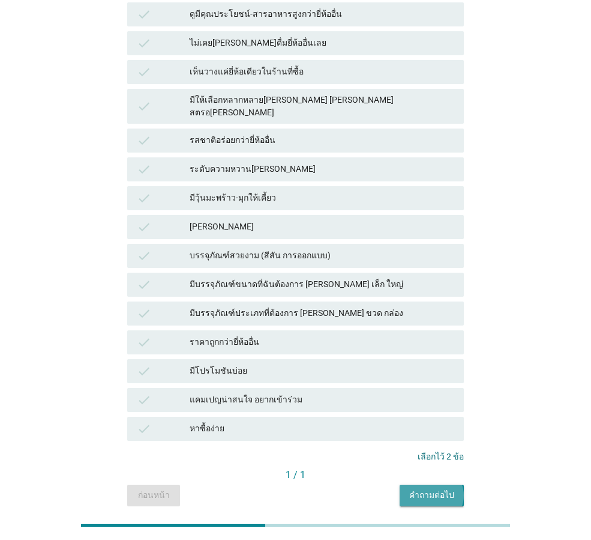
click at [445, 489] on div "คำถามต่อไป" at bounding box center [431, 495] width 45 height 13
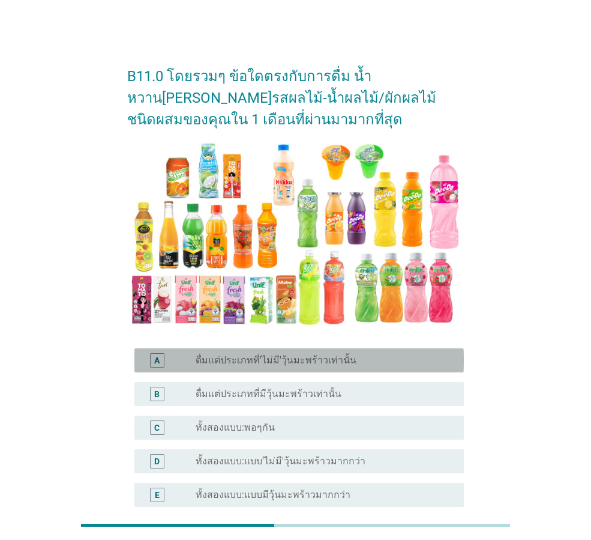
click at [224, 357] on label "ดื่มแต่ประเภทที่'ไม่มี'วุ้นมะพร้าวเท่านั้น" at bounding box center [276, 360] width 161 height 12
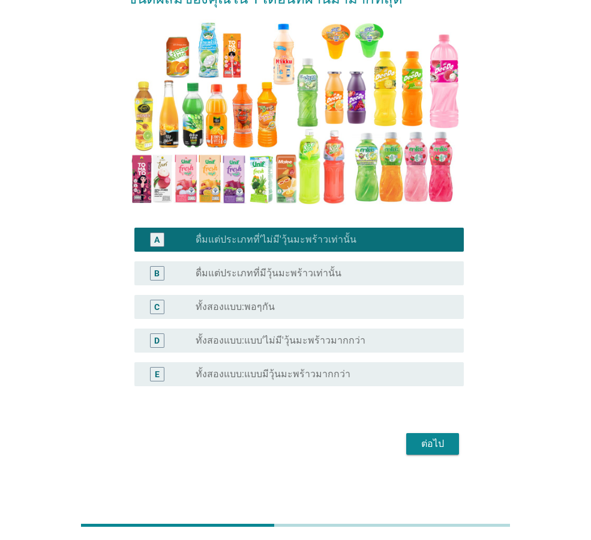
scroll to position [121, 0]
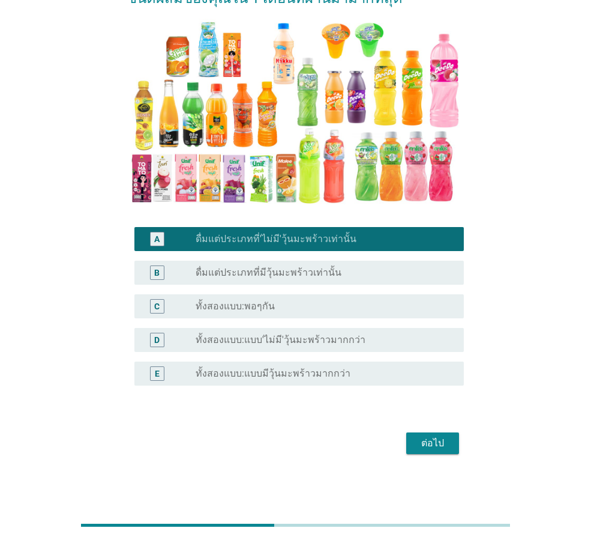
click at [226, 310] on label "ทั้งสองแบบ:พอๆกัน" at bounding box center [235, 306] width 79 height 12
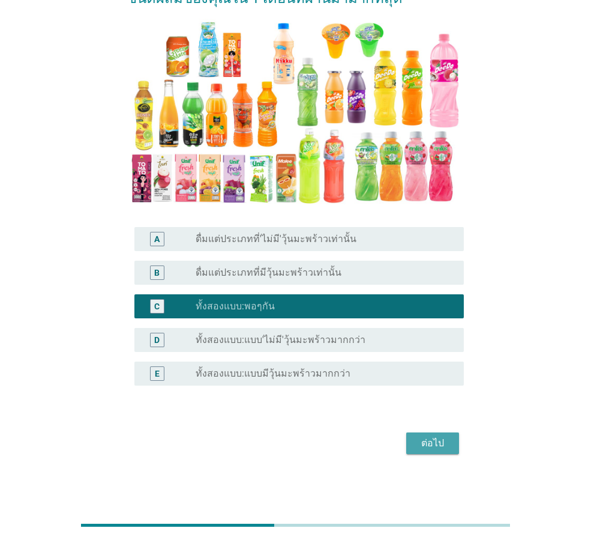
click at [442, 439] on div "ต่อไป" at bounding box center [433, 443] width 34 height 14
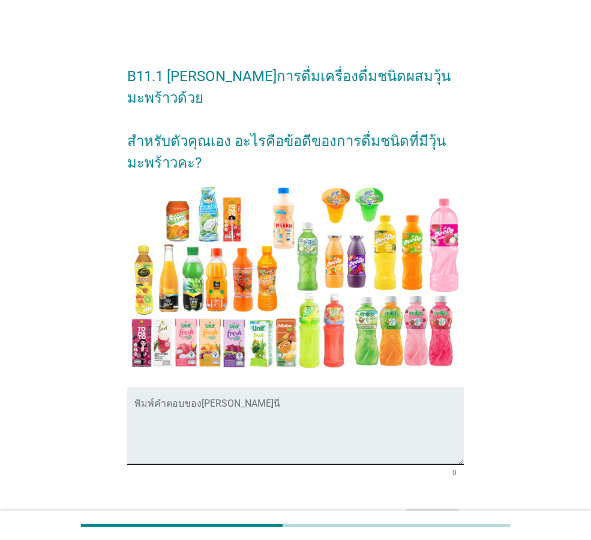
click at [196, 401] on textarea "พิมพ์คำตอบของคุณ ที่นี่" at bounding box center [299, 432] width 330 height 63
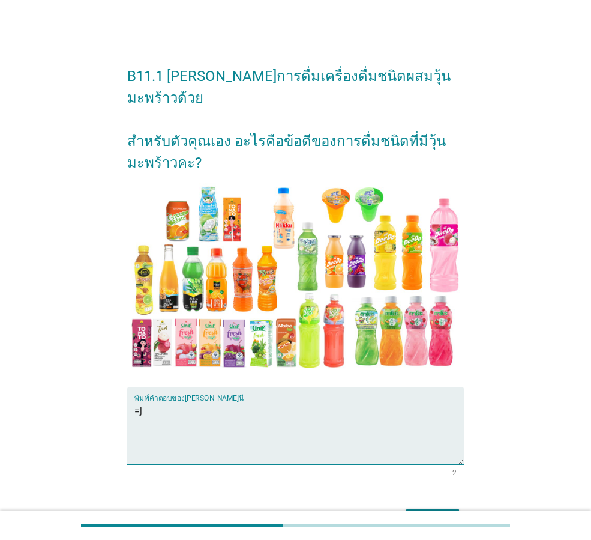
type textarea "="
type textarea "ช่วย[PERSON_NAME]คลายหิว [PERSON_NAME]คุณค่าของน้ำผลไม้"
click at [436, 512] on div "ต่อไป" at bounding box center [433, 519] width 34 height 14
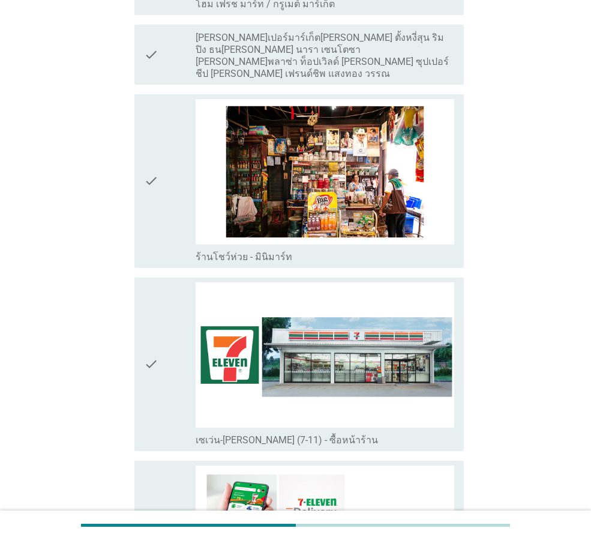
scroll to position [2342, 0]
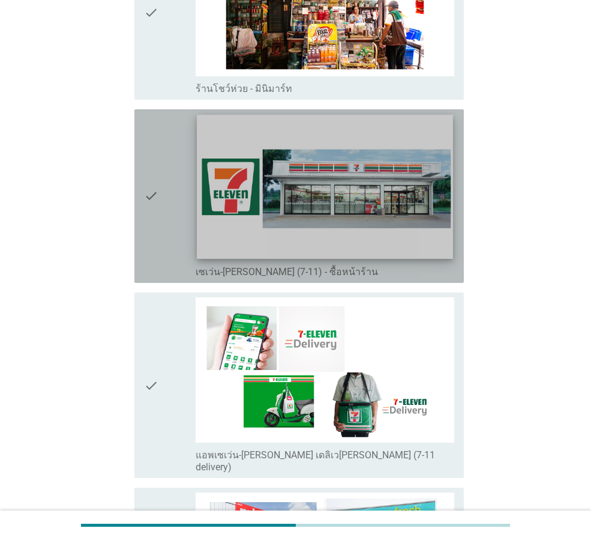
click at [237, 174] on img at bounding box center [325, 187] width 256 height 144
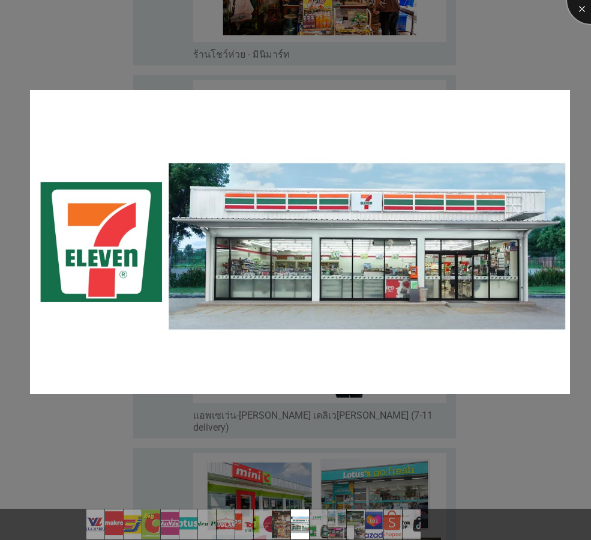
click at [576, 5] on div at bounding box center [591, 0] width 48 height 48
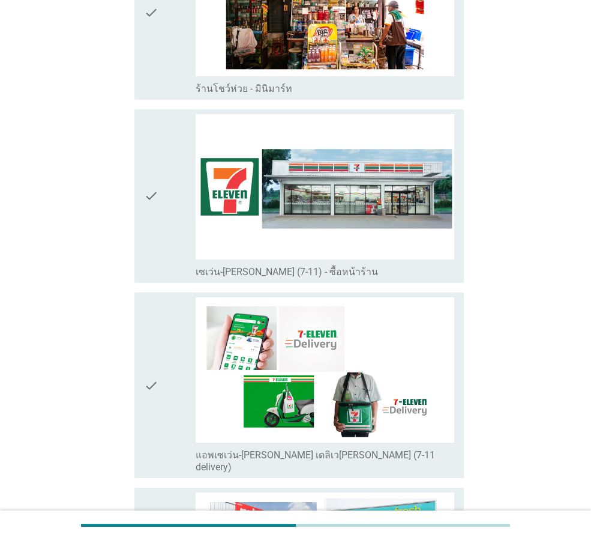
click at [159, 213] on icon "check" at bounding box center [151, 196] width 14 height 164
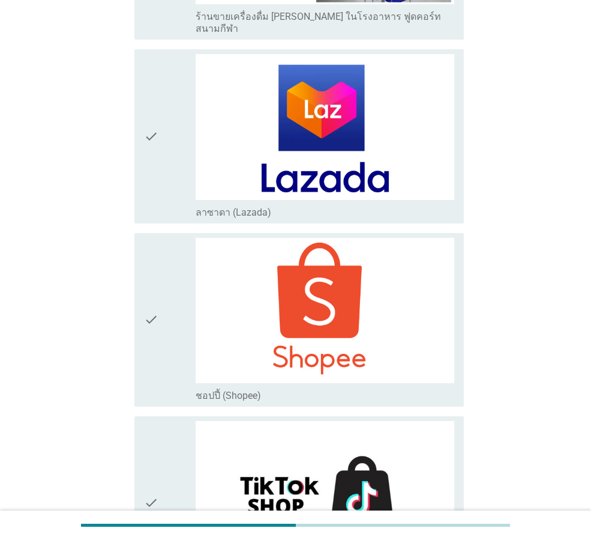
scroll to position [3341, 0]
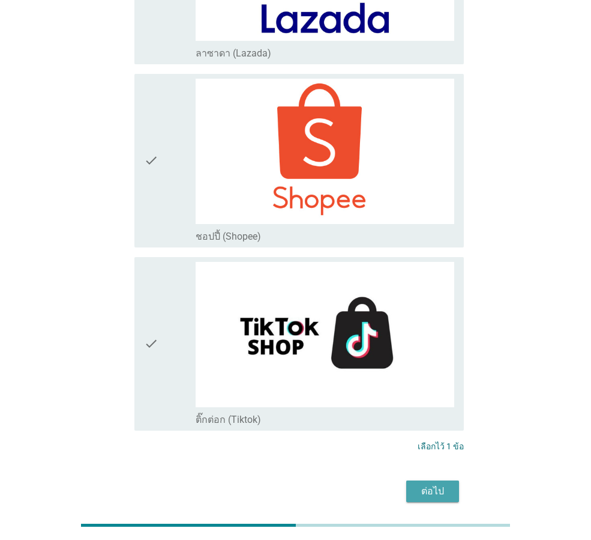
click at [426, 484] on div "ต่อไป" at bounding box center [433, 491] width 34 height 14
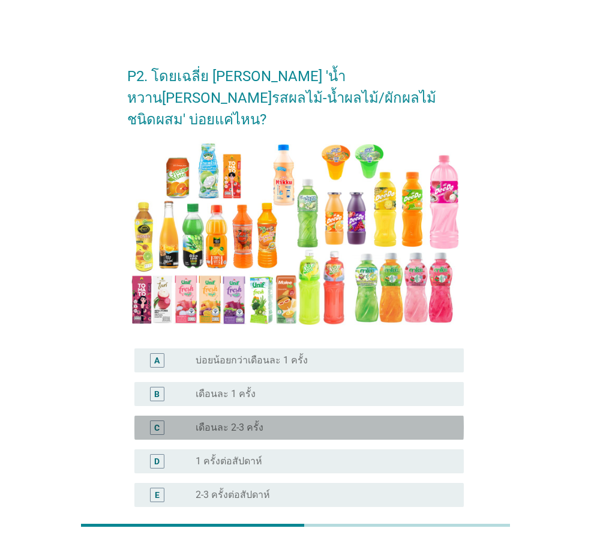
click at [210, 415] on div "C radio_button_unchecked เดือนละ 2-3 ครั้ง" at bounding box center [299, 427] width 330 height 24
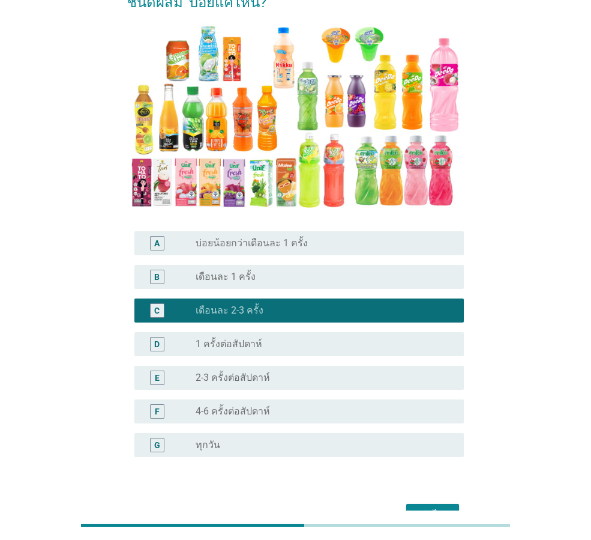
scroll to position [167, 0]
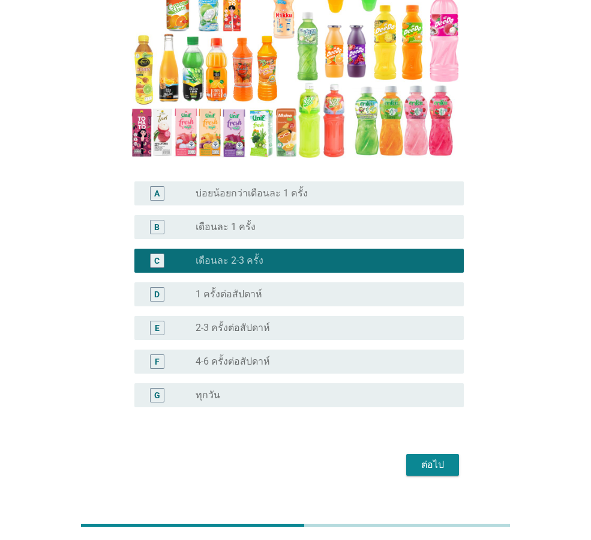
click at [430, 457] on div "ต่อไป" at bounding box center [433, 464] width 34 height 14
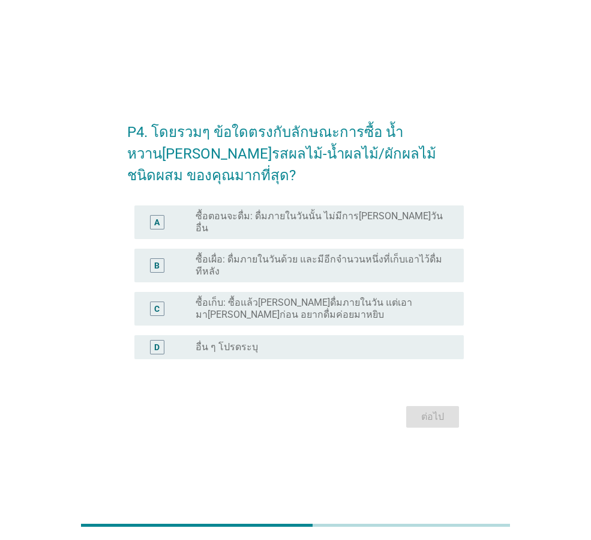
click at [274, 222] on label "ซื้อตอนจะดื่ม: ดื่มภายในวันนั้น ไม่มีการ[PERSON_NAME]วันอื่น" at bounding box center [320, 222] width 249 height 24
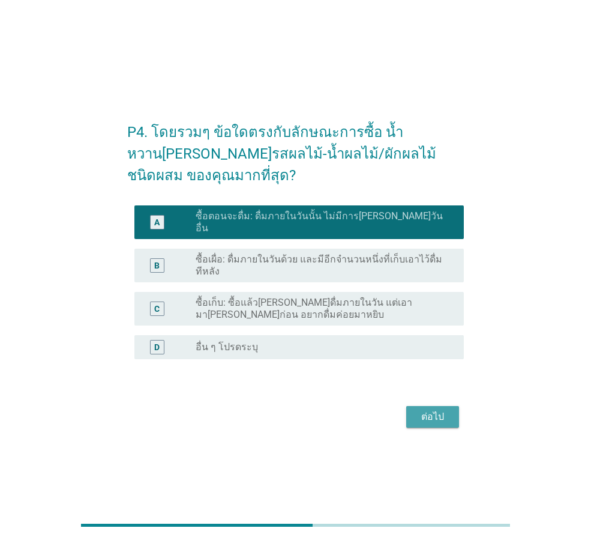
click at [441, 409] on div "ต่อไป" at bounding box center [433, 416] width 34 height 14
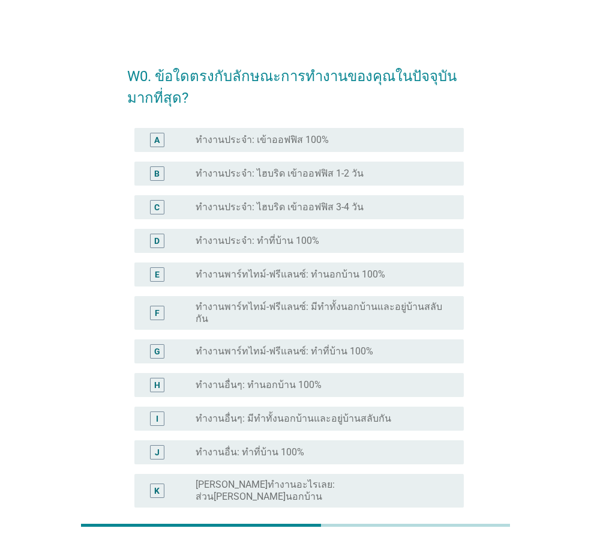
click at [290, 140] on label "ทำงานประจำ: เข้าออฟฟิส 100%" at bounding box center [262, 140] width 133 height 12
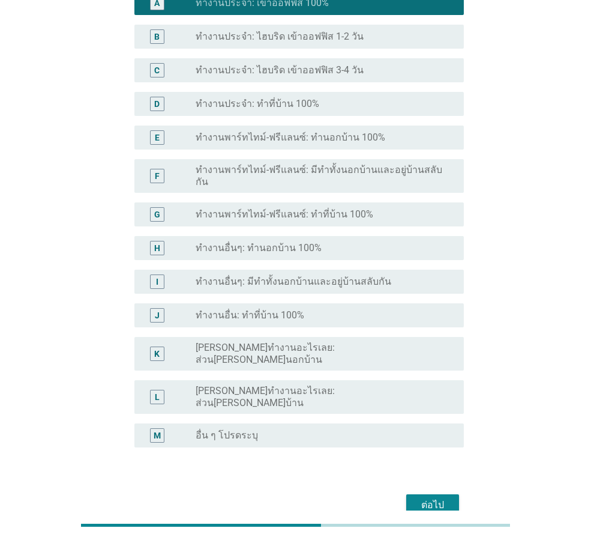
scroll to position [170, 0]
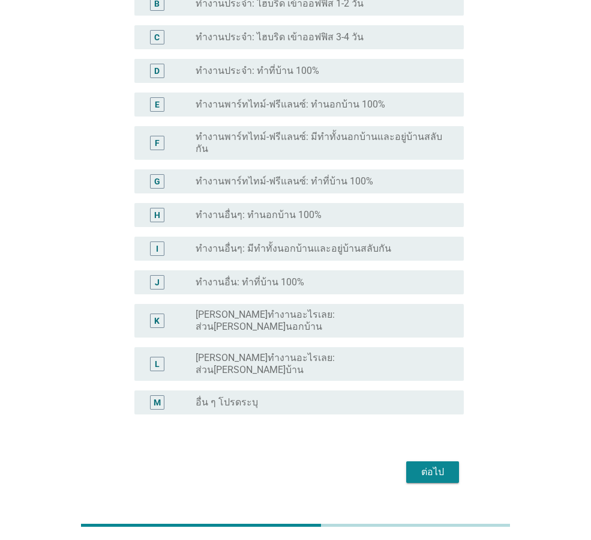
click at [433, 461] on button "ต่อไป" at bounding box center [432, 472] width 53 height 22
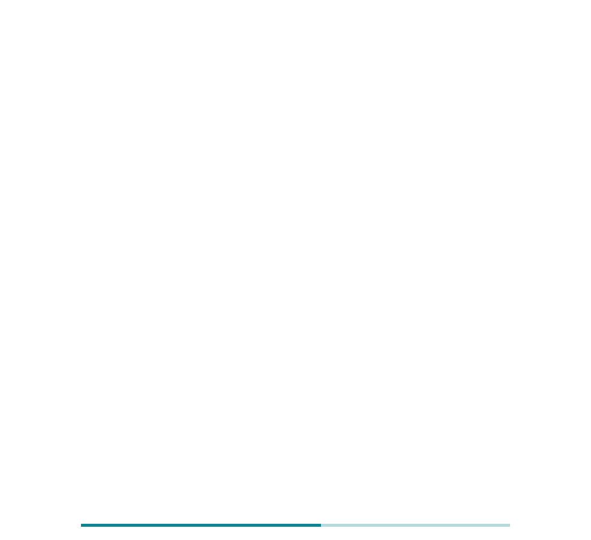
scroll to position [0, 0]
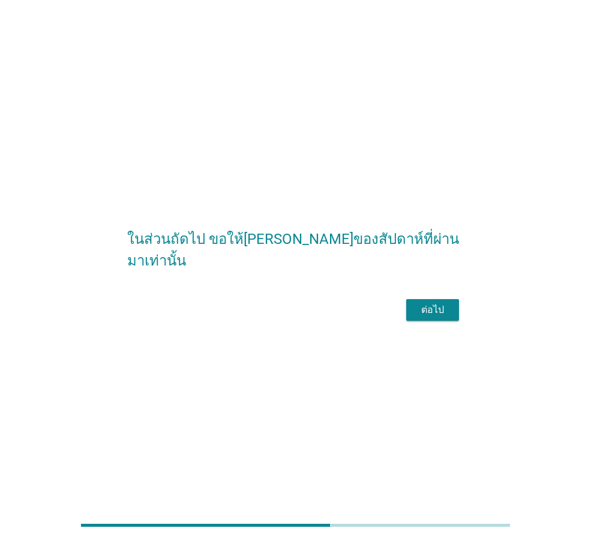
click at [453, 321] on button "ต่อไป" at bounding box center [432, 310] width 53 height 22
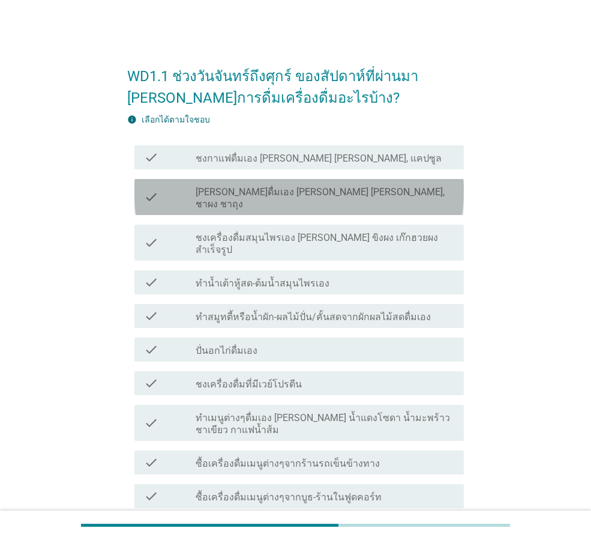
click at [277, 192] on label "[PERSON_NAME]ดื่มเอง [PERSON_NAME] [PERSON_NAME], ชาผง ชาถุง" at bounding box center [325, 198] width 259 height 24
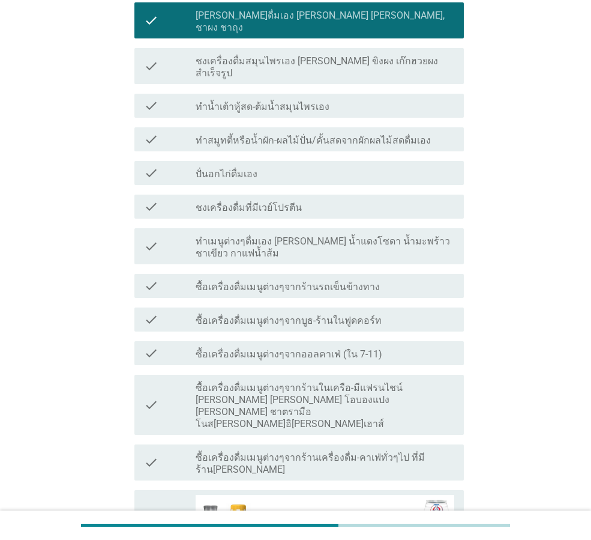
scroll to position [180, 0]
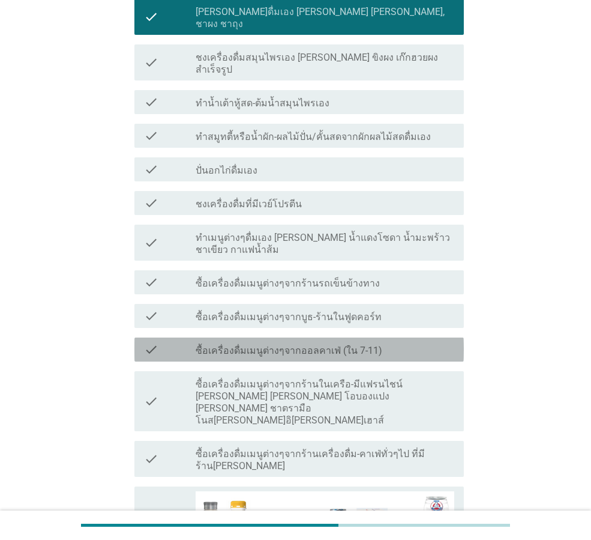
click at [306, 337] on div "check check_box_outline_blank ซื้อเครื่องดื่มเมนูต่างๆจากออลคาเฟ่ (ใน 7-11)" at bounding box center [299, 349] width 330 height 24
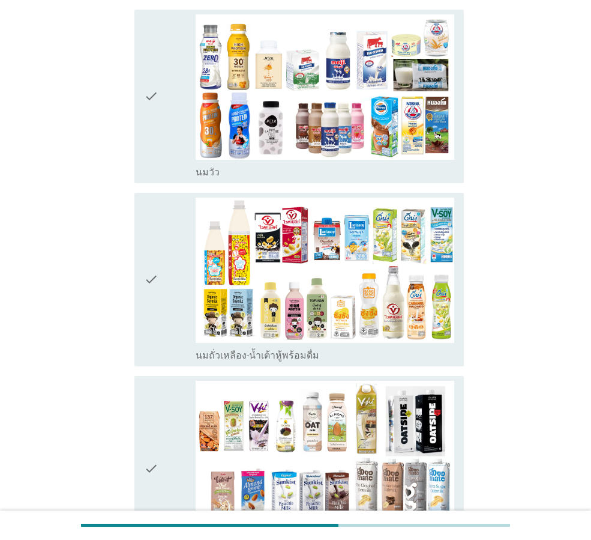
scroll to position [660, 0]
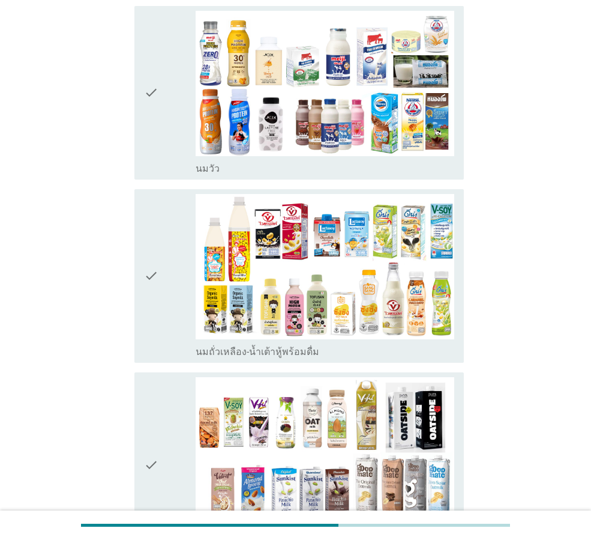
click at [152, 261] on icon "check" at bounding box center [151, 276] width 14 height 164
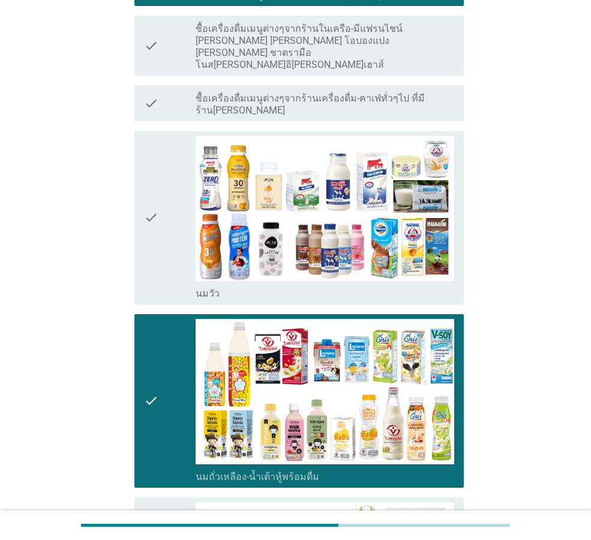
scroll to position [540, 0]
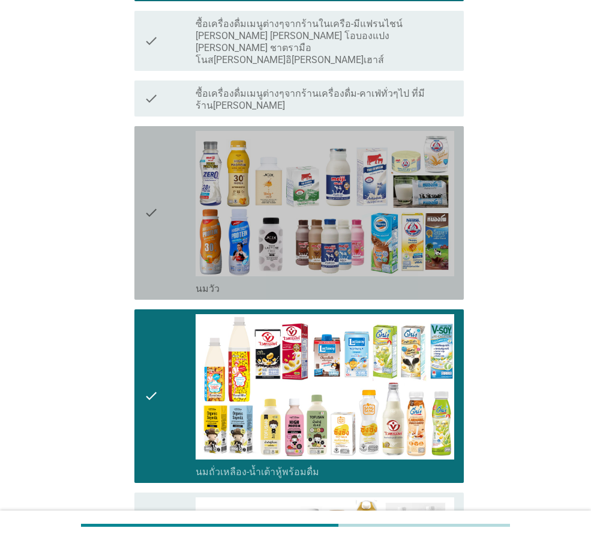
click at [166, 212] on div "check" at bounding box center [170, 213] width 52 height 164
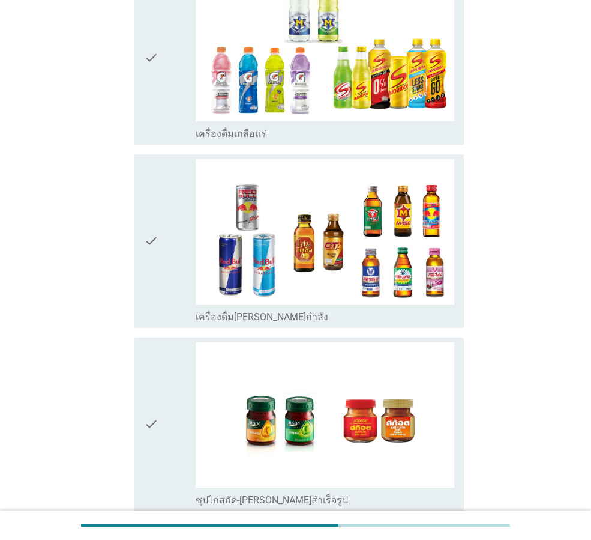
scroll to position [2795, 0]
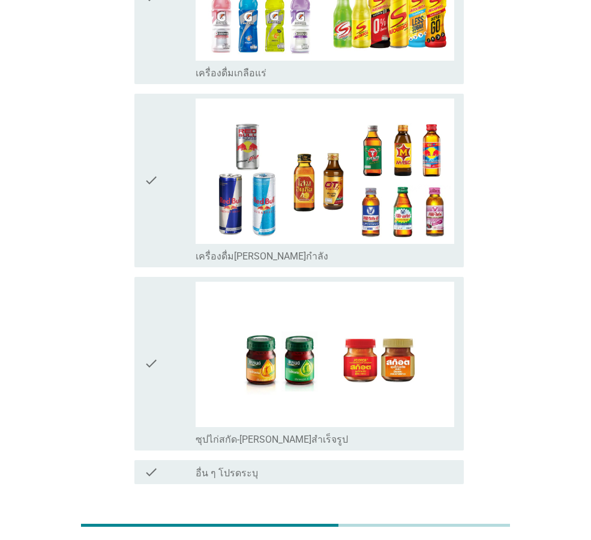
click at [429, 520] on div "ต่อไป" at bounding box center [433, 527] width 34 height 14
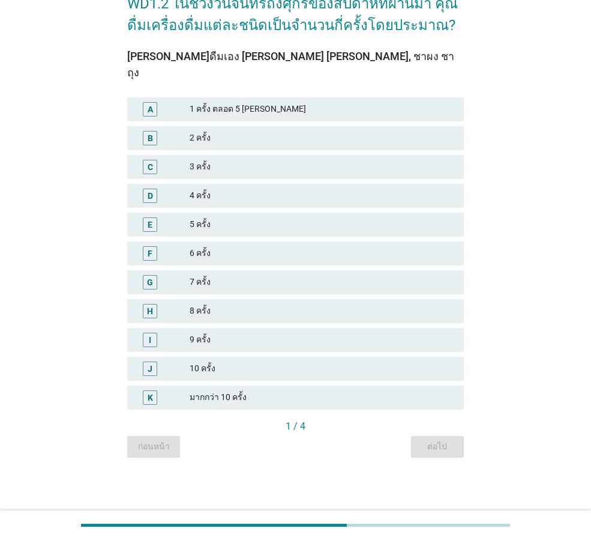
scroll to position [0, 0]
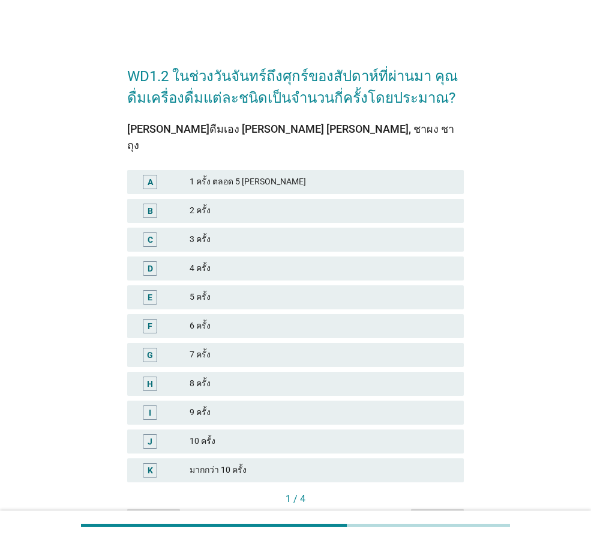
click at [226, 290] on div "5 ครั้ง" at bounding box center [322, 297] width 265 height 14
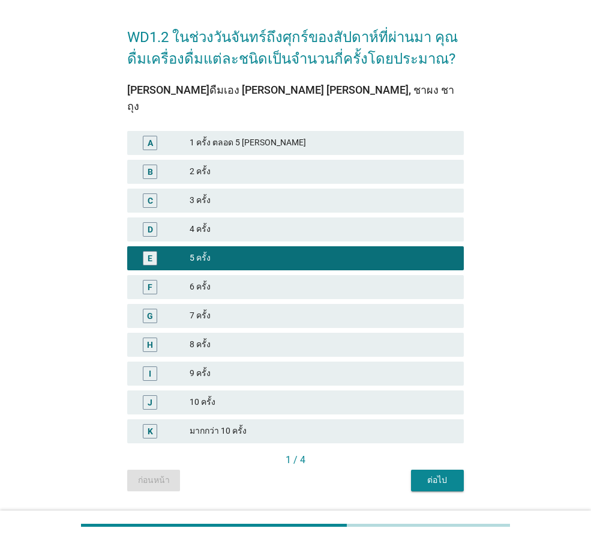
scroll to position [56, 0]
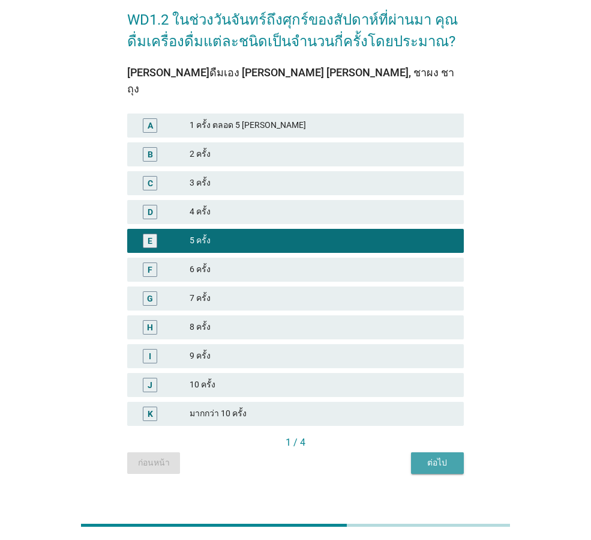
click at [426, 452] on button "ต่อไป" at bounding box center [437, 463] width 53 height 22
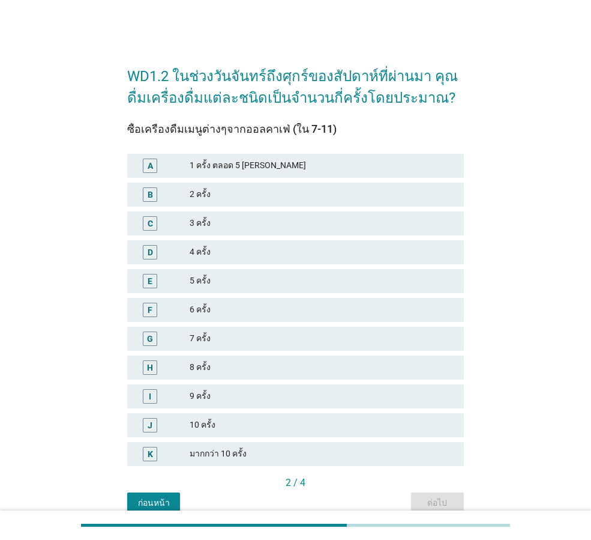
click at [223, 223] on div "3 ครั้ง" at bounding box center [322, 223] width 265 height 14
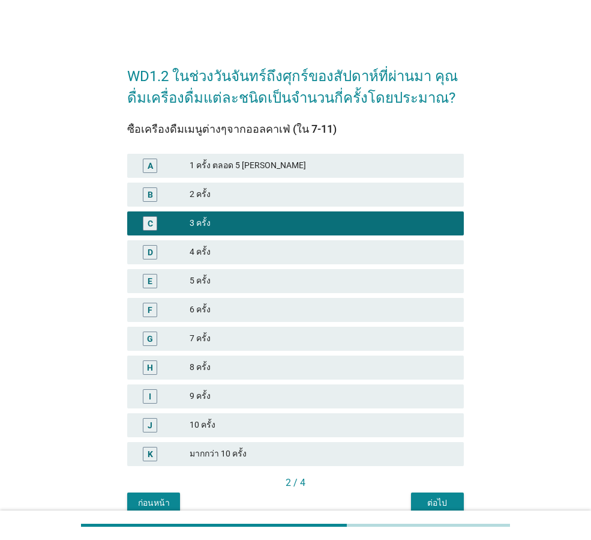
click at [431, 497] on div "ต่อไป" at bounding box center [438, 503] width 34 height 13
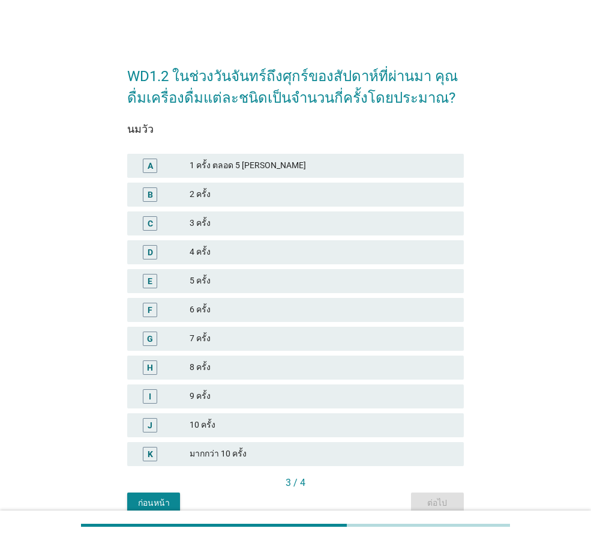
click at [237, 250] on div "4 ครั้ง" at bounding box center [322, 252] width 265 height 14
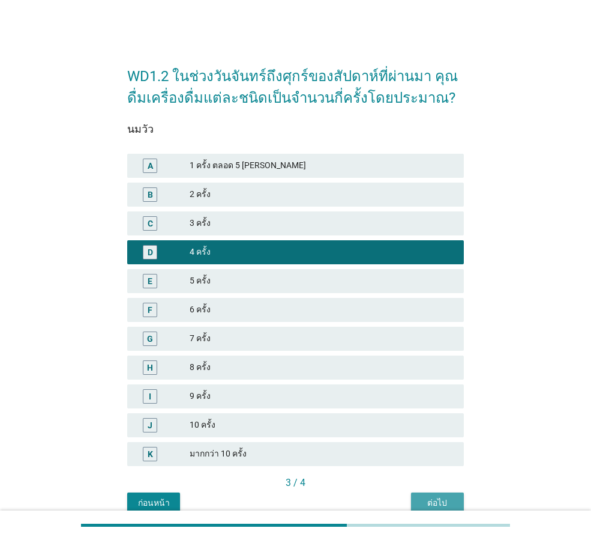
click at [427, 500] on div "ต่อไป" at bounding box center [438, 503] width 34 height 13
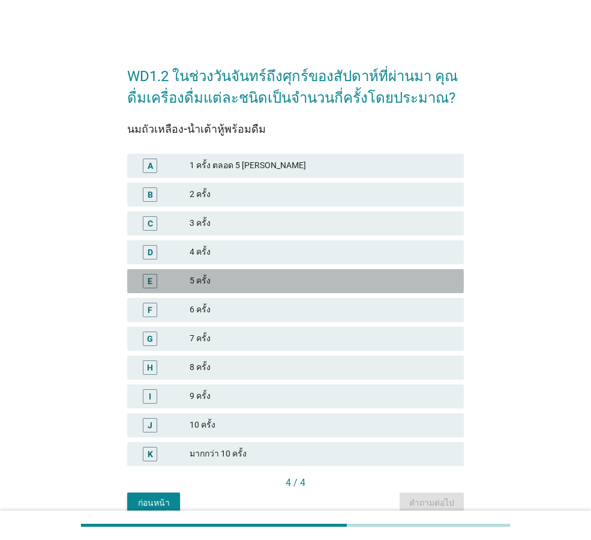
click at [222, 280] on div "5 ครั้ง" at bounding box center [322, 281] width 265 height 14
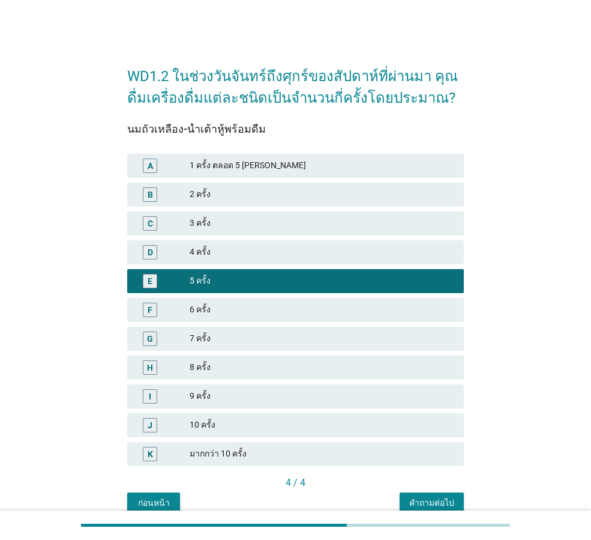
click at [431, 495] on button "คำถามต่อไป" at bounding box center [432, 503] width 64 height 22
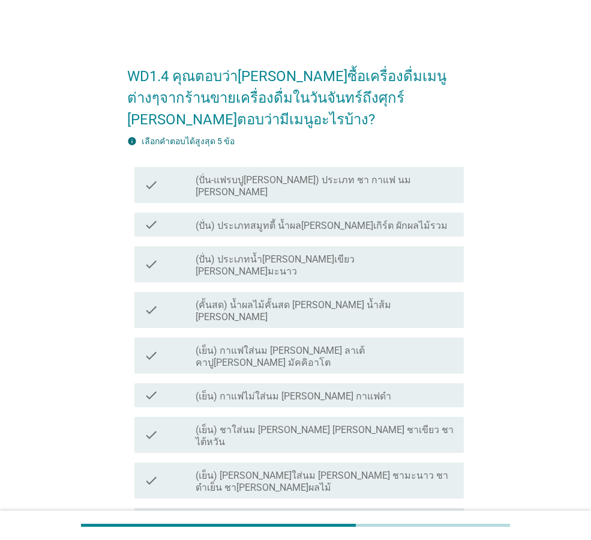
click at [381, 421] on div "check_box_outline_blank (เย็น) ชาใส่นม [PERSON_NAME] [PERSON_NAME] ชาเขียว ชาไต…" at bounding box center [325, 434] width 259 height 26
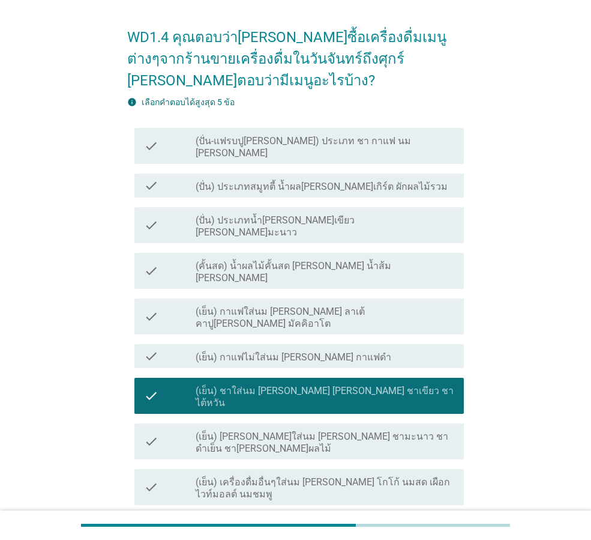
scroll to position [60, 0]
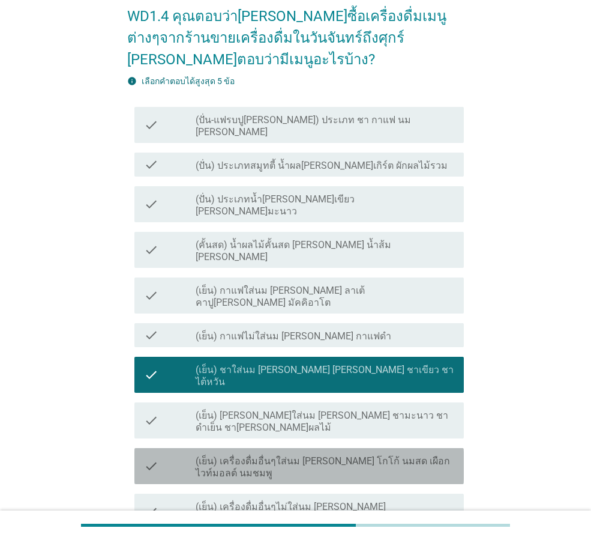
click at [332, 455] on label "(เย็น) เครื่องดื่มอื่นๆใส่นม [PERSON_NAME] โกโก้ นมสด เผือก ไวท์มอลต์ นมชมพู" at bounding box center [325, 467] width 259 height 24
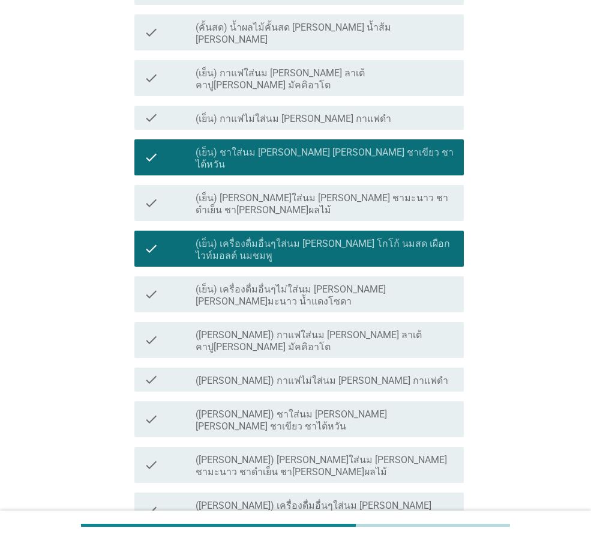
scroll to position [349, 0]
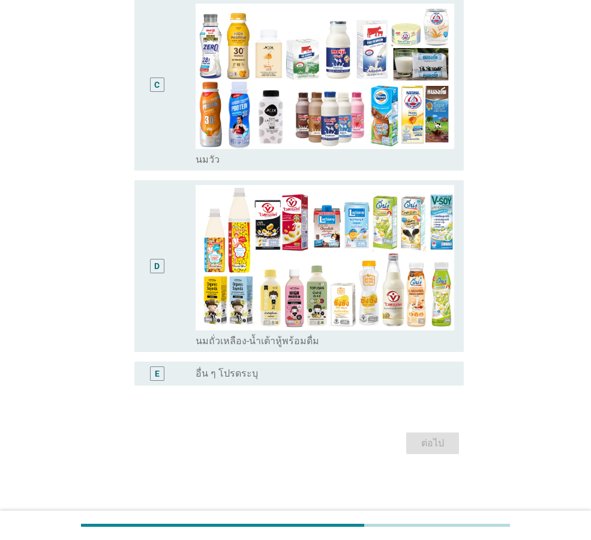
scroll to position [0, 0]
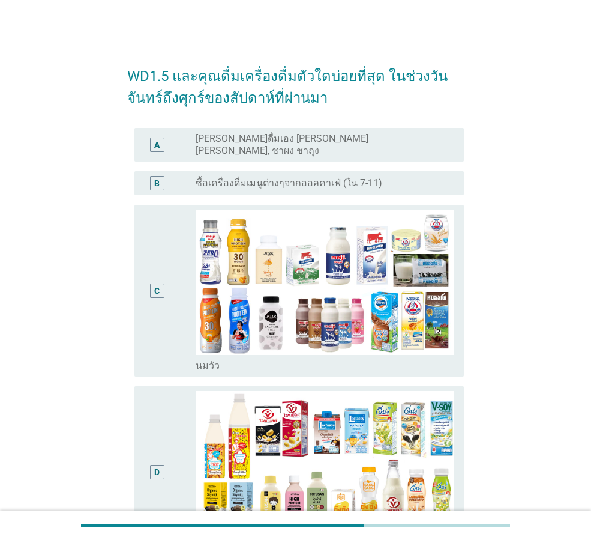
click at [154, 328] on div "C" at bounding box center [157, 291] width 26 height 162
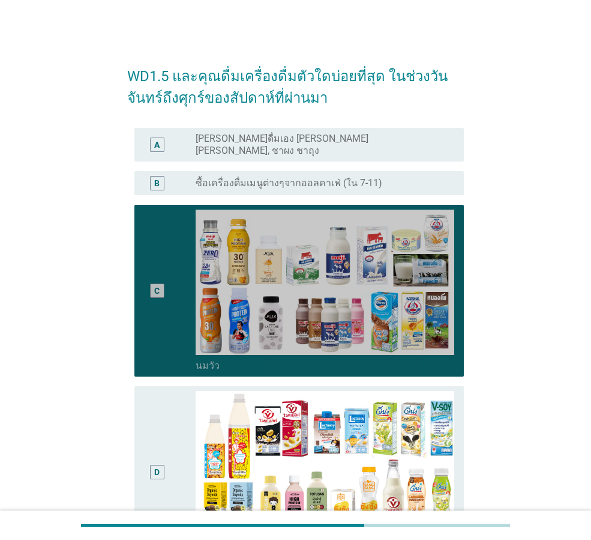
click at [174, 321] on div "C" at bounding box center [170, 291] width 52 height 162
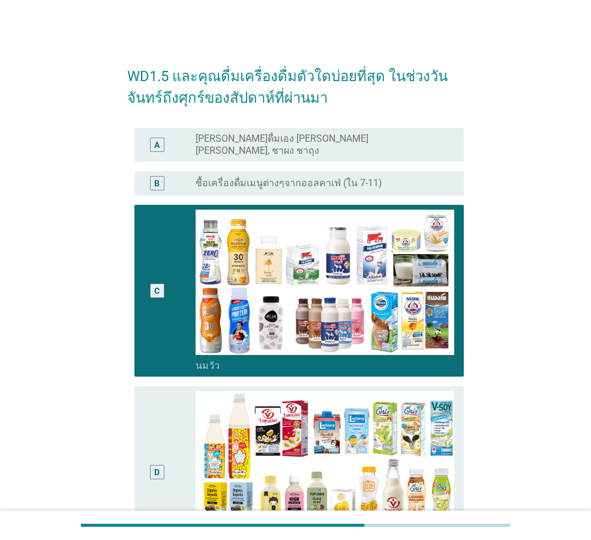
click at [168, 415] on div "D" at bounding box center [157, 472] width 26 height 162
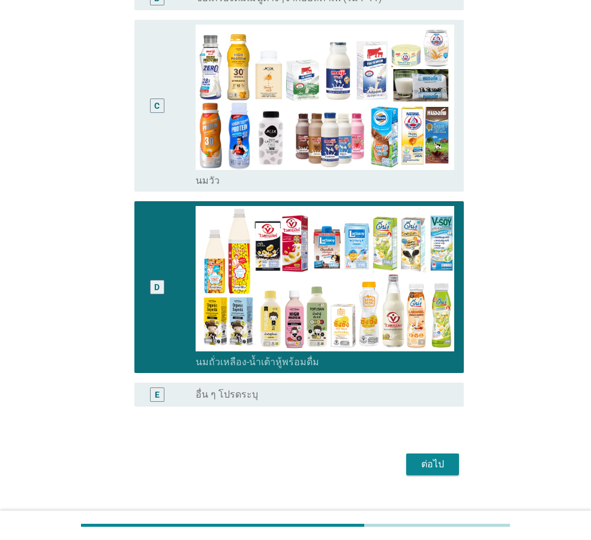
scroll to position [196, 0]
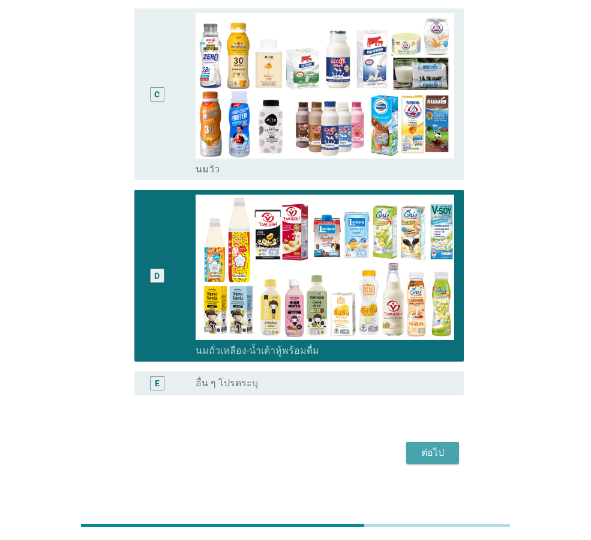
click at [437, 445] on div "ต่อไป" at bounding box center [433, 452] width 34 height 14
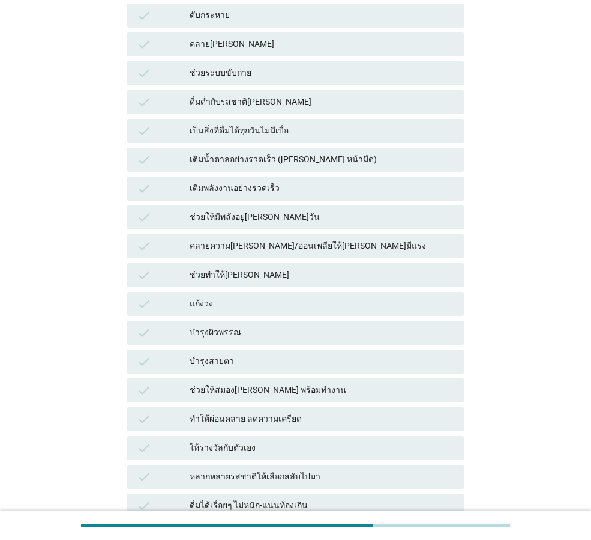
scroll to position [0, 0]
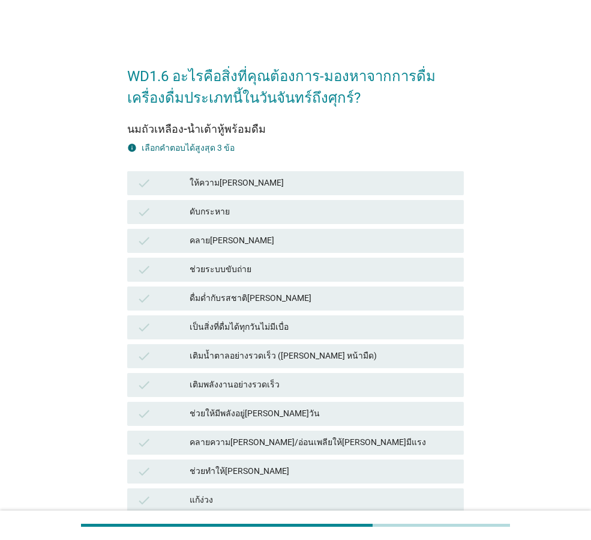
click at [217, 271] on div "ช่วยระบบขับถ่าย" at bounding box center [322, 269] width 265 height 14
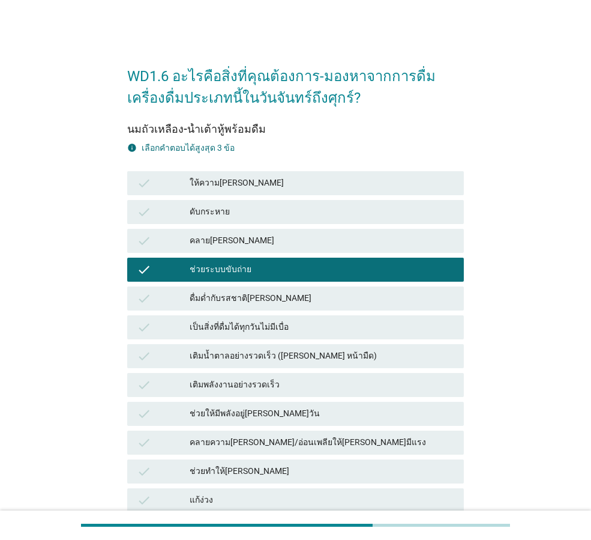
click at [211, 191] on div "check ให้ความ[PERSON_NAME]" at bounding box center [295, 183] width 337 height 24
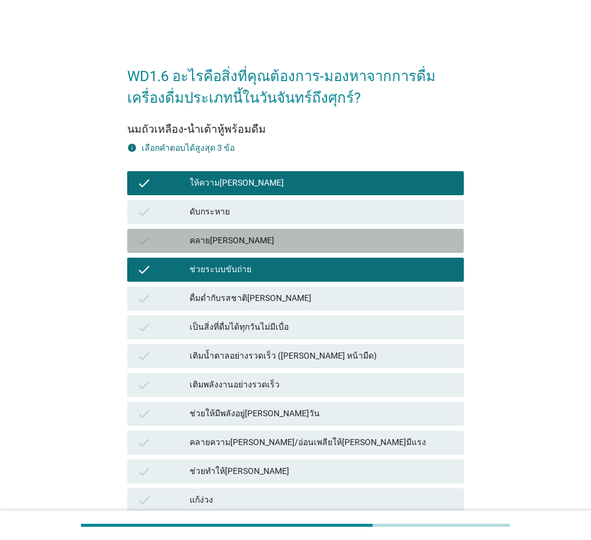
click at [211, 231] on div "check คลาย[PERSON_NAME]" at bounding box center [295, 241] width 337 height 24
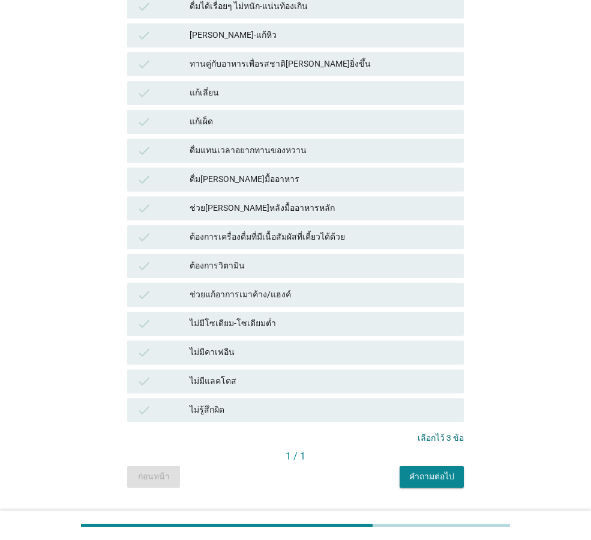
scroll to position [725, 0]
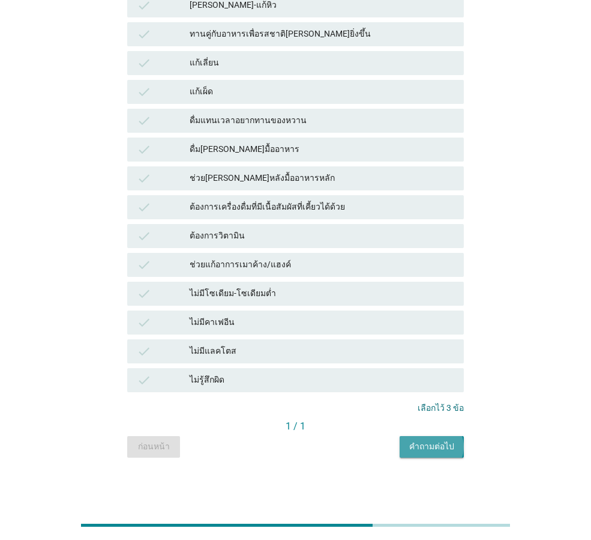
click at [412, 443] on div "คำถามต่อไป" at bounding box center [431, 446] width 45 height 13
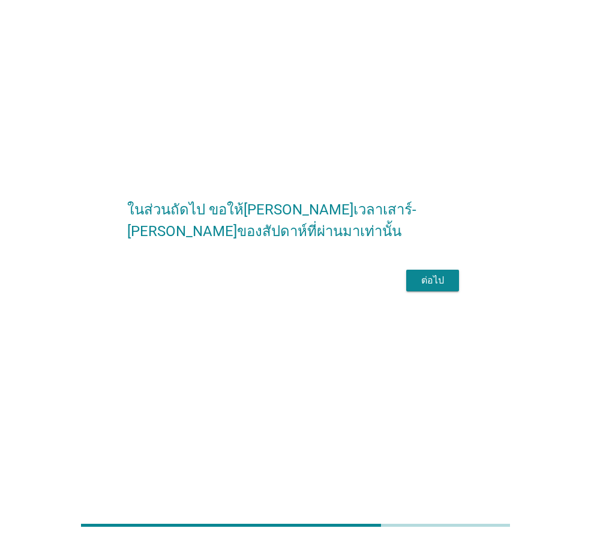
scroll to position [0, 0]
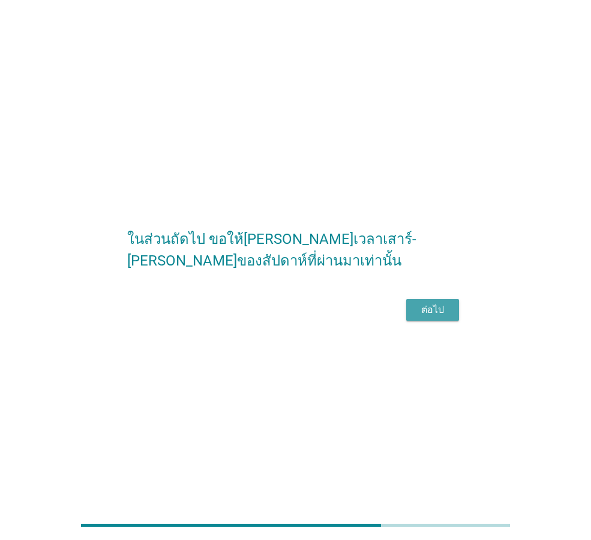
click at [428, 312] on button "ต่อไป" at bounding box center [432, 310] width 53 height 22
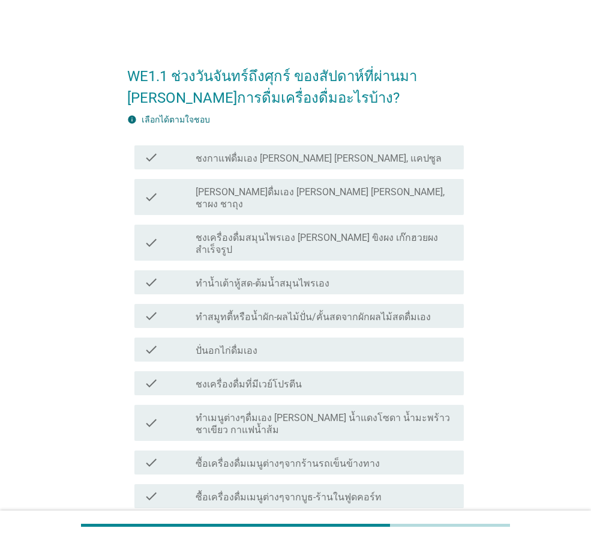
click at [254, 192] on label "[PERSON_NAME]ดื่มเอง [PERSON_NAME] [PERSON_NAME], ชาผง ชาถุง" at bounding box center [325, 198] width 259 height 24
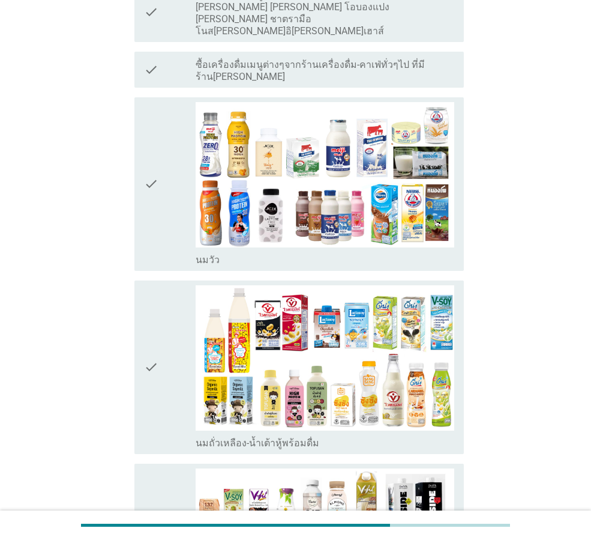
scroll to position [660, 0]
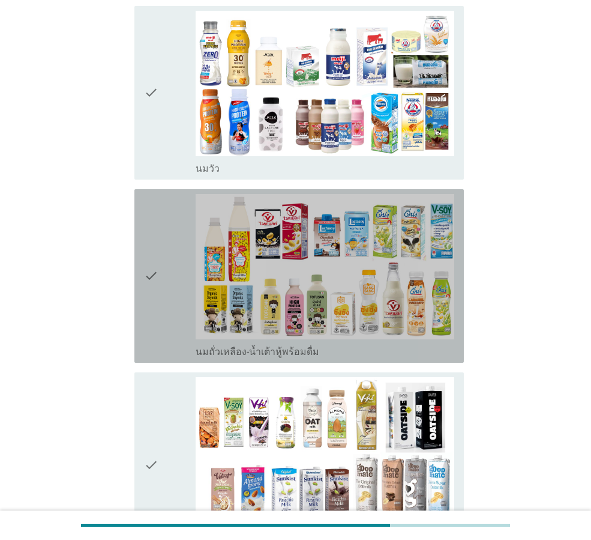
click at [173, 252] on div "check" at bounding box center [170, 276] width 52 height 164
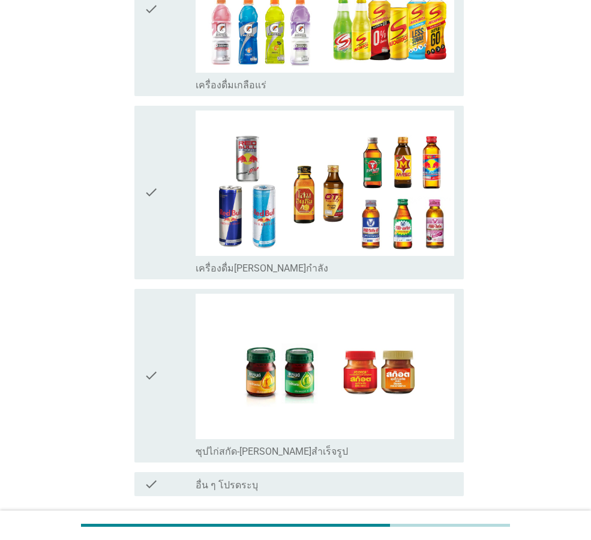
scroll to position [2795, 0]
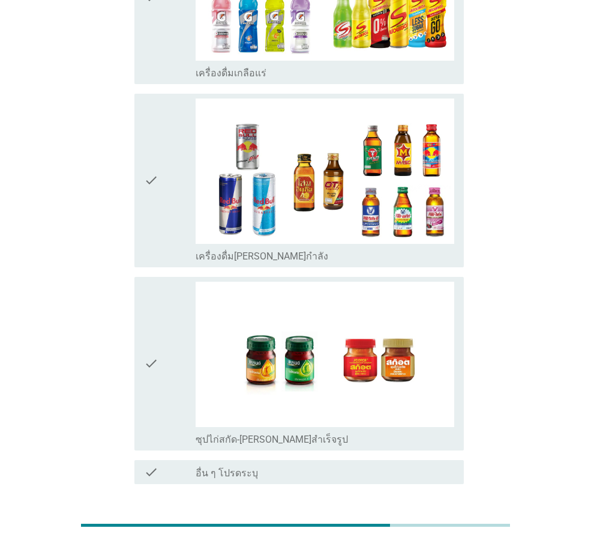
click at [429, 520] on div "ต่อไป" at bounding box center [433, 527] width 34 height 14
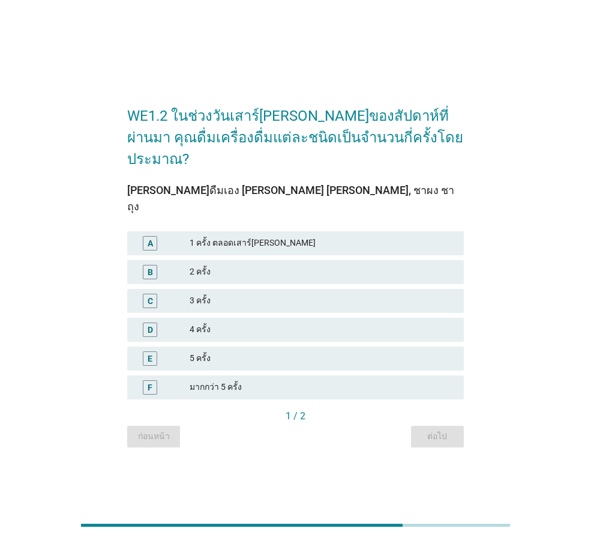
click at [259, 265] on div "2 ครั้ง" at bounding box center [322, 272] width 265 height 14
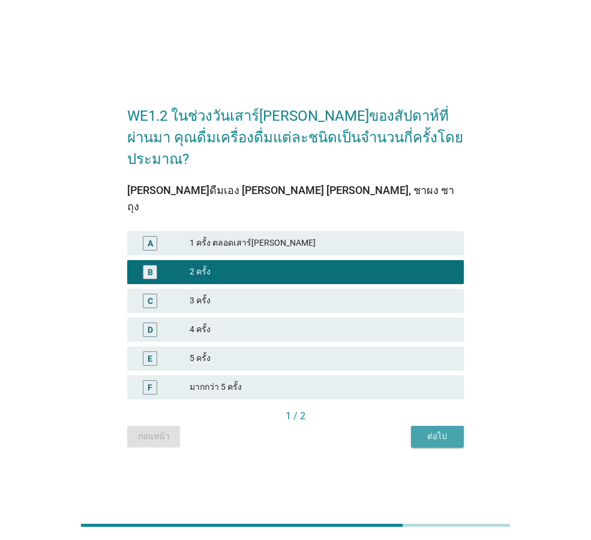
click at [433, 430] on div "ต่อไป" at bounding box center [438, 436] width 34 height 13
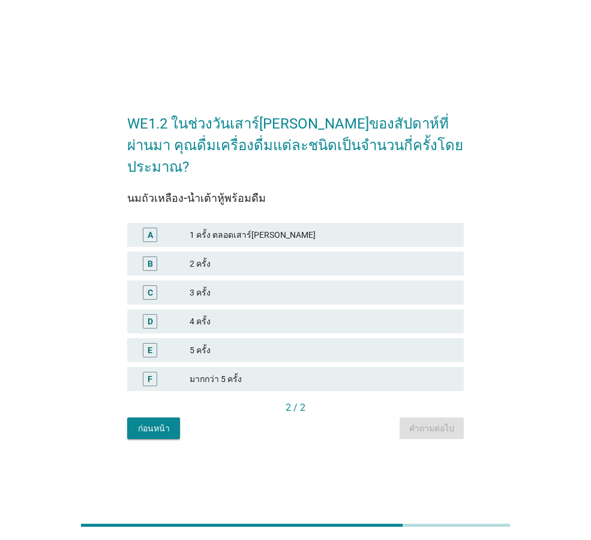
click at [240, 256] on div "2 ครั้ง" at bounding box center [322, 263] width 265 height 14
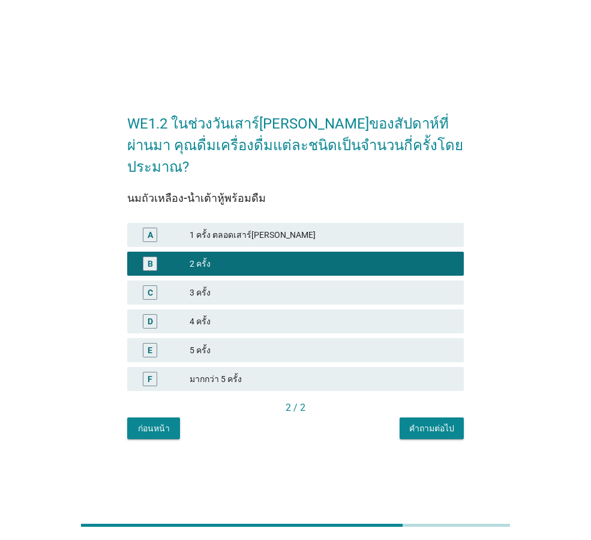
click at [440, 422] on div "คำถามต่อไป" at bounding box center [431, 428] width 45 height 13
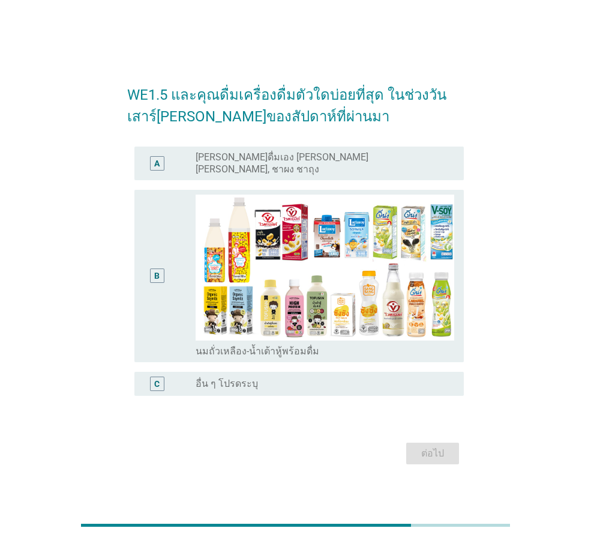
click at [174, 241] on div "B" at bounding box center [170, 276] width 52 height 162
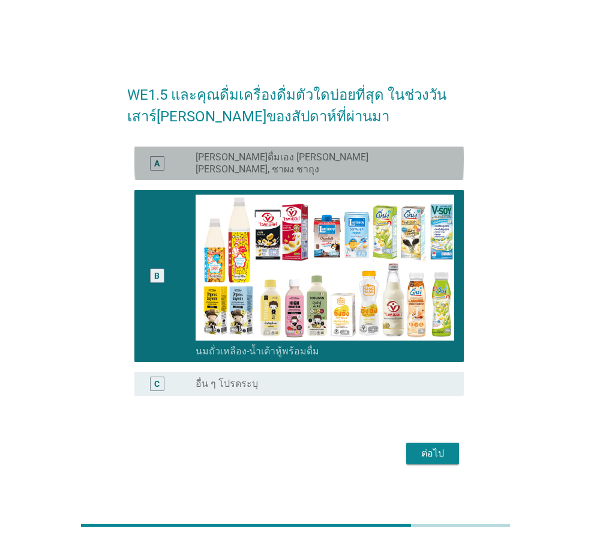
click at [387, 172] on div "A radio_button_unchecked [PERSON_NAME]ดื่มเอง [PERSON_NAME] [PERSON_NAME], ชาผง…" at bounding box center [299, 163] width 330 height 34
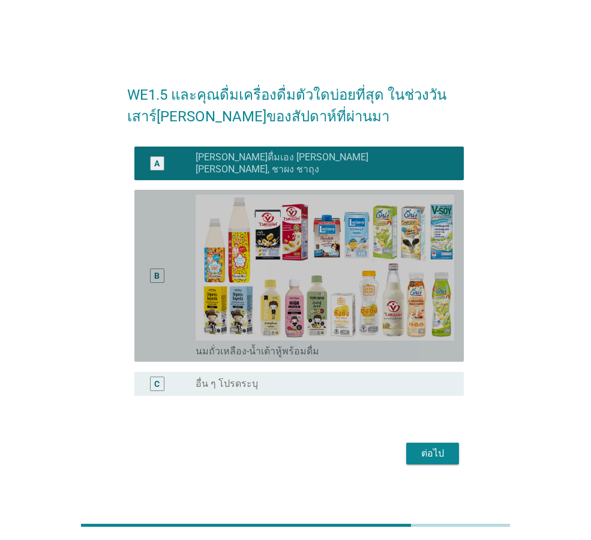
click at [166, 219] on div "B" at bounding box center [157, 276] width 26 height 162
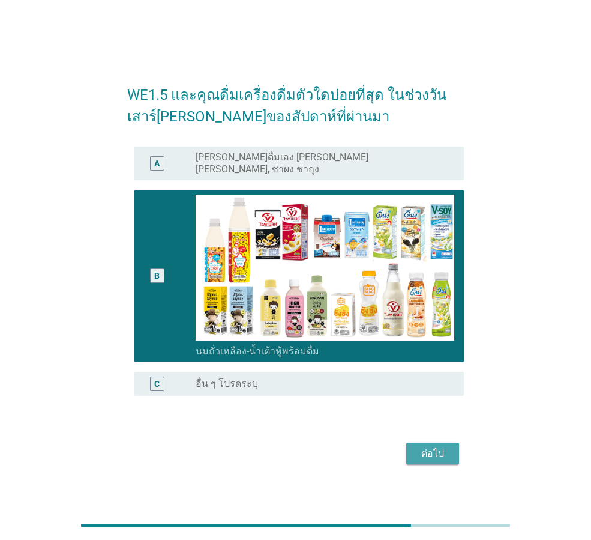
click at [435, 448] on div "ต่อไป" at bounding box center [433, 453] width 34 height 14
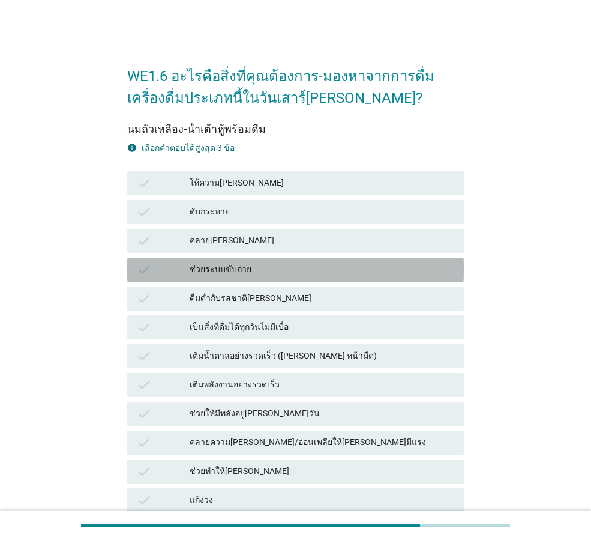
click at [277, 279] on div "check ช่วยระบบขับถ่าย" at bounding box center [295, 270] width 337 height 24
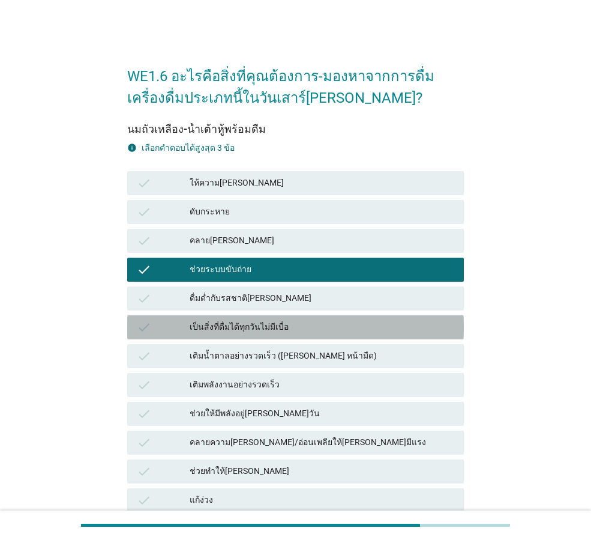
click at [310, 324] on div "เป็นสิ่งที่ดื่มได้ทุกวันไม่มีเบื่อ" at bounding box center [322, 327] width 265 height 14
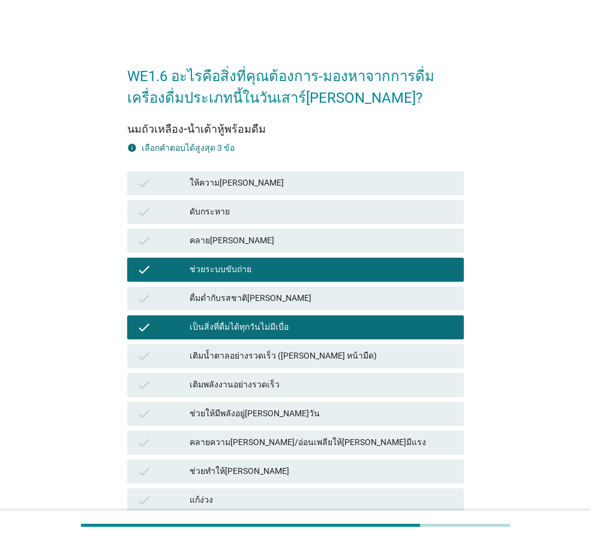
click at [330, 383] on div "เติมพลังงานอย่างรวดเร็ว" at bounding box center [322, 385] width 265 height 14
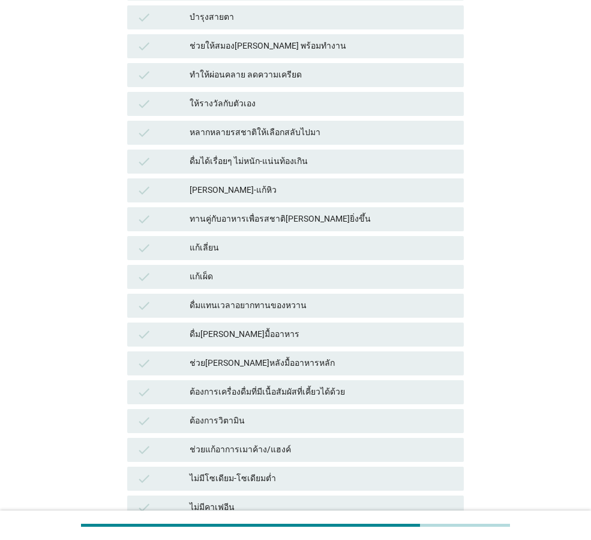
scroll to position [725, 0]
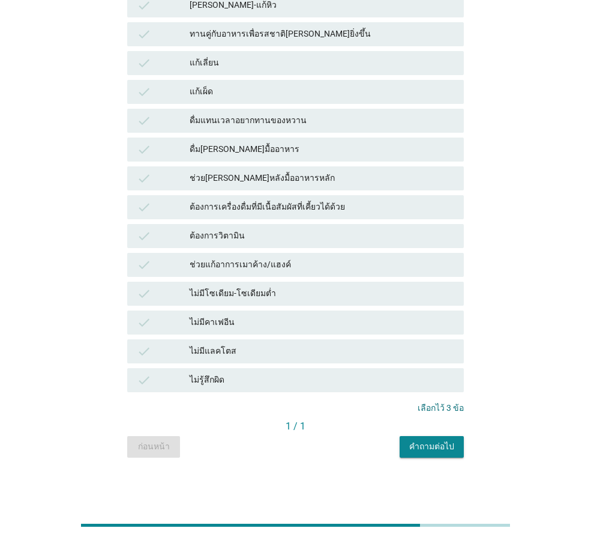
click at [424, 448] on div "คำถามต่อไป" at bounding box center [431, 446] width 45 height 13
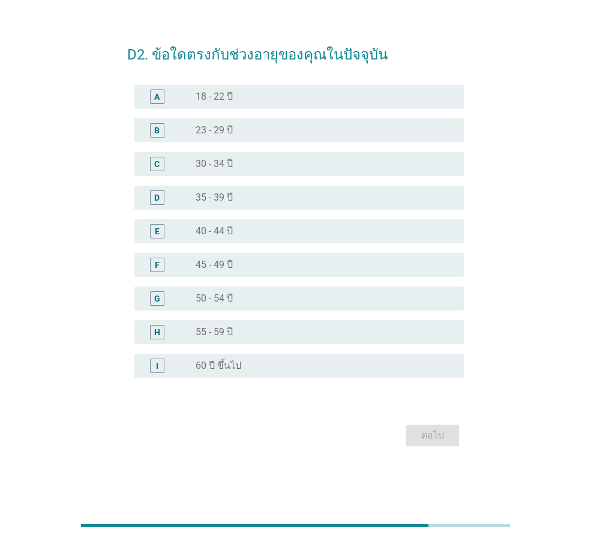
scroll to position [0, 0]
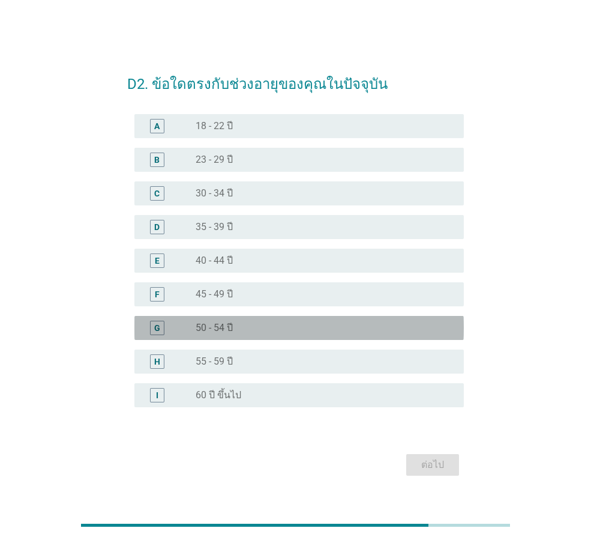
click at [256, 324] on div "radio_button_unchecked 50 - 54 ปี" at bounding box center [320, 328] width 249 height 12
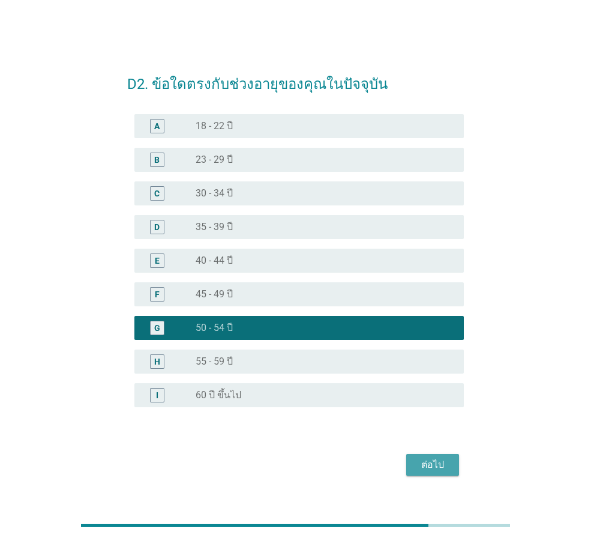
click at [441, 465] on div "ต่อไป" at bounding box center [433, 464] width 34 height 14
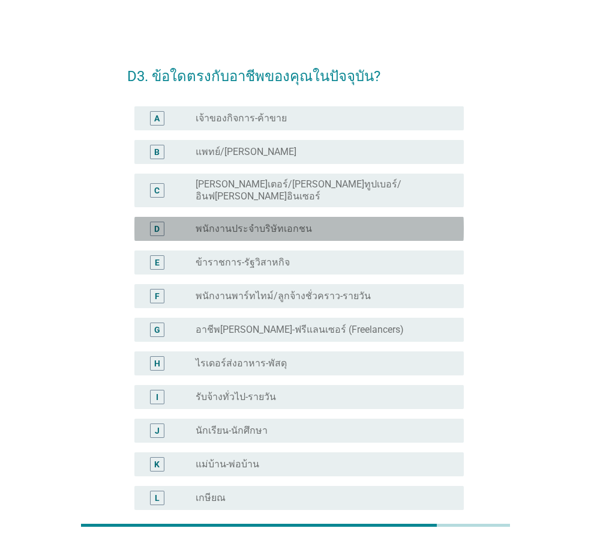
click at [298, 224] on label "พนักงานประจำบริษัทเอกชน" at bounding box center [254, 229] width 116 height 12
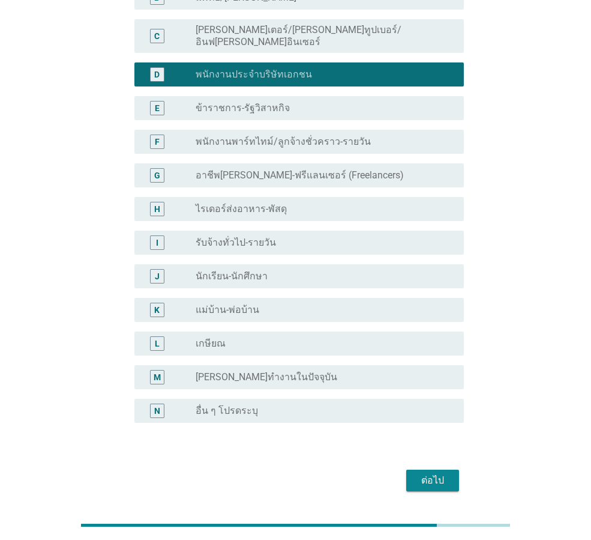
scroll to position [182, 0]
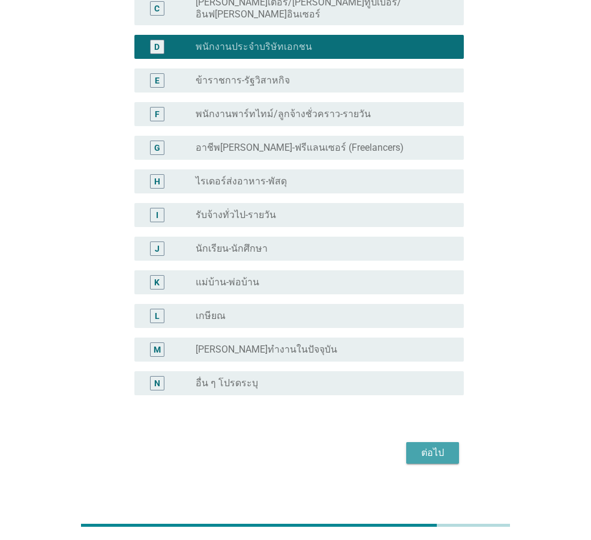
click at [425, 445] on div "ต่อไป" at bounding box center [433, 452] width 34 height 14
